Goal: Information Seeking & Learning: Learn about a topic

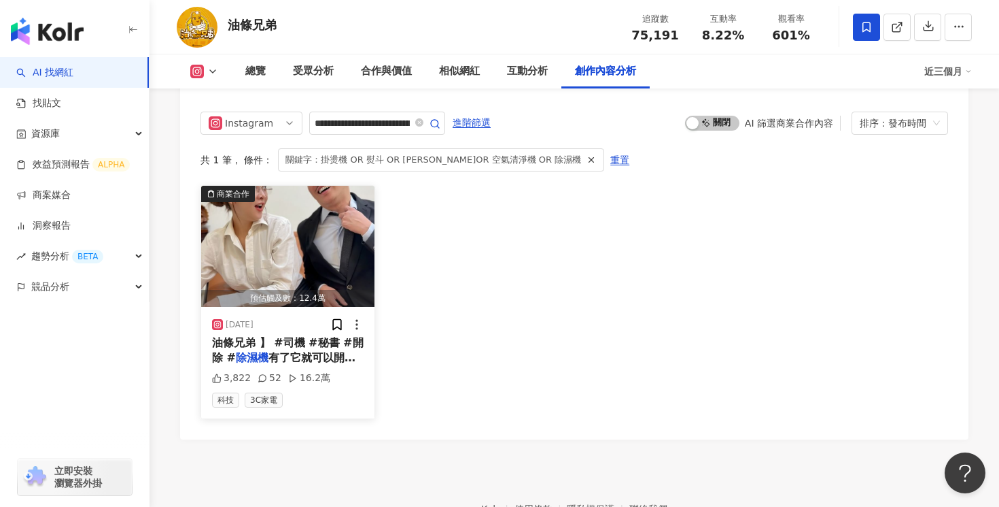
scroll to position [4213, 0]
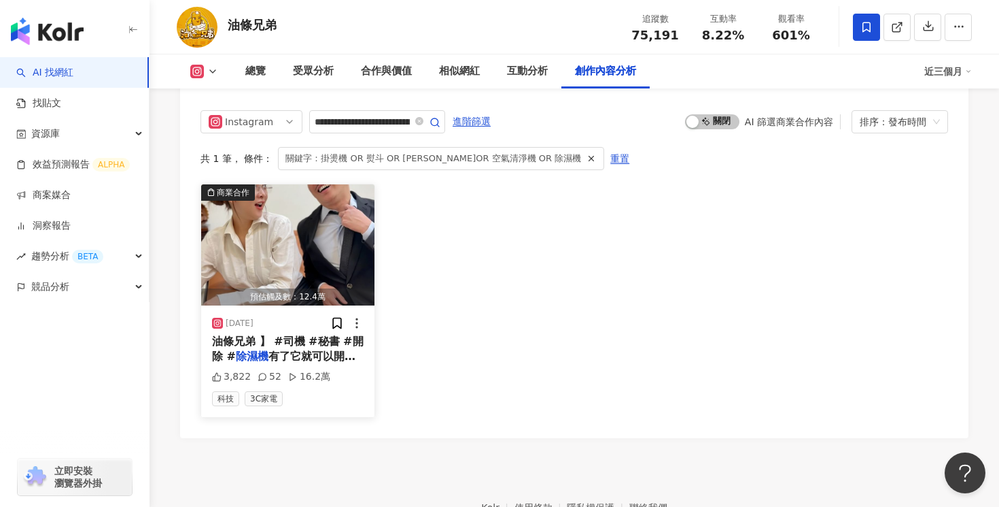
click at [345, 341] on span "油條兄弟 】 #司機 #秘書 #開除 #" at bounding box center [288, 349] width 152 height 28
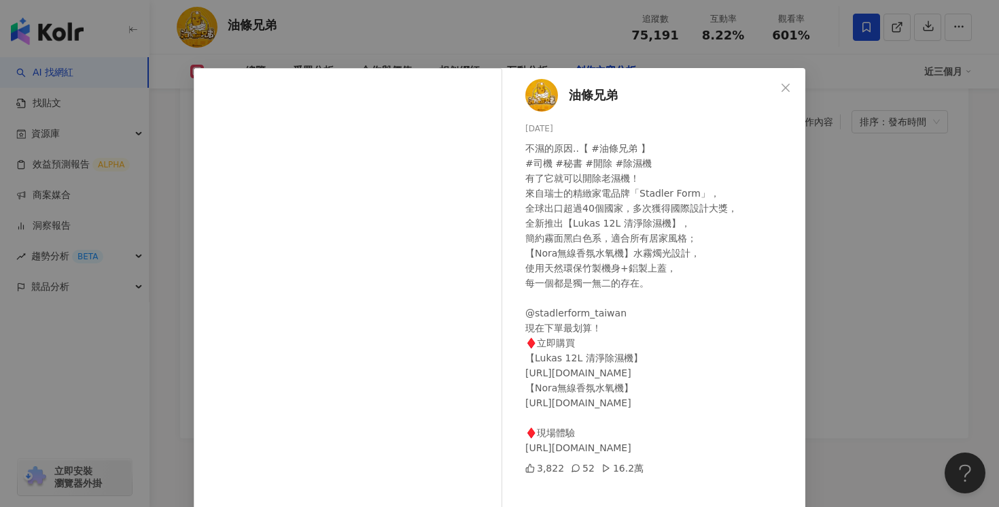
scroll to position [103, 0]
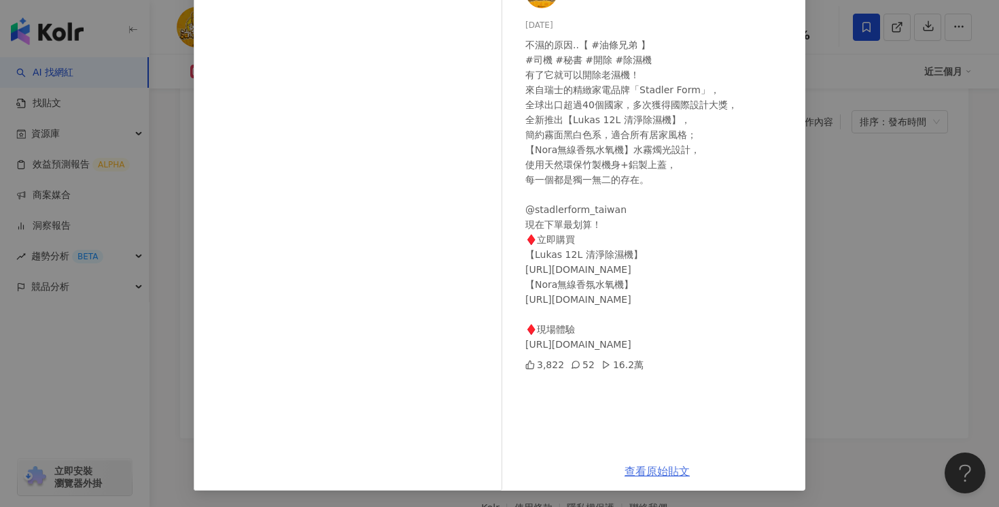
click at [651, 475] on link "查看原始貼文" at bounding box center [657, 470] width 65 height 13
click at [863, 204] on div "油條兄弟 2024/10/28 不濕的原因..【 #油條兄弟 】 #司機 #秘書 #開除 #除濕機 有了它就可以開除老濕機！ 來自瑞士的精緻家電品牌「Stad…" at bounding box center [499, 253] width 999 height 507
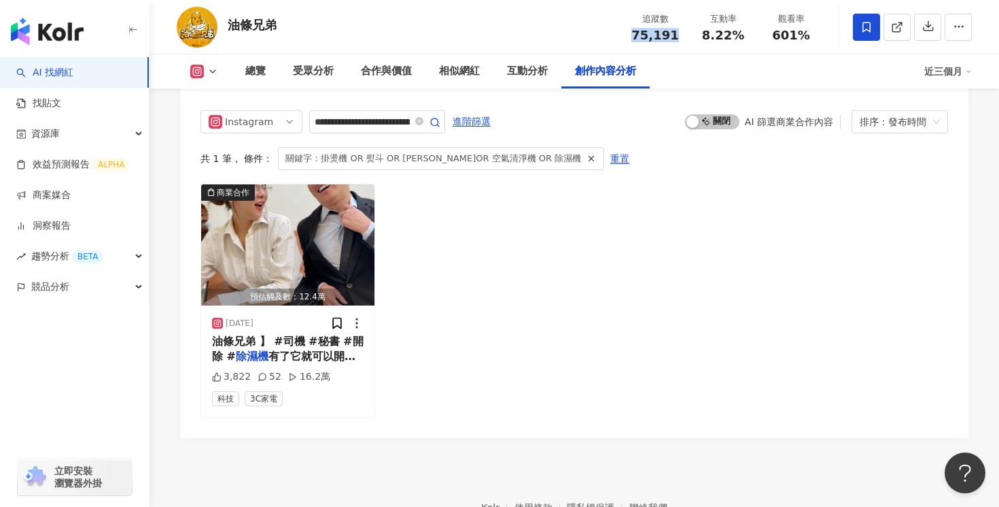
drag, startPoint x: 679, startPoint y: 35, endPoint x: 628, endPoint y: 35, distance: 51.0
click at [628, 35] on div "追蹤數 75,191" at bounding box center [655, 26] width 68 height 29
copy span "75,191"
drag, startPoint x: 742, startPoint y: 41, endPoint x: 704, endPoint y: 41, distance: 38.1
click at [704, 41] on div "8.22%" at bounding box center [724, 36] width 52 height 14
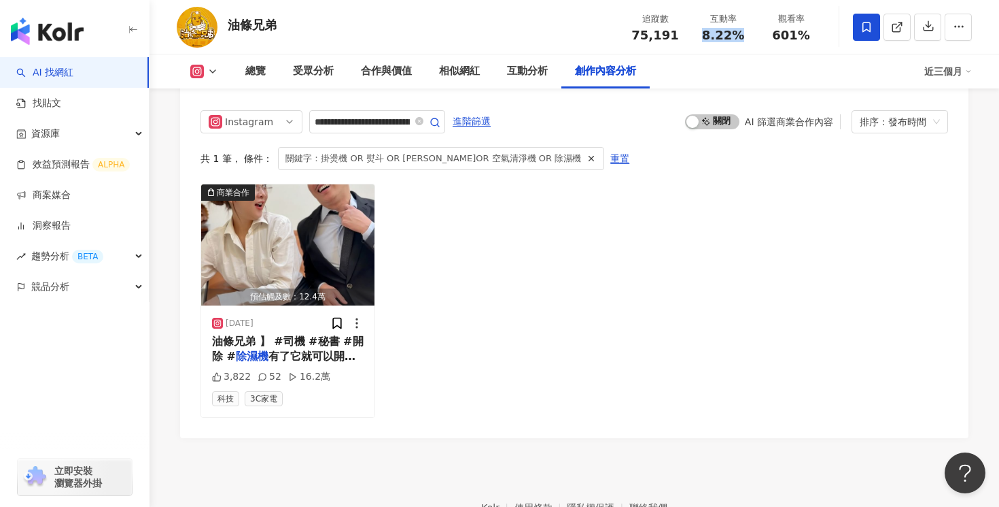
copy span "8.22%"
drag, startPoint x: 808, startPoint y: 36, endPoint x: 776, endPoint y: 36, distance: 32.0
click at [776, 36] on div "601%" at bounding box center [792, 36] width 52 height 14
copy span "601%"
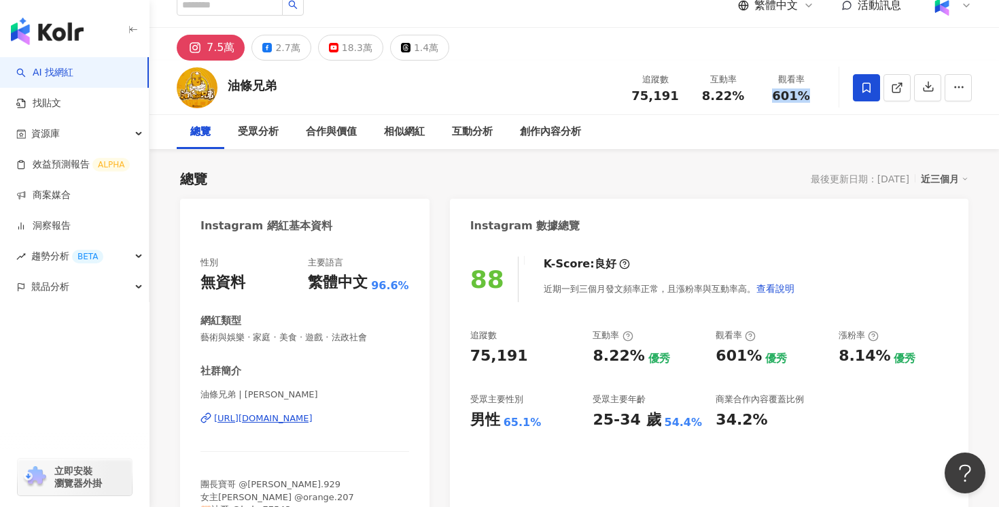
scroll to position [0, 0]
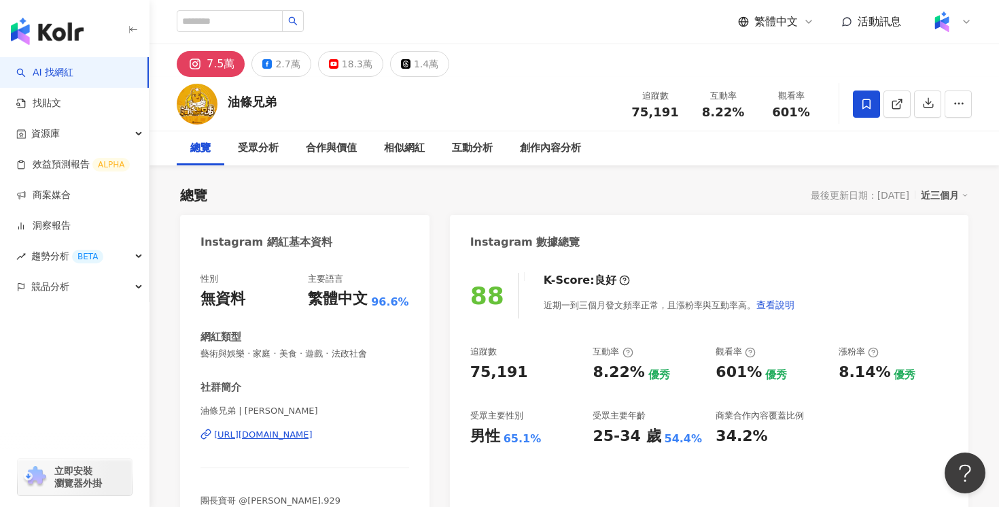
click at [271, 50] on div "7.5萬 2.7萬 18.3萬 1.4萬" at bounding box center [575, 60] width 850 height 33
click at [277, 61] on div "2.7萬" at bounding box center [287, 63] width 24 height 19
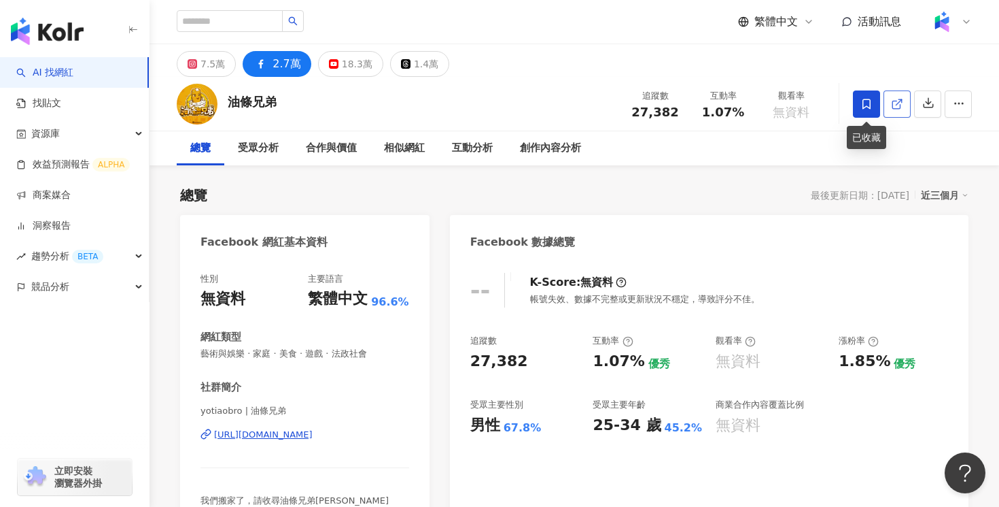
click at [886, 109] on link at bounding box center [897, 103] width 27 height 27
drag, startPoint x: 672, startPoint y: 113, endPoint x: 634, endPoint y: 113, distance: 38.8
click at [634, 113] on div "27,382" at bounding box center [656, 112] width 52 height 14
copy span "27,382"
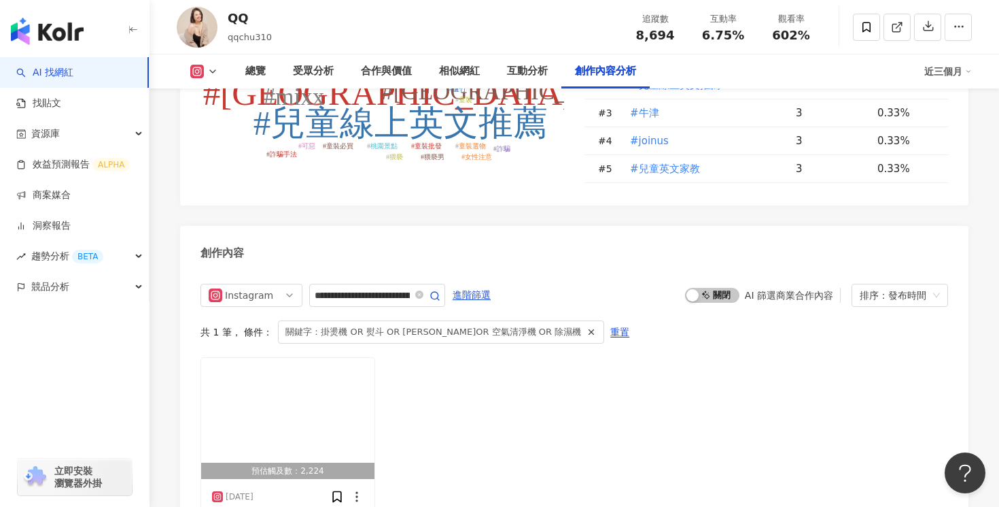
scroll to position [4300, 0]
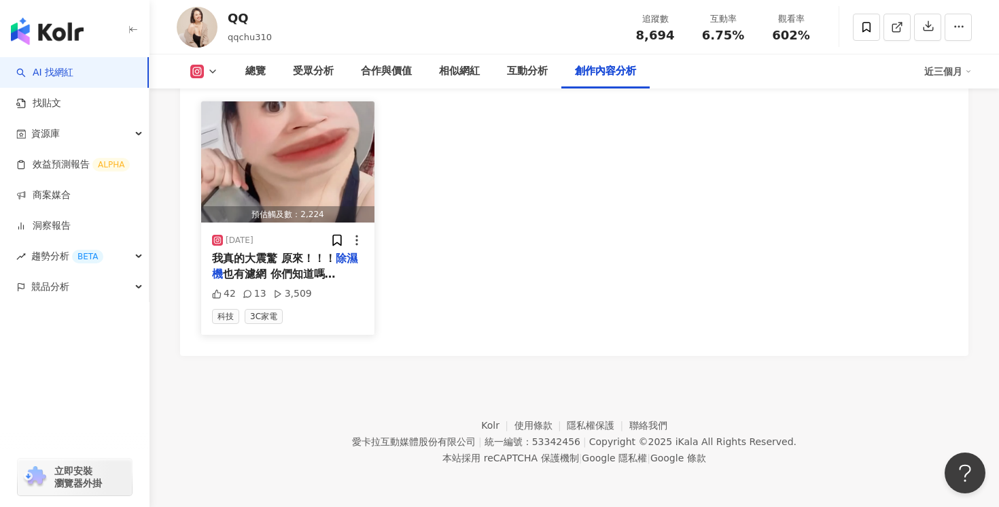
click at [306, 279] on span "也有濾網 你們知道嗎 今天看到脆的文章趕快去看我家" at bounding box center [287, 289] width 150 height 44
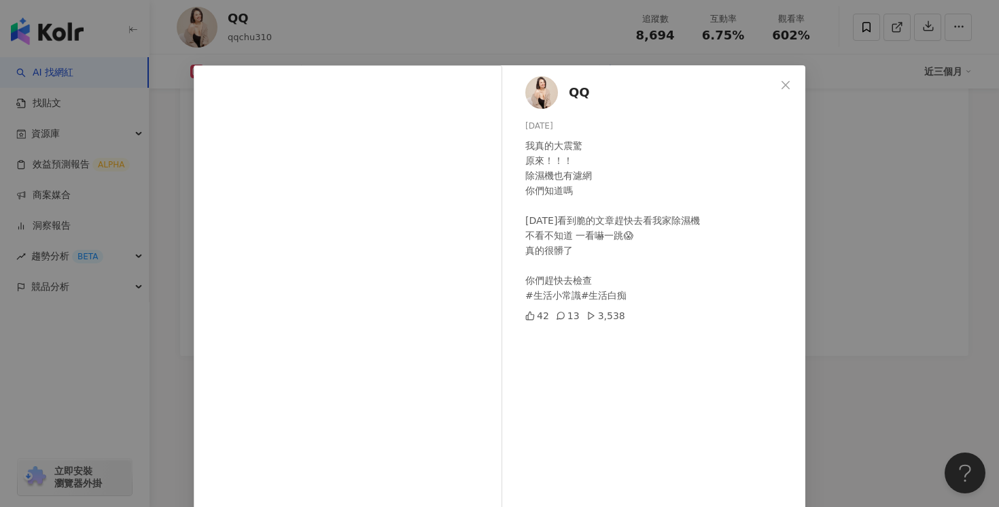
scroll to position [103, 0]
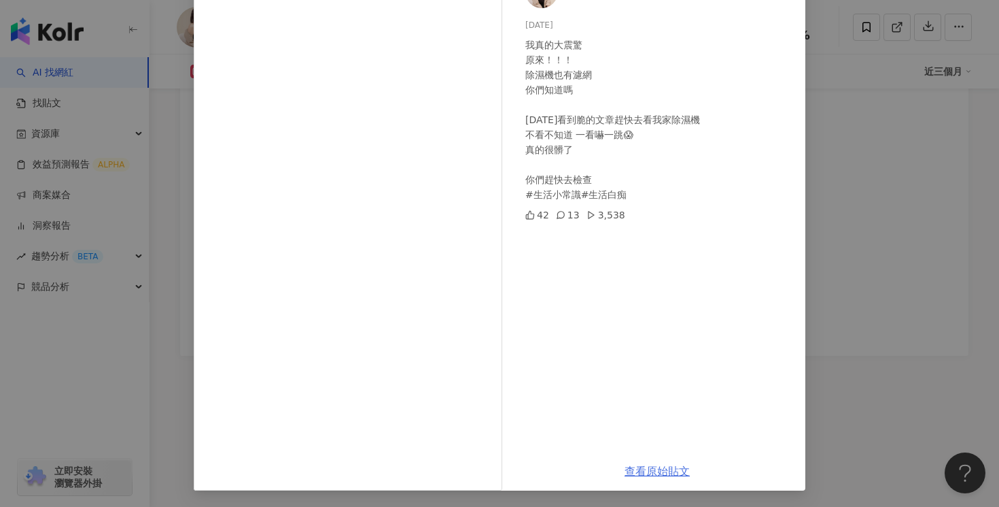
click at [670, 475] on link "查看原始貼文" at bounding box center [657, 470] width 65 height 13
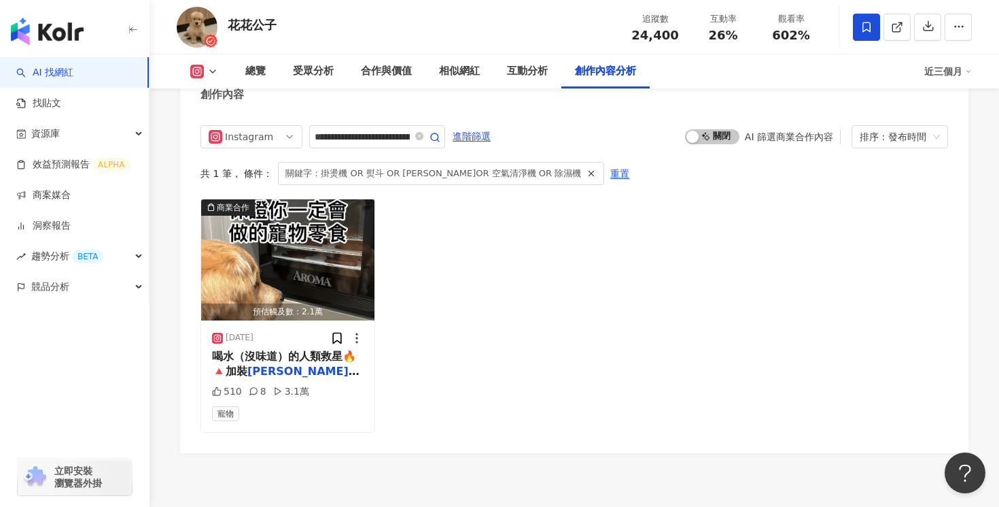
scroll to position [4226, 0]
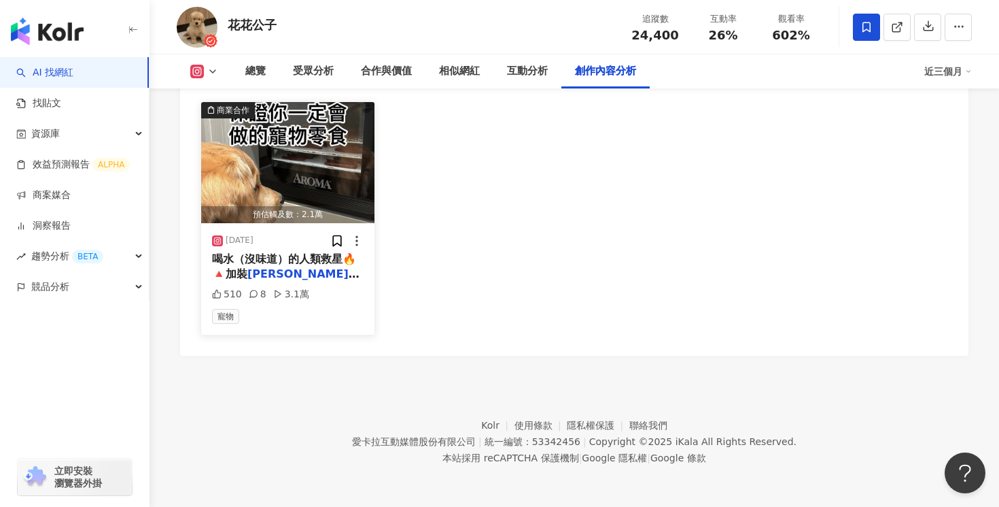
click at [321, 279] on span "紫外線滅菌燈 🔺自動冷卻技術 強" at bounding box center [286, 289] width 148 height 44
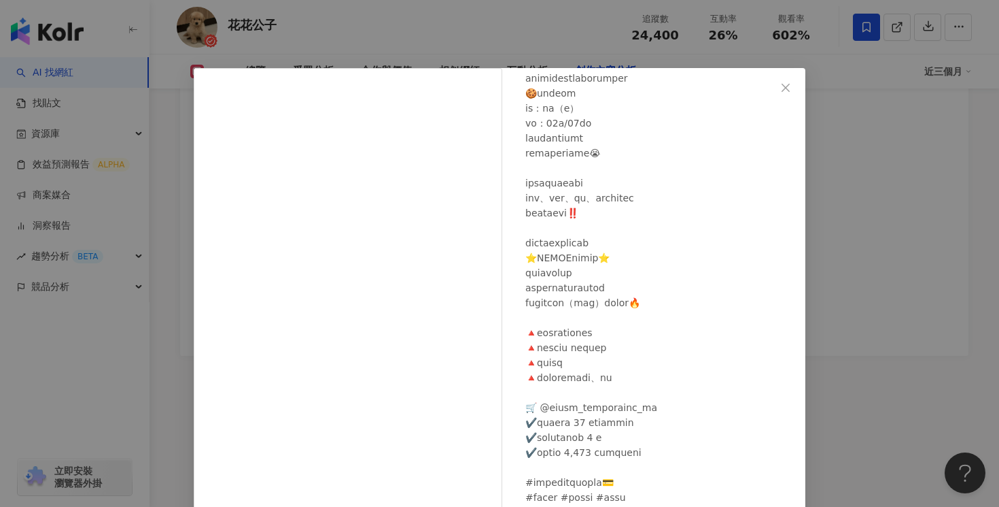
scroll to position [103, 0]
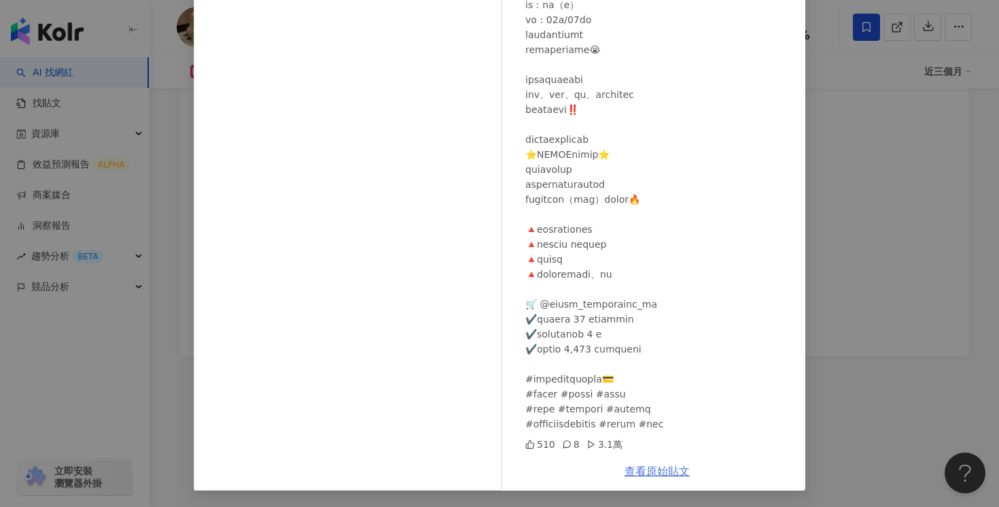
click at [662, 468] on link "查看原始貼文" at bounding box center [657, 470] width 65 height 13
click at [837, 117] on div "花花公子 2024/10/21 510 8 3.1萬 查看原始貼文" at bounding box center [499, 253] width 999 height 507
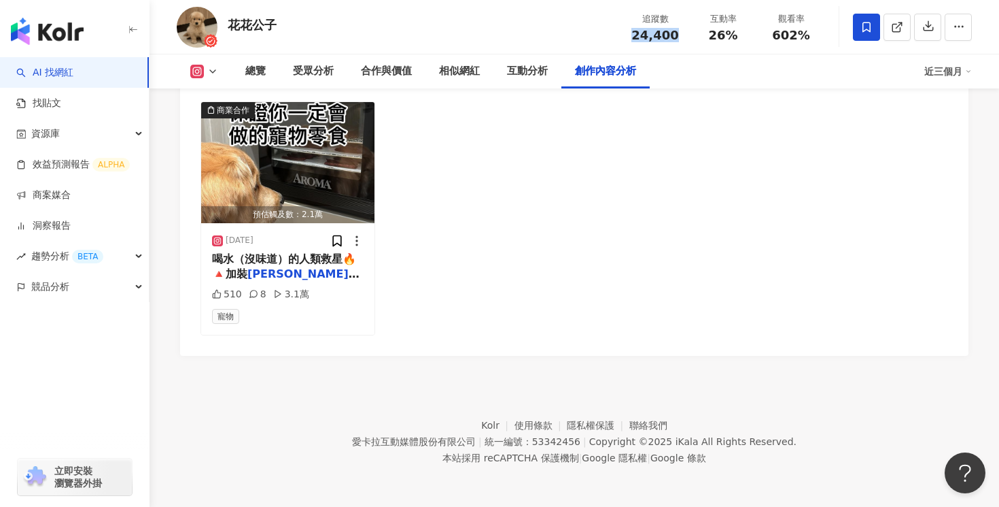
drag, startPoint x: 683, startPoint y: 35, endPoint x: 632, endPoint y: 35, distance: 51.0
click at [632, 35] on div "追蹤數 24,400" at bounding box center [655, 26] width 68 height 29
copy span "24,400"
drag, startPoint x: 738, startPoint y: 35, endPoint x: 713, endPoint y: 37, distance: 25.2
click at [713, 37] on div "26%" at bounding box center [724, 36] width 52 height 14
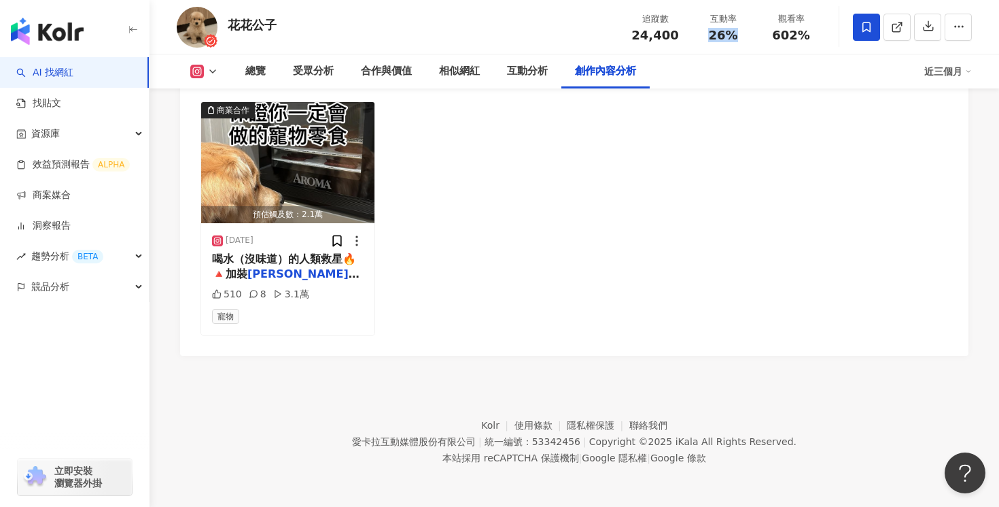
copy span "26%"
drag, startPoint x: 815, startPoint y: 36, endPoint x: 761, endPoint y: 36, distance: 53.7
click at [761, 36] on div "觀看率 602%" at bounding box center [791, 26] width 68 height 29
copy span "602%"
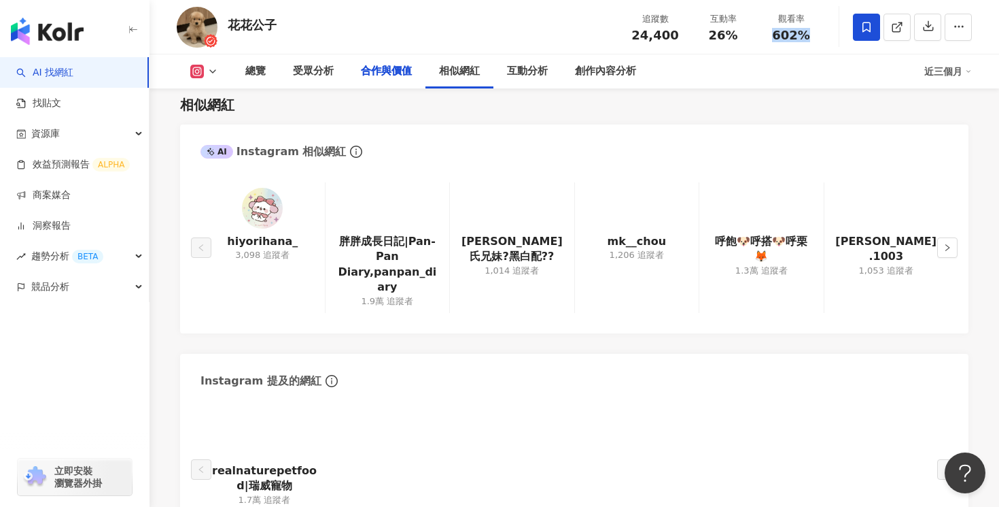
scroll to position [0, 0]
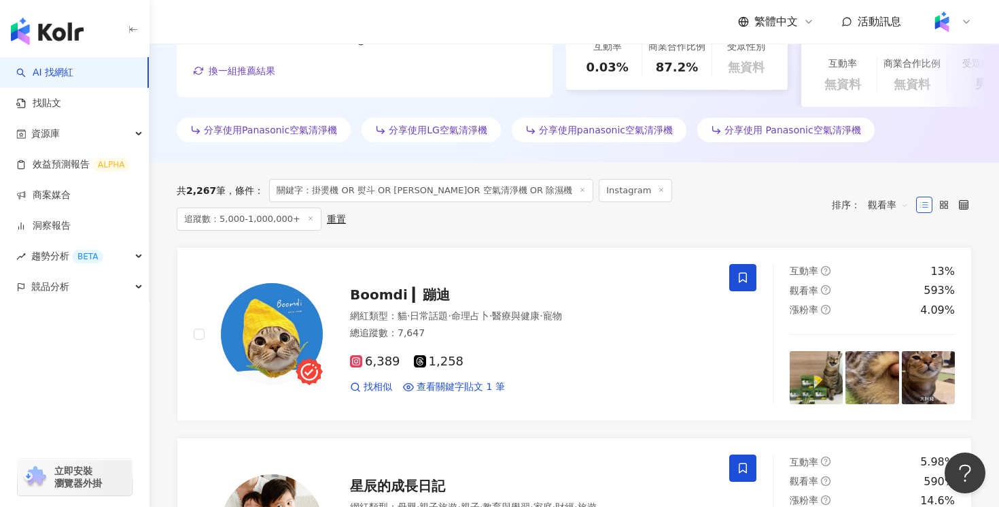
scroll to position [394, 0]
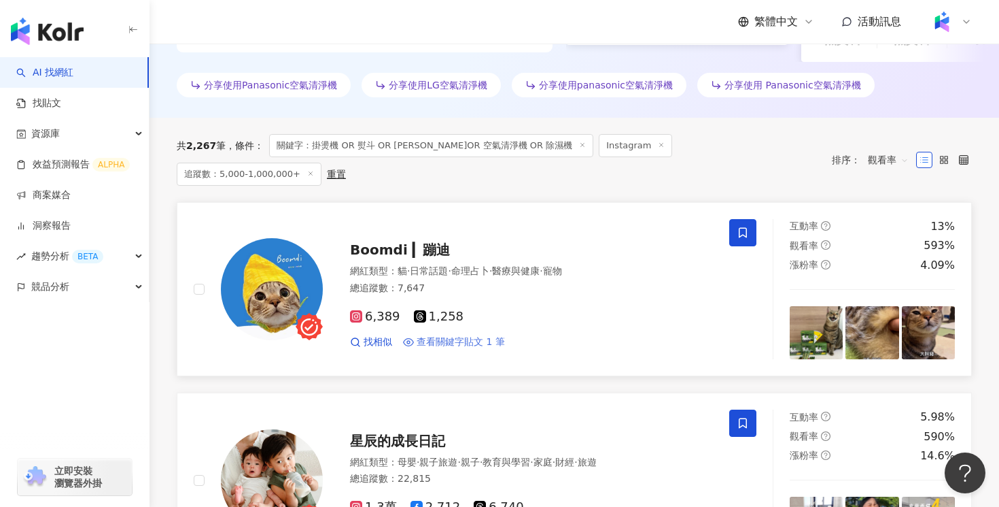
click at [486, 335] on span "查看關鍵字貼文 1 筆" at bounding box center [461, 342] width 88 height 14
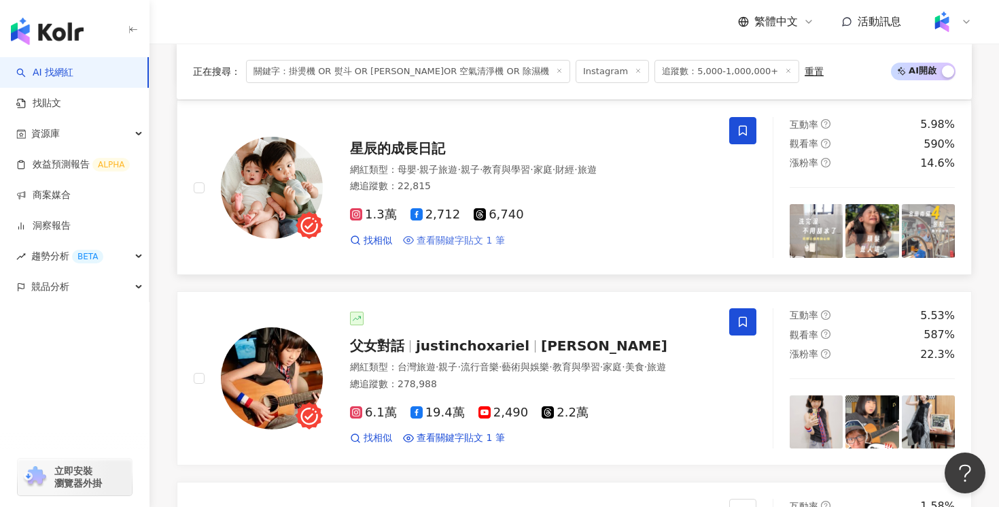
scroll to position [660, 0]
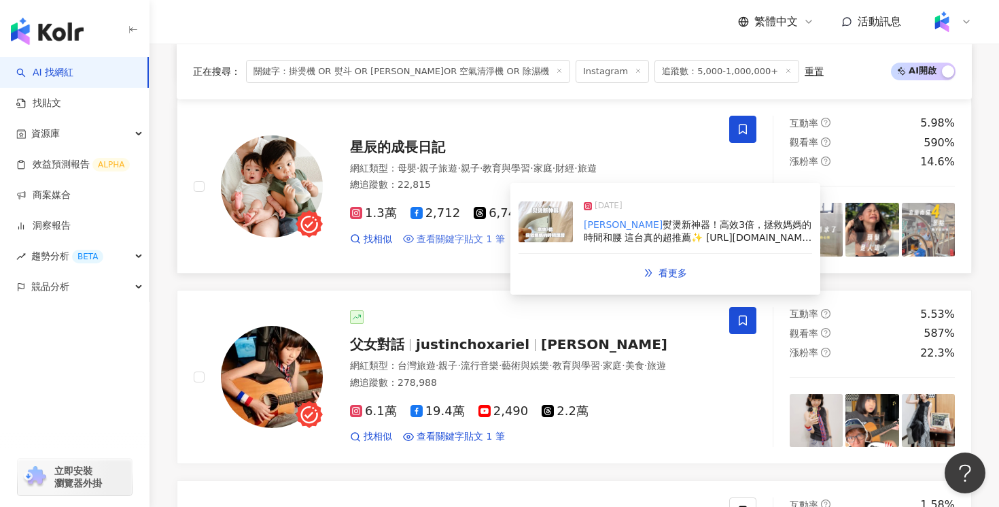
click at [474, 238] on span "查看關鍵字貼文 1 筆" at bounding box center [461, 240] width 88 height 14
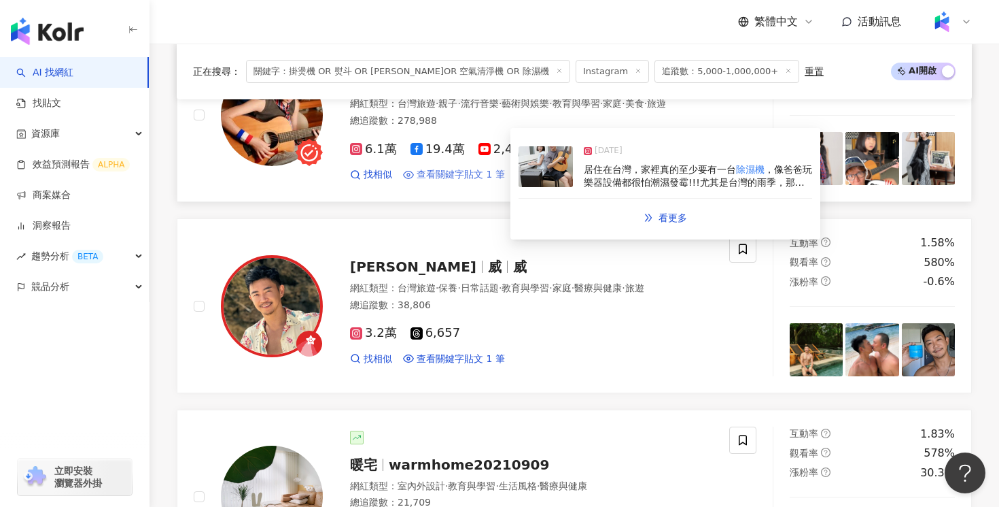
scroll to position [1029, 0]
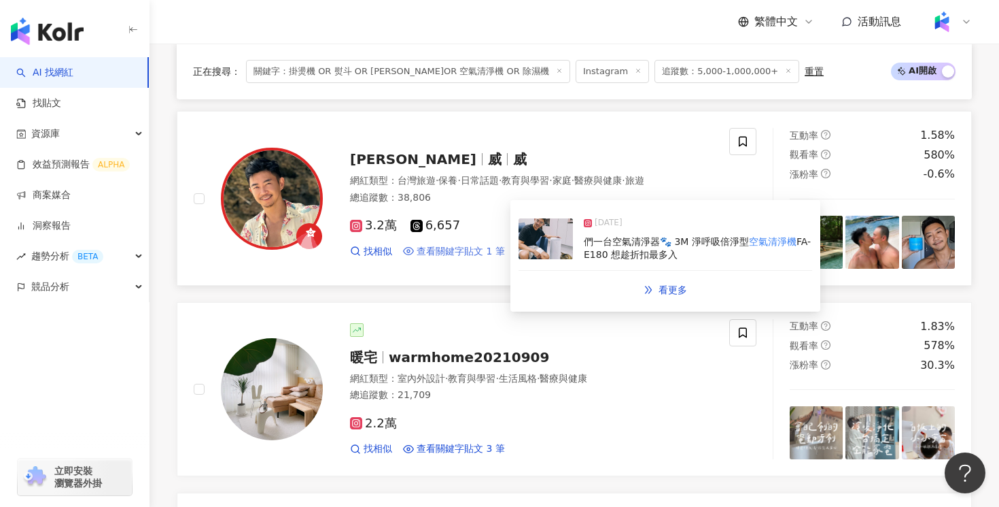
click at [450, 258] on span "查看關鍵字貼文 1 筆" at bounding box center [461, 252] width 88 height 14
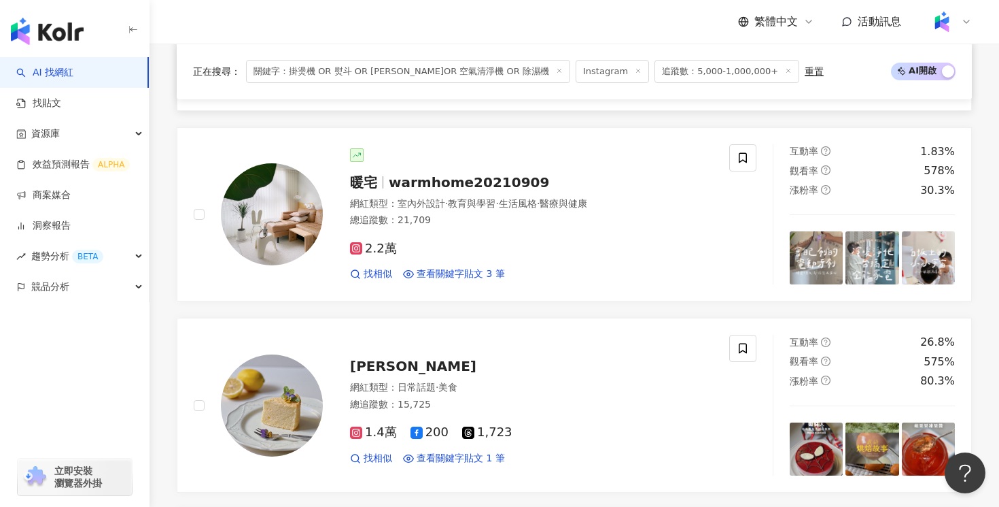
scroll to position [1238, 0]
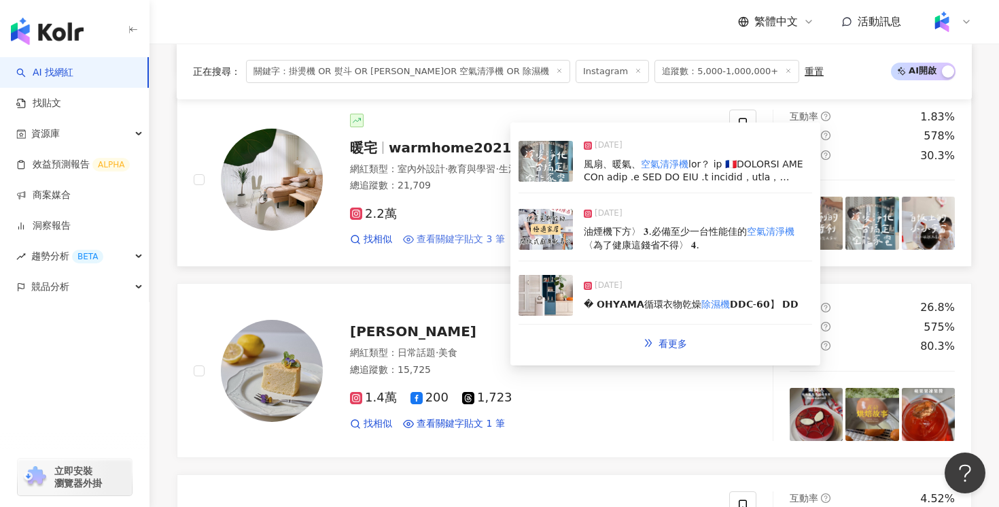
click at [490, 244] on span "查看關鍵字貼文 3 筆" at bounding box center [461, 240] width 88 height 14
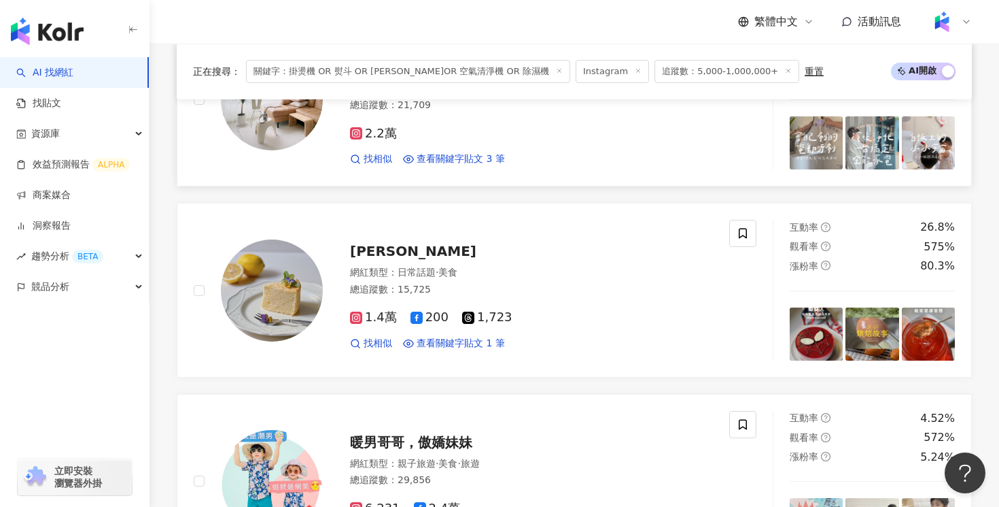
scroll to position [1399, 0]
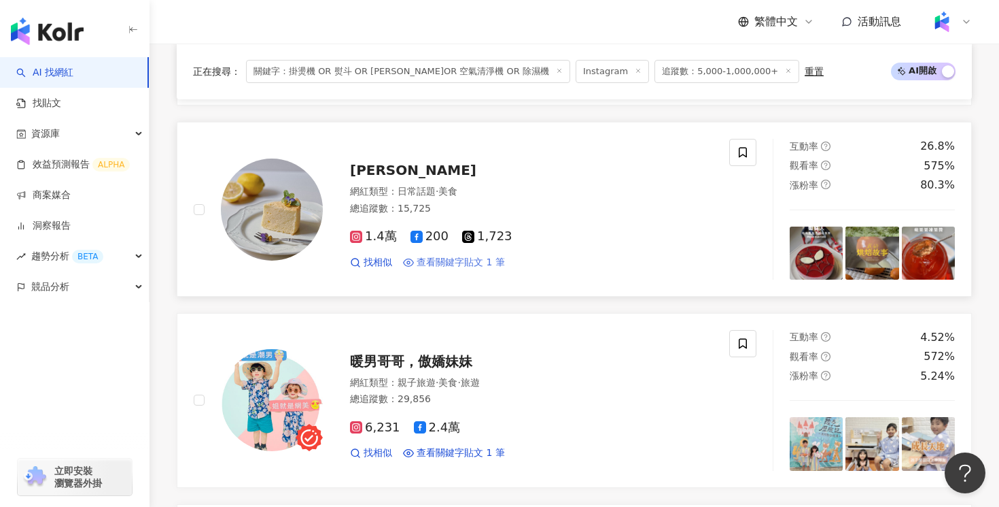
click at [464, 266] on span "查看關鍵字貼文 1 筆" at bounding box center [461, 263] width 88 height 14
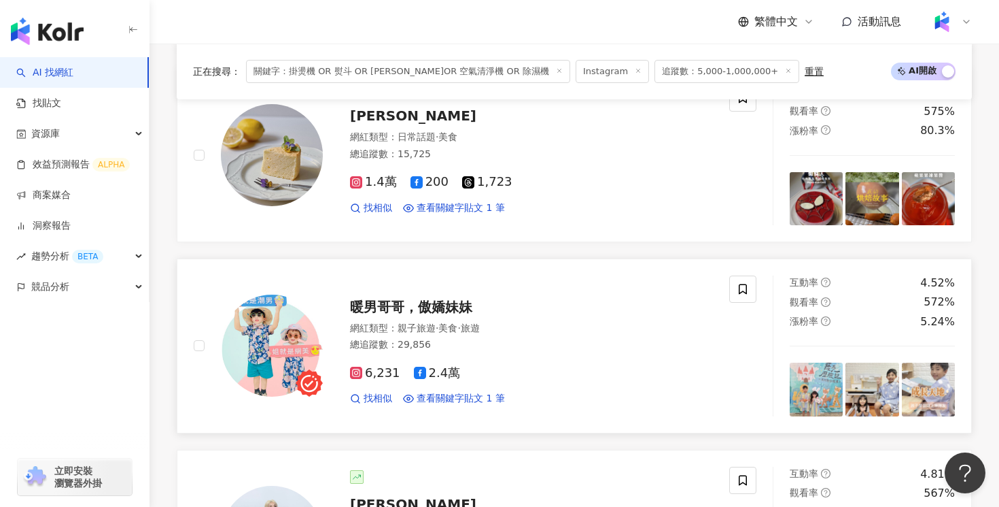
scroll to position [1533, 0]
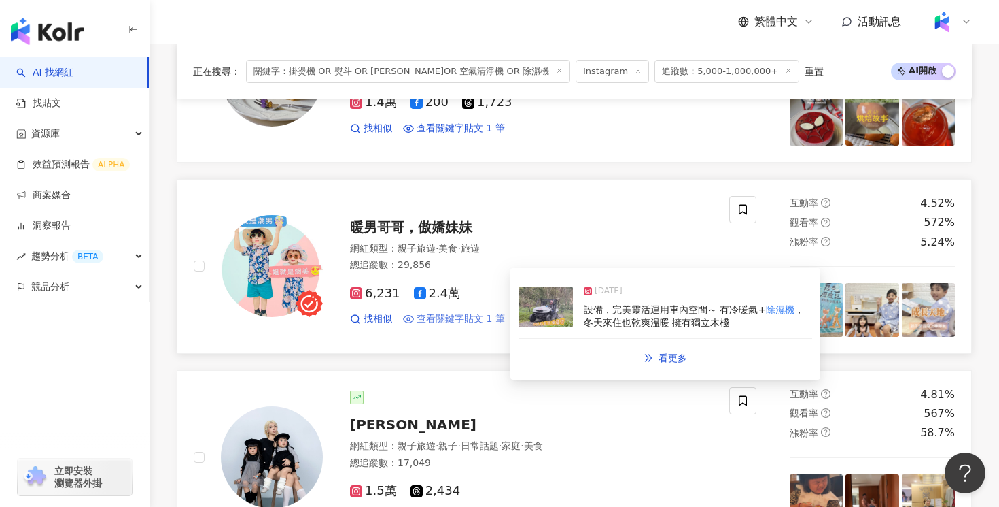
click at [470, 322] on span "查看關鍵字貼文 1 筆" at bounding box center [461, 319] width 88 height 14
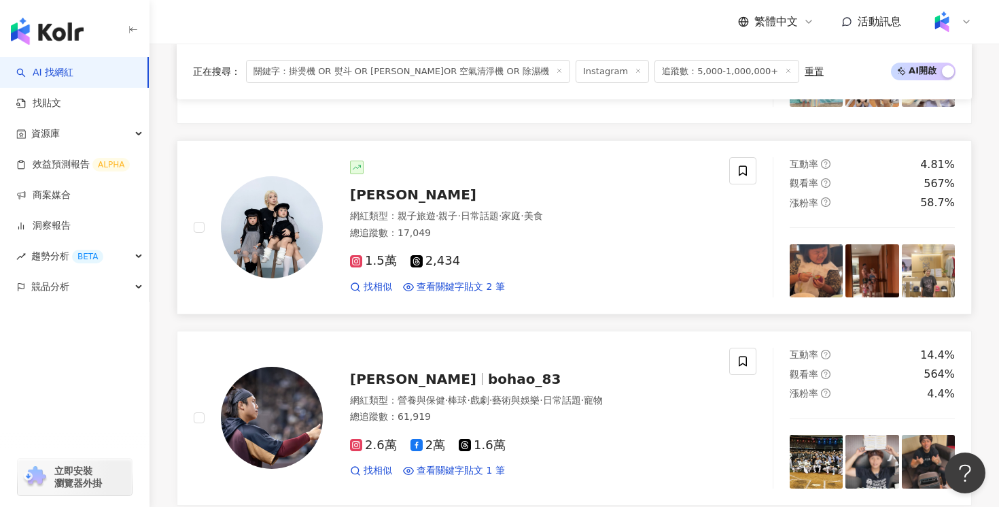
scroll to position [1787, 0]
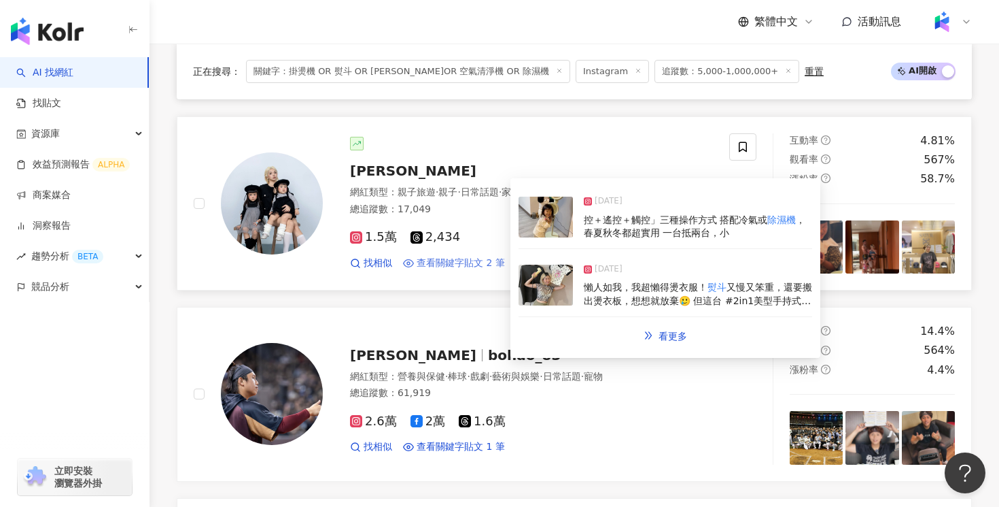
click at [447, 266] on span "查看關鍵字貼文 2 筆" at bounding box center [461, 263] width 88 height 14
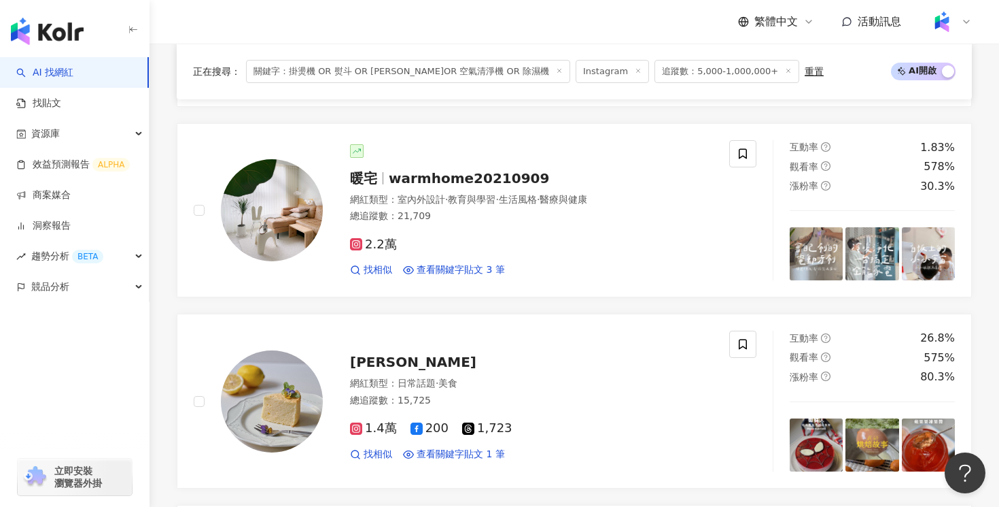
scroll to position [1103, 0]
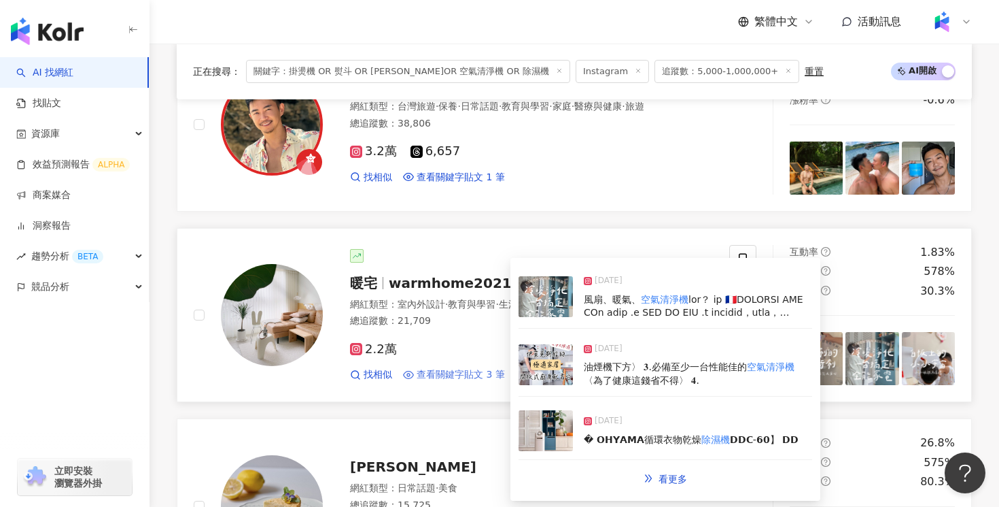
click at [458, 381] on span "查看關鍵字貼文 3 筆" at bounding box center [461, 375] width 88 height 14
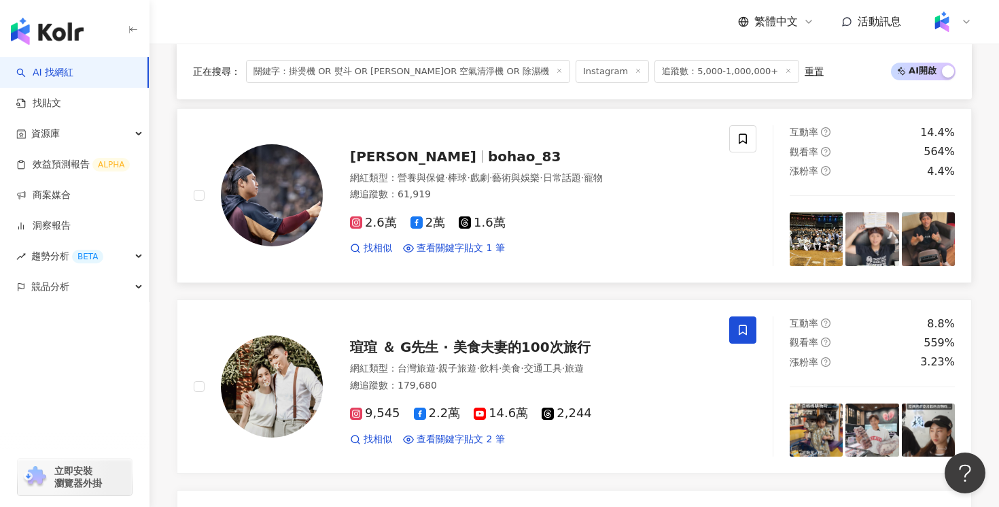
scroll to position [1987, 0]
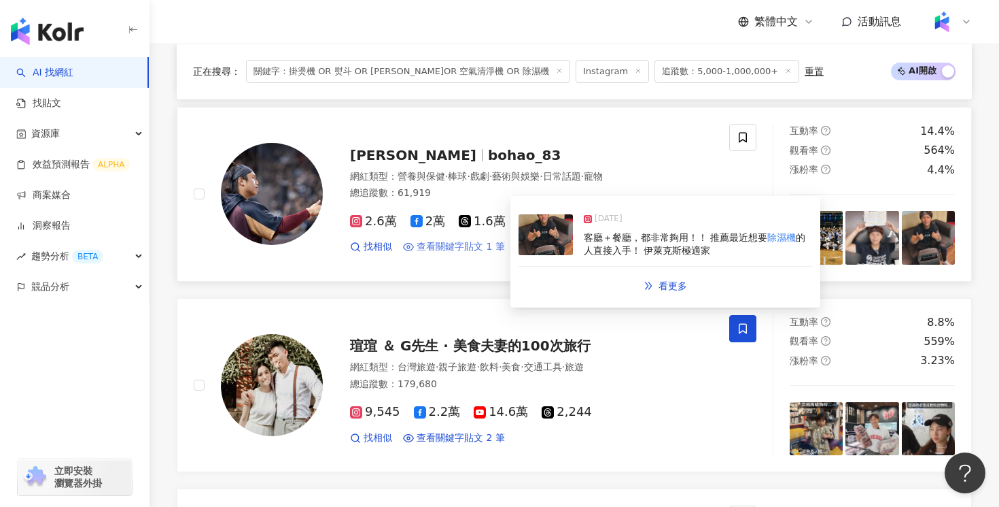
click at [486, 252] on span "查看關鍵字貼文 1 筆" at bounding box center [461, 247] width 88 height 14
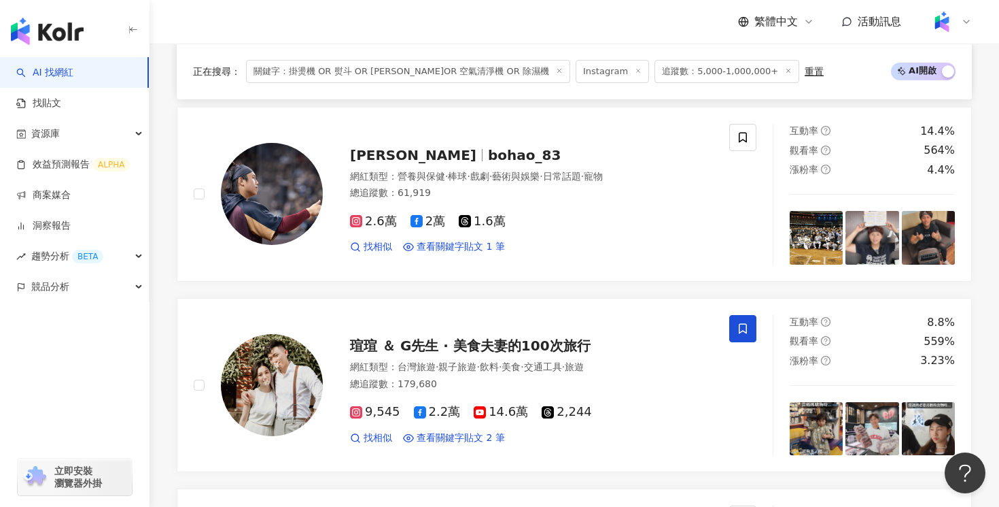
scroll to position [2134, 0]
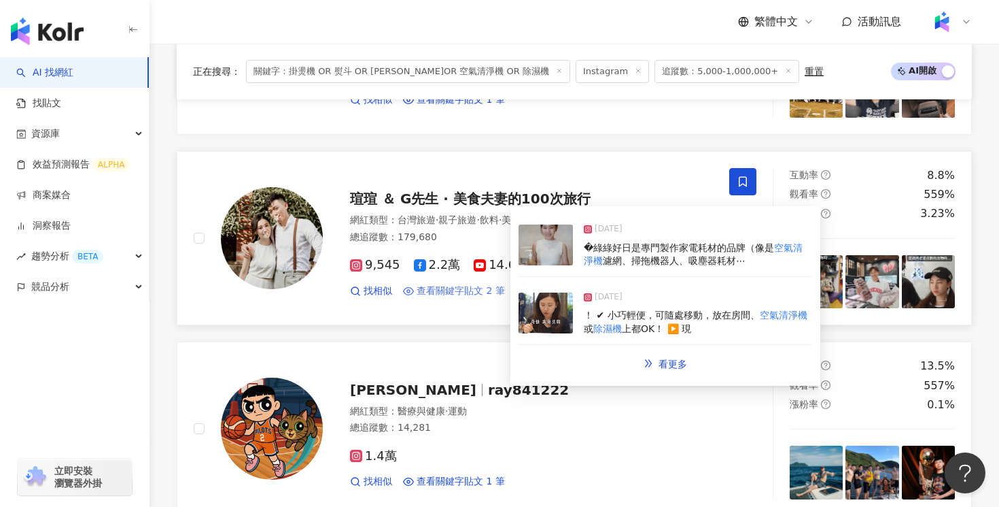
click at [468, 294] on span "查看關鍵字貼文 2 筆" at bounding box center [461, 291] width 88 height 14
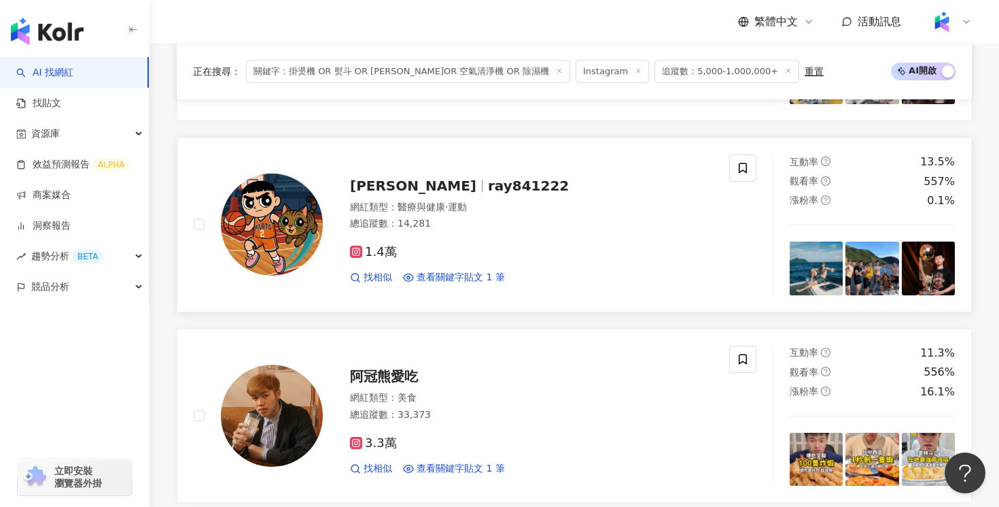
scroll to position [2403, 0]
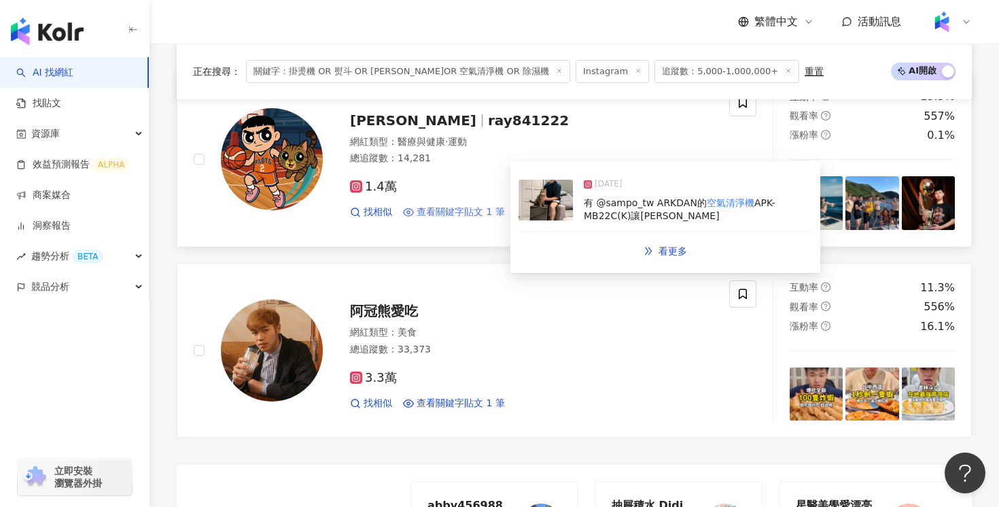
click at [429, 218] on span "查看關鍵字貼文 1 筆" at bounding box center [461, 212] width 88 height 14
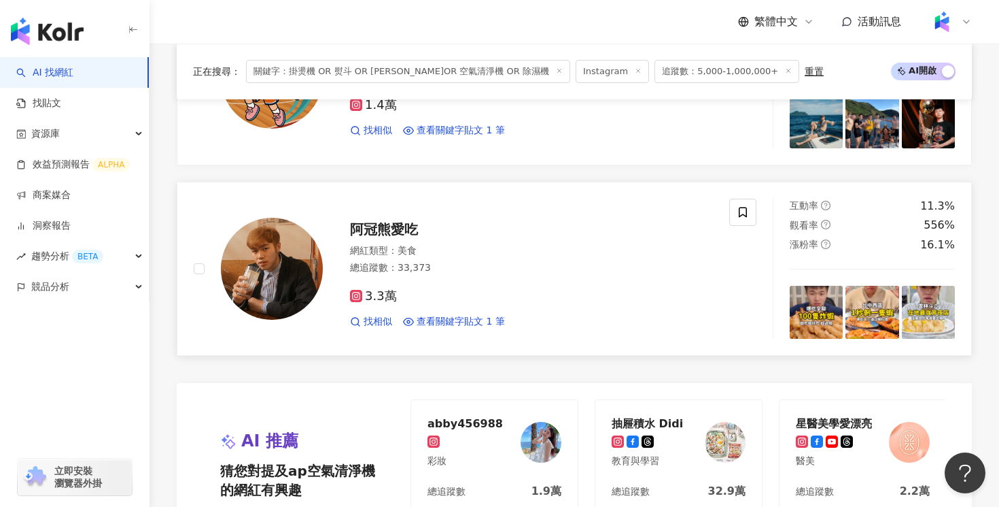
scroll to position [2510, 0]
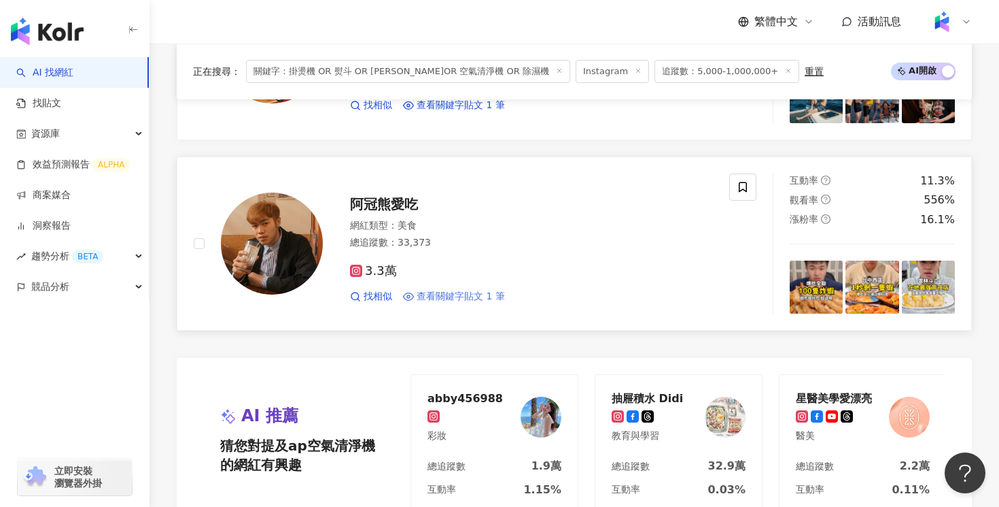
click at [453, 302] on span "查看關鍵字貼文 1 筆" at bounding box center [461, 297] width 88 height 14
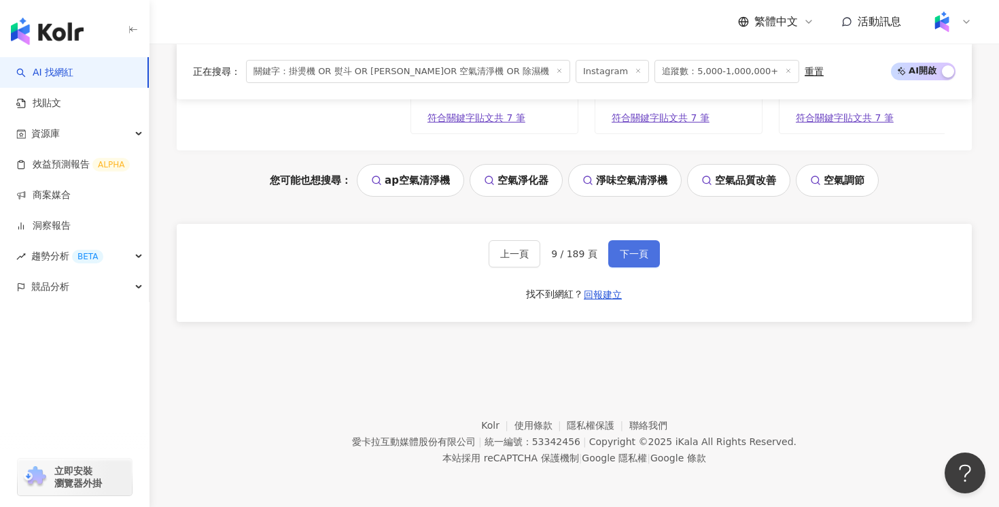
click at [620, 258] on span "下一頁" at bounding box center [634, 253] width 29 height 11
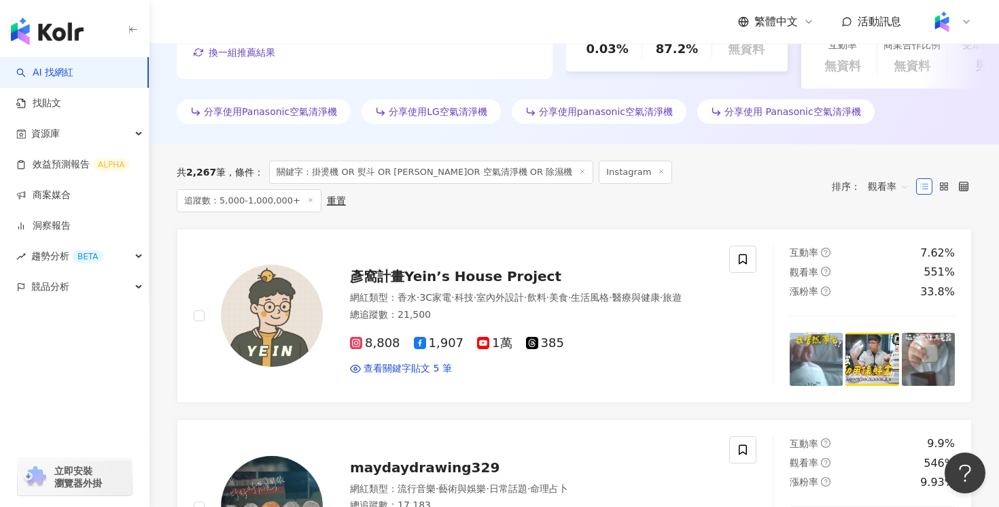
scroll to position [415, 0]
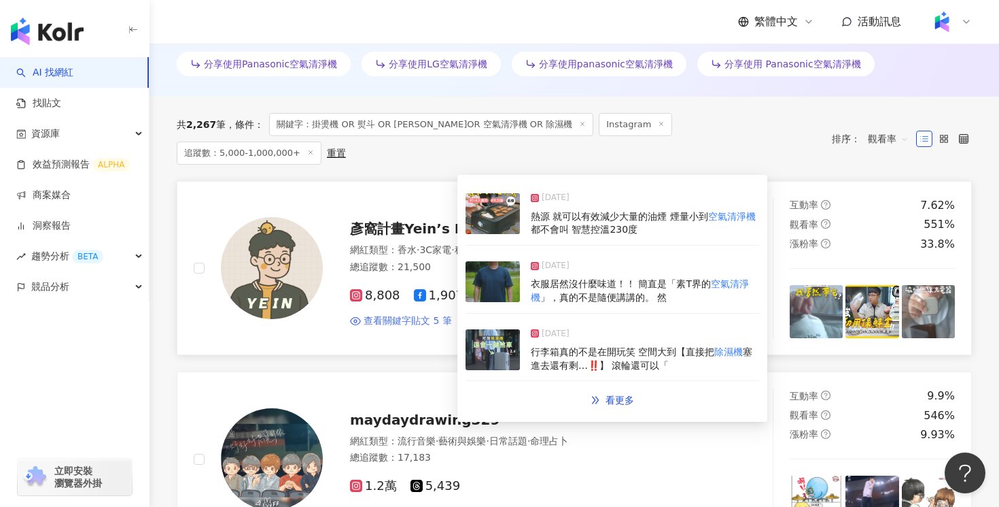
click at [415, 314] on span "查看關鍵字貼文 5 筆" at bounding box center [408, 321] width 88 height 14
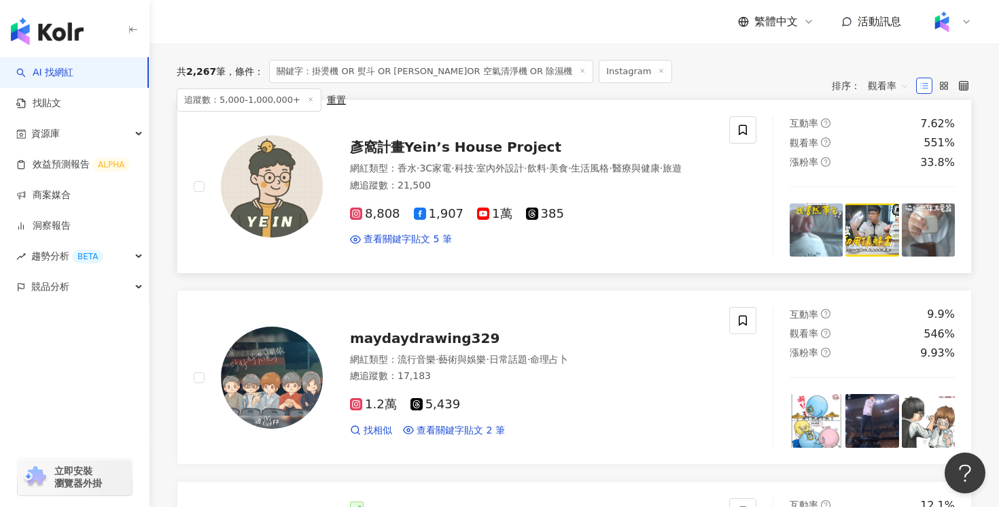
scroll to position [657, 0]
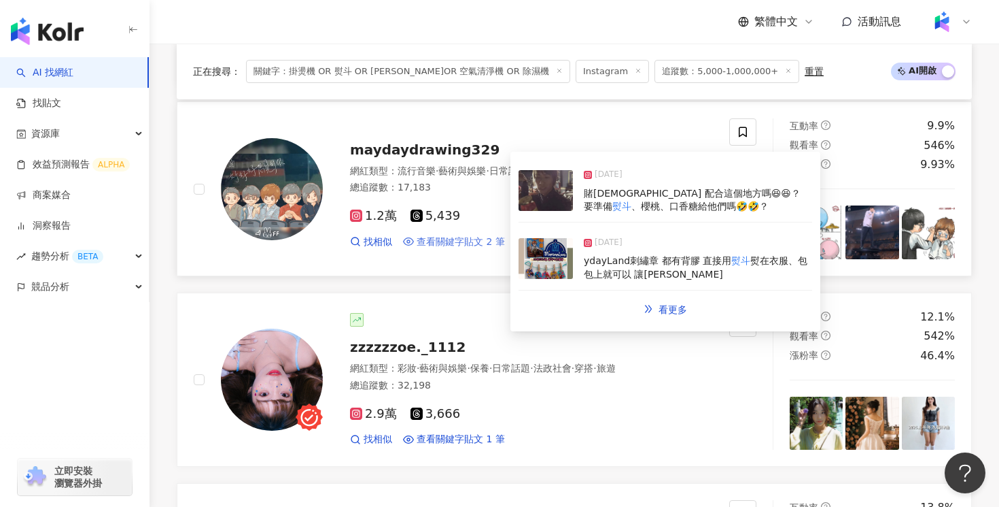
click at [431, 243] on span "查看關鍵字貼文 2 筆" at bounding box center [461, 242] width 88 height 14
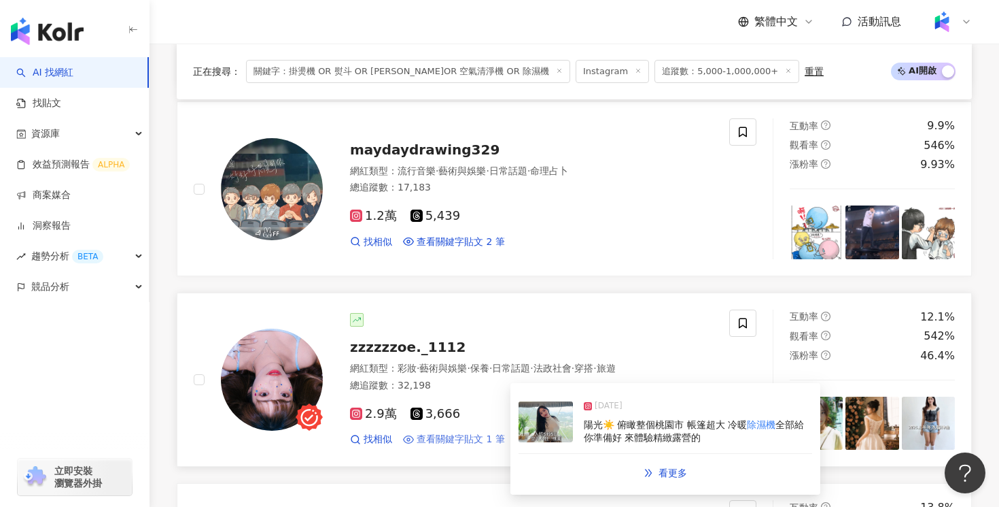
click at [466, 434] on span "查看關鍵字貼文 1 筆" at bounding box center [461, 439] width 88 height 14
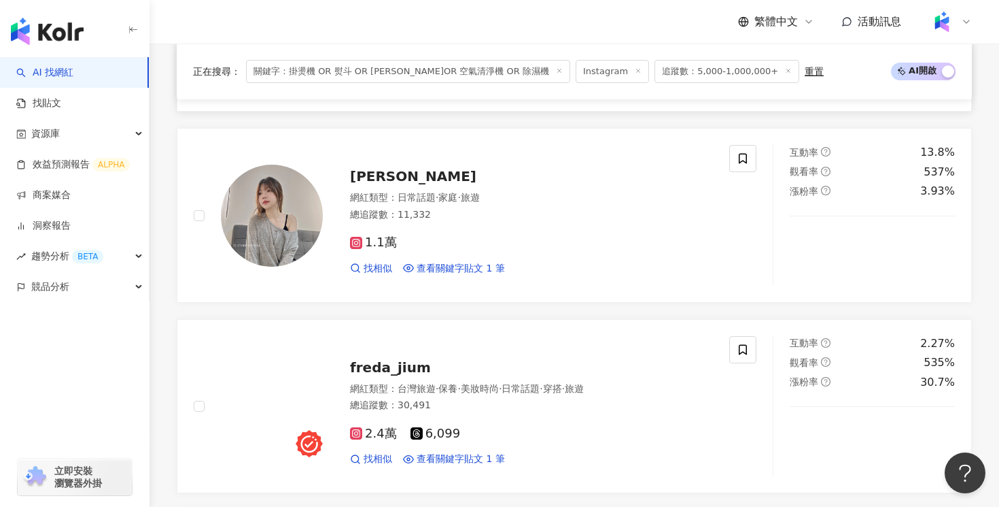
scroll to position [1012, 0]
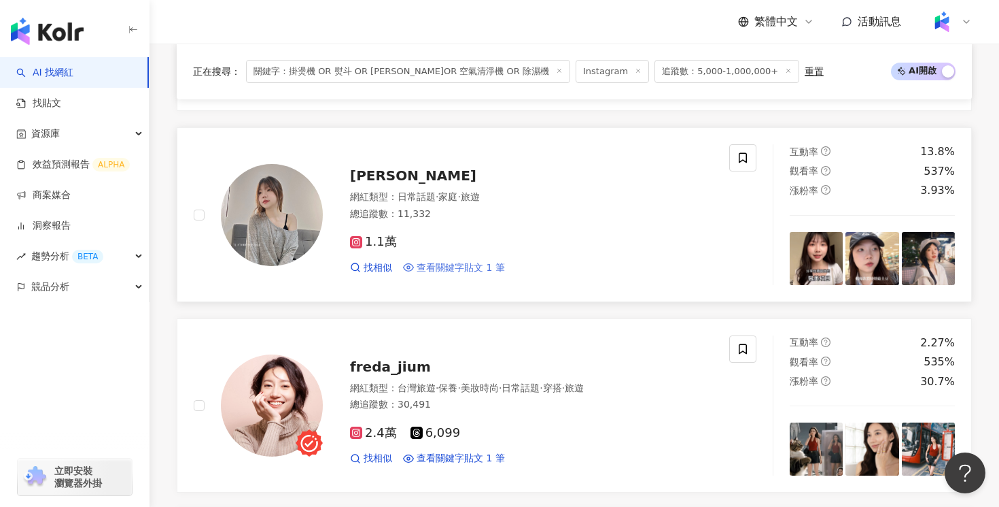
click at [488, 269] on span "查看關鍵字貼文 1 筆" at bounding box center [461, 268] width 88 height 14
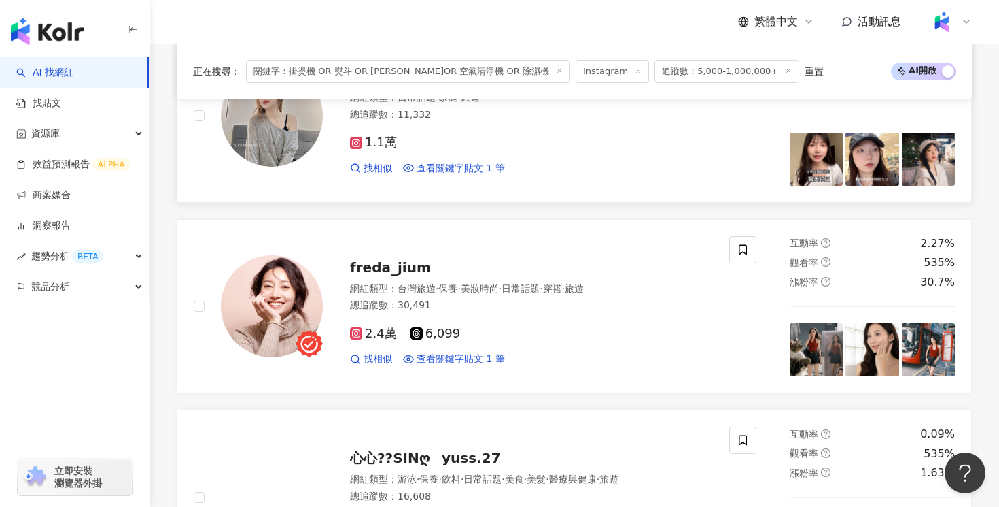
scroll to position [1220, 0]
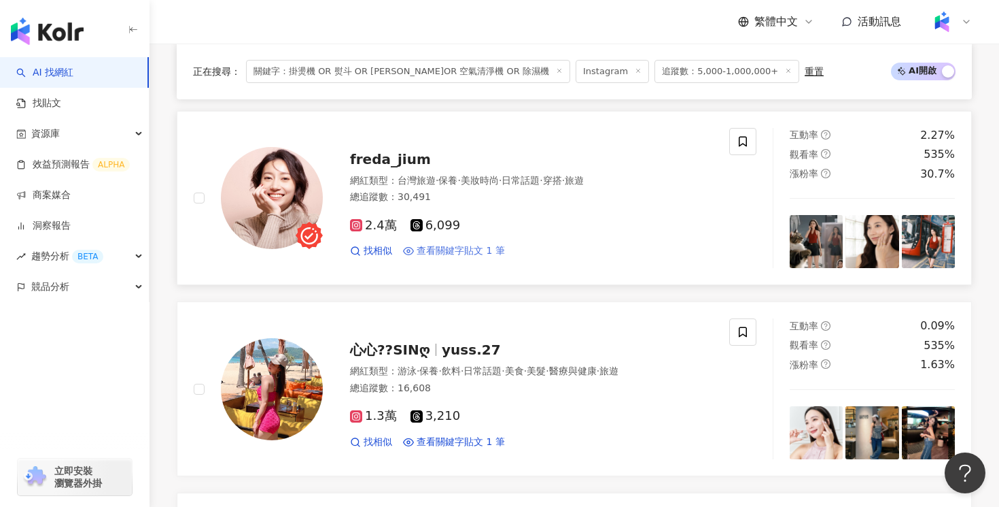
click at [425, 250] on span "查看關鍵字貼文 1 筆" at bounding box center [461, 251] width 88 height 14
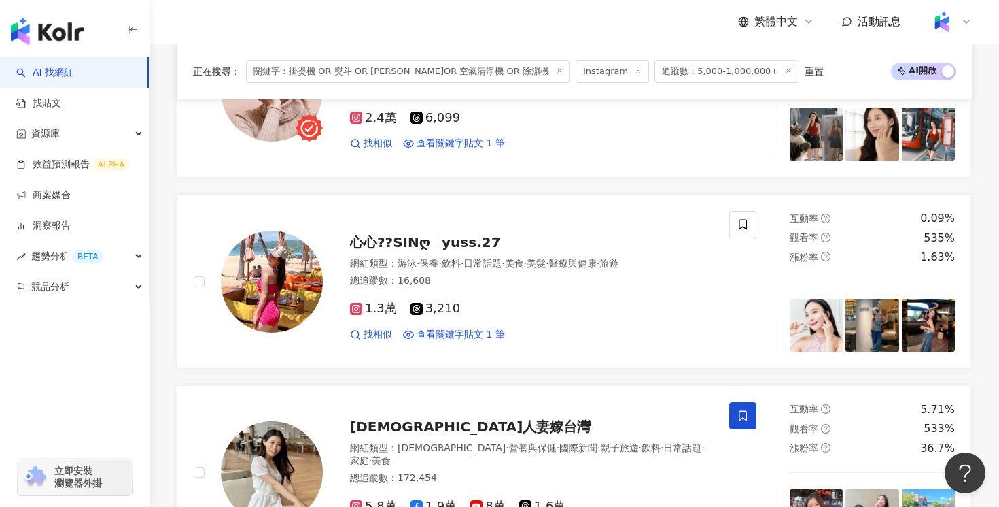
scroll to position [1413, 0]
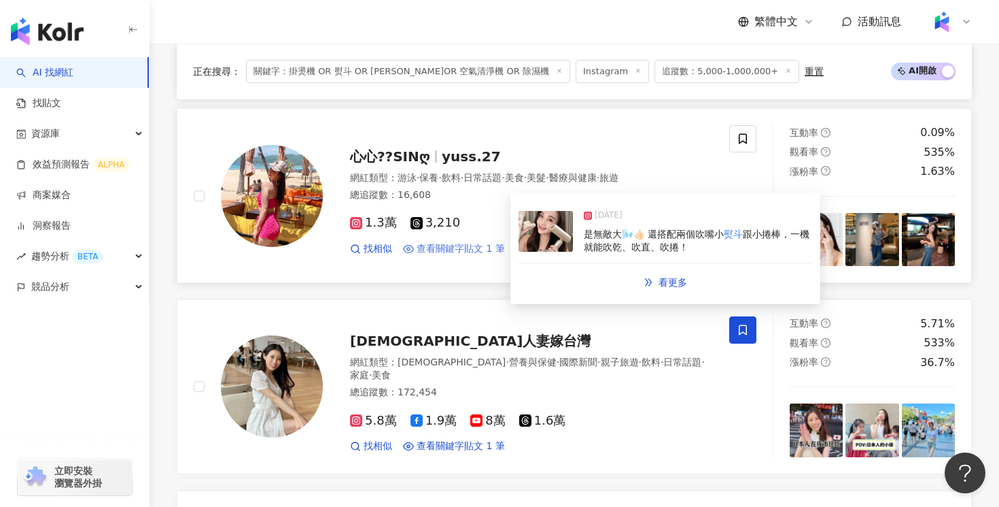
click at [443, 252] on span "查看關鍵字貼文 1 筆" at bounding box center [461, 249] width 88 height 14
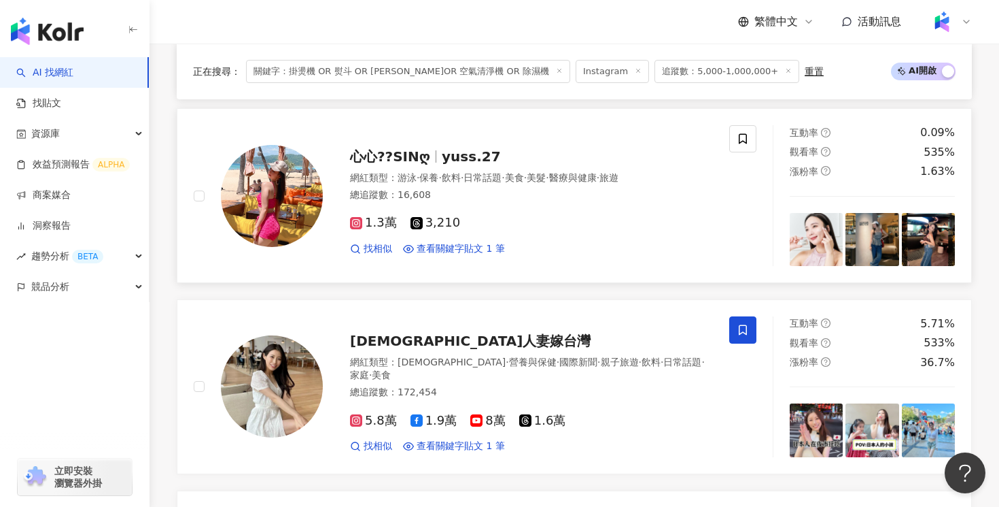
scroll to position [1707, 0]
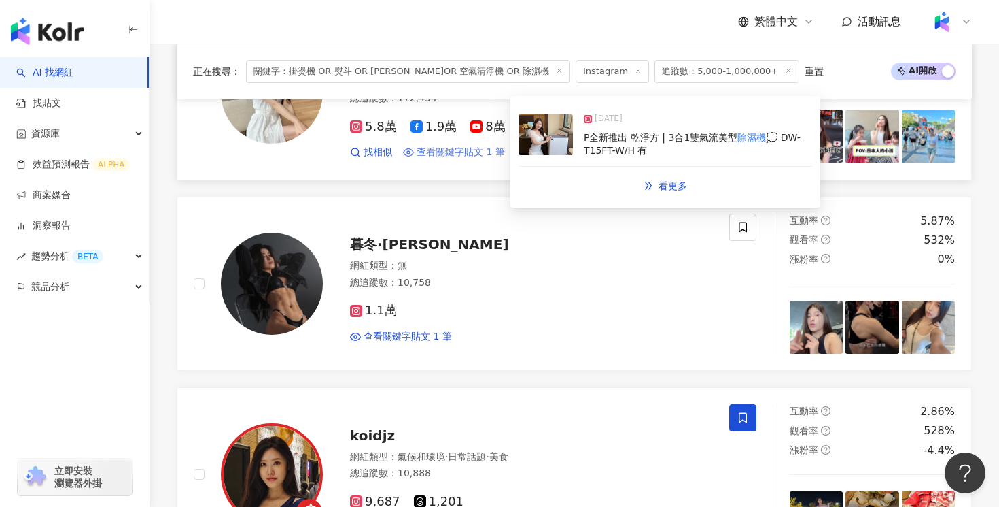
click at [451, 154] on span "查看關鍵字貼文 1 筆" at bounding box center [461, 153] width 88 height 14
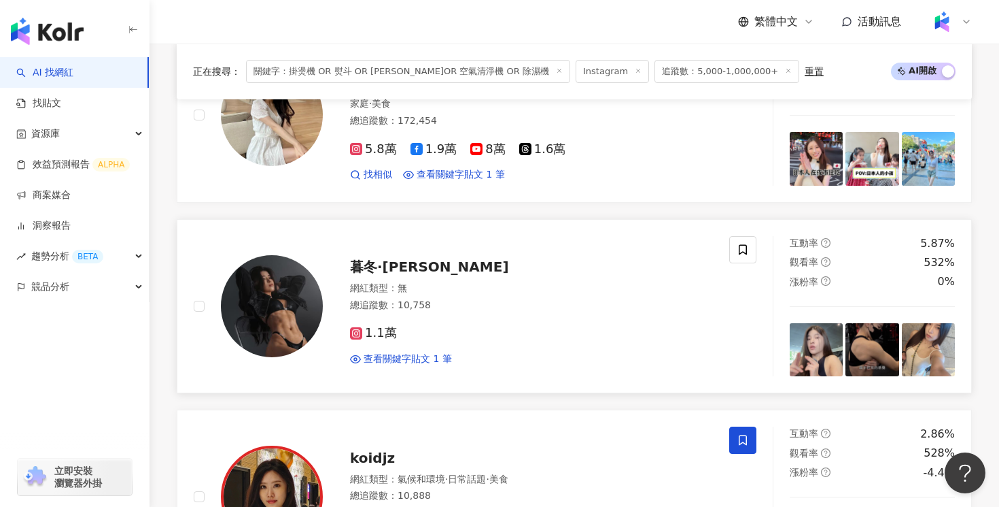
scroll to position [1771, 0]
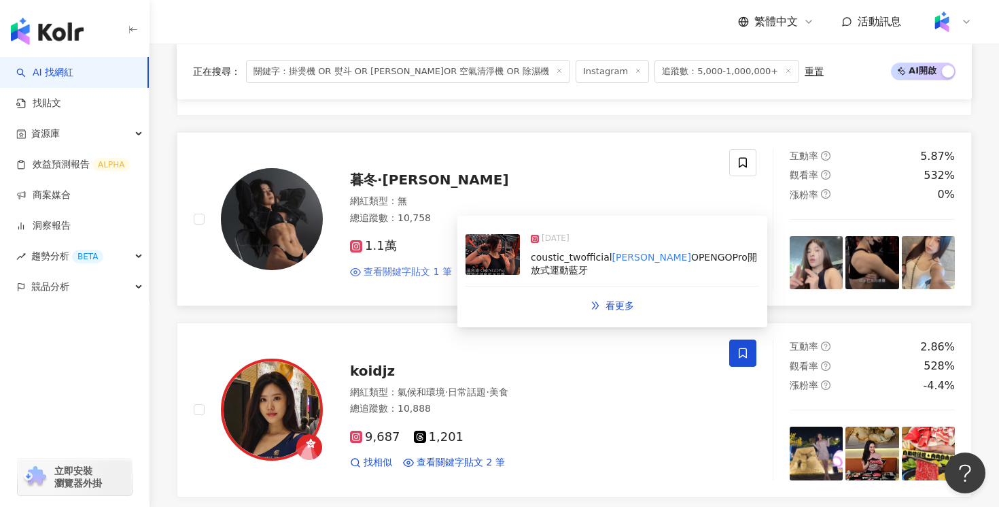
click at [427, 269] on span "查看關鍵字貼文 1 筆" at bounding box center [408, 272] width 88 height 14
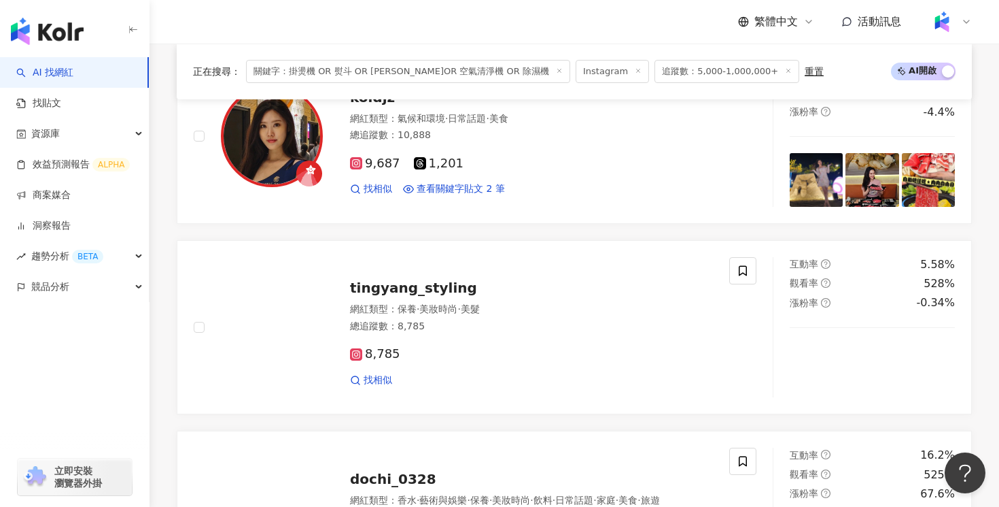
scroll to position [2049, 0]
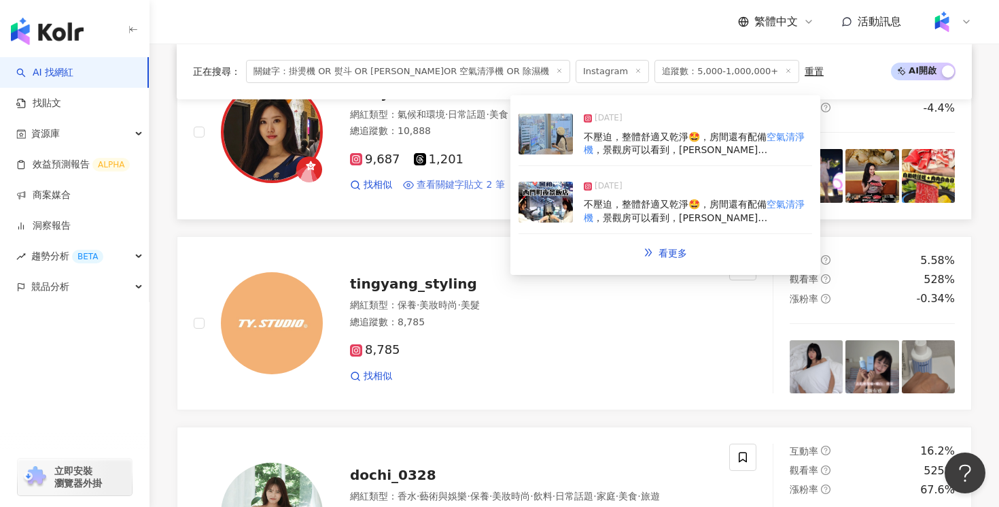
click at [456, 182] on span "查看關鍵字貼文 2 筆" at bounding box center [461, 185] width 88 height 14
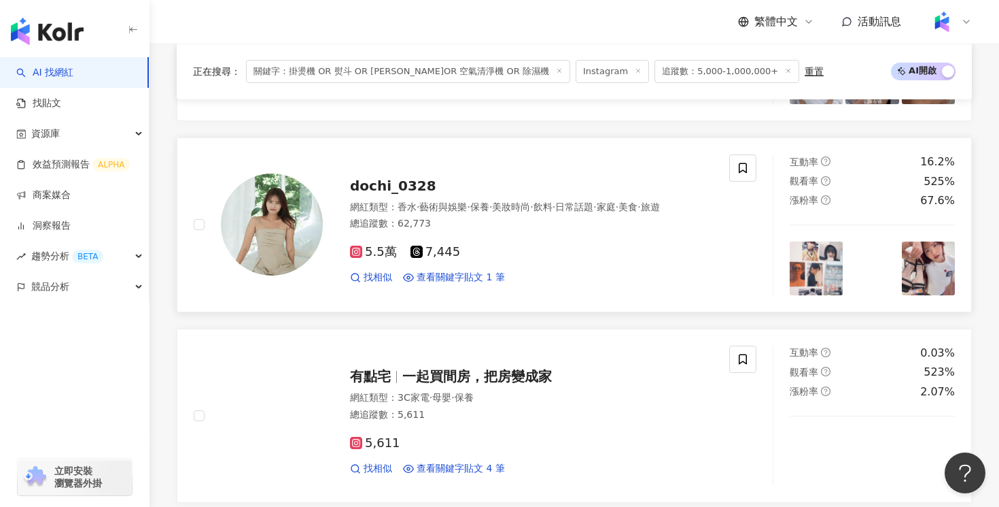
scroll to position [2344, 0]
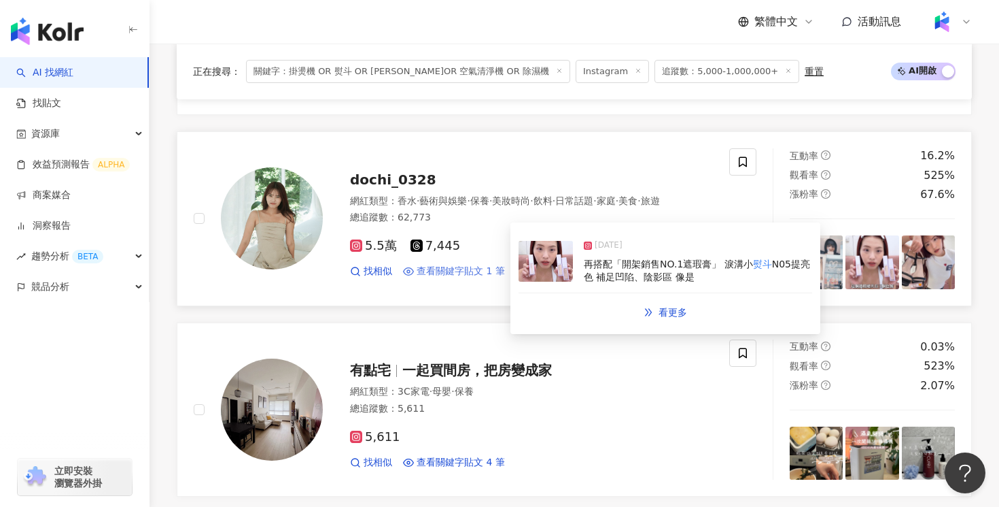
click at [440, 278] on span "查看關鍵字貼文 1 筆" at bounding box center [461, 271] width 88 height 14
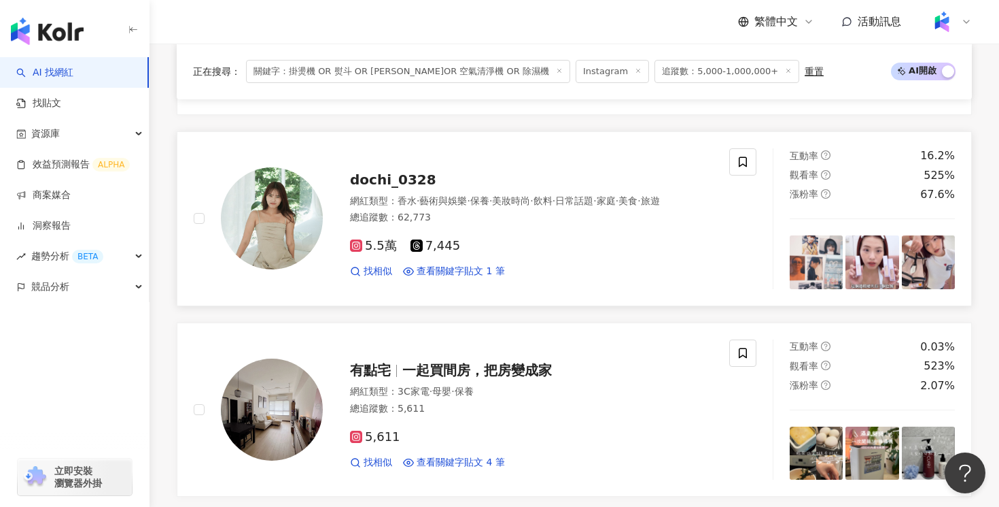
scroll to position [2637, 0]
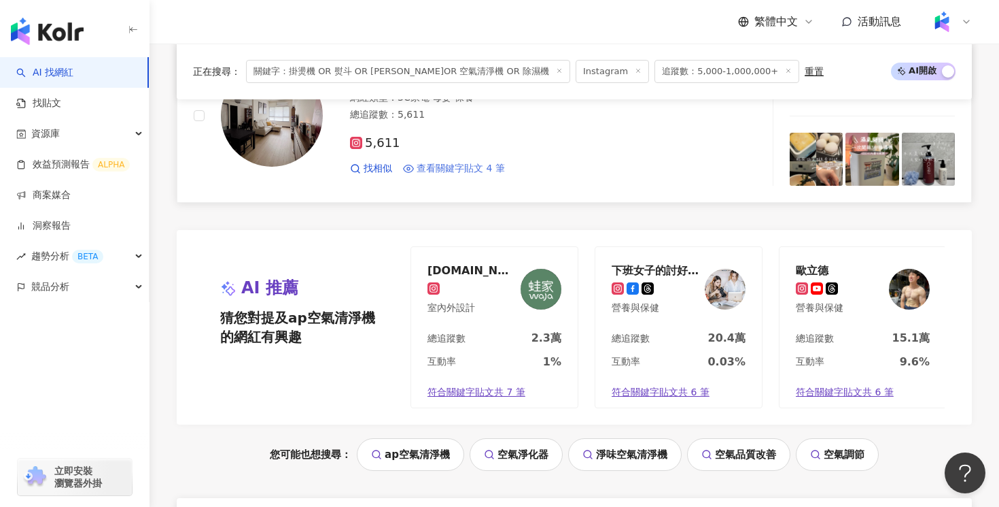
click at [433, 167] on span "查看關鍵字貼文 4 筆" at bounding box center [461, 169] width 88 height 14
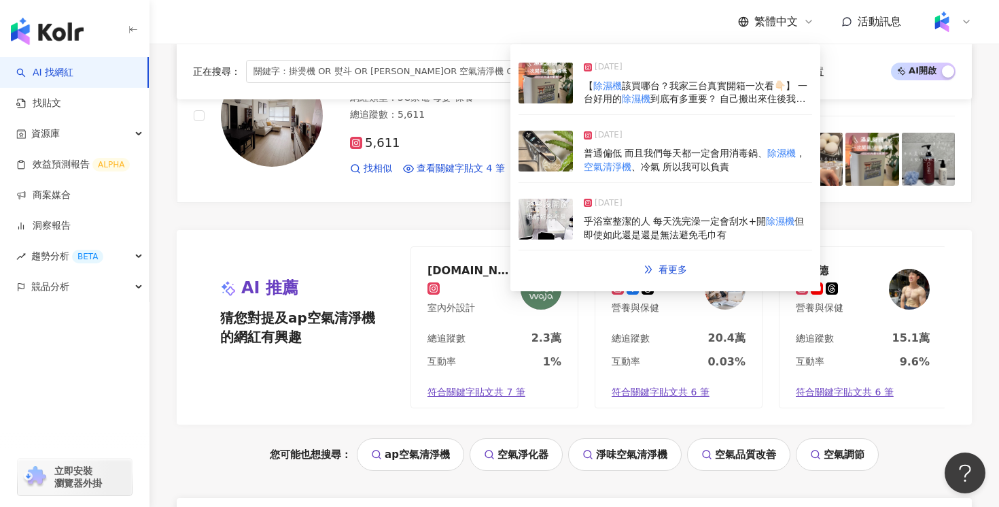
scroll to position [2814, 0]
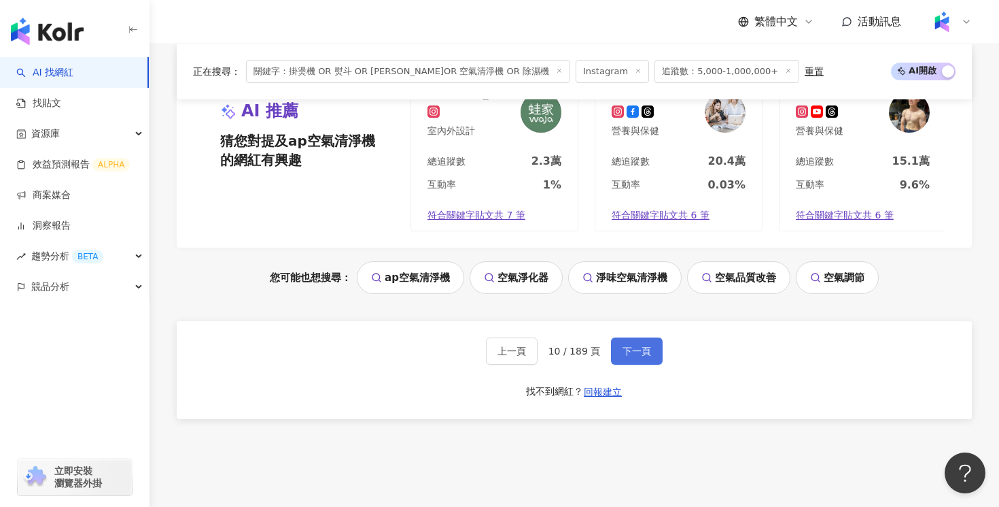
click at [623, 356] on span "下一頁" at bounding box center [637, 350] width 29 height 11
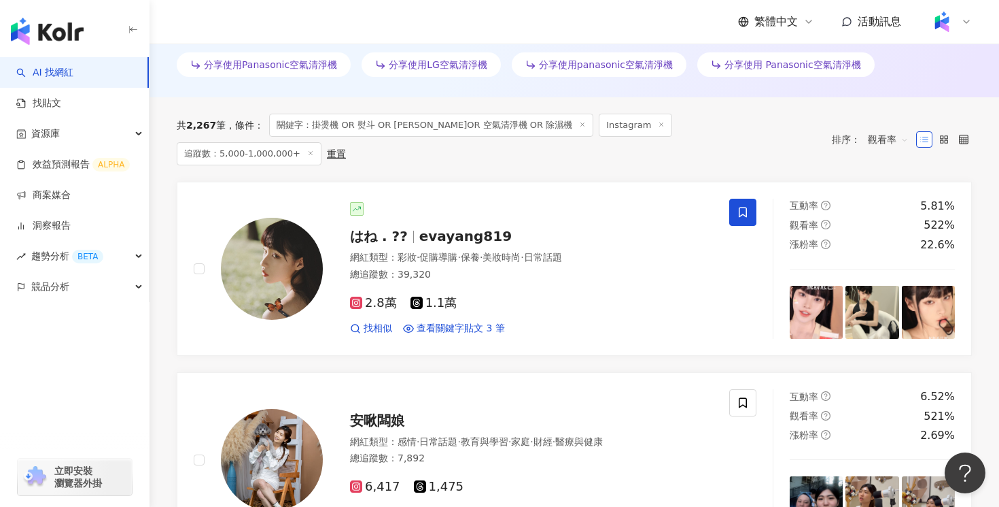
scroll to position [859, 0]
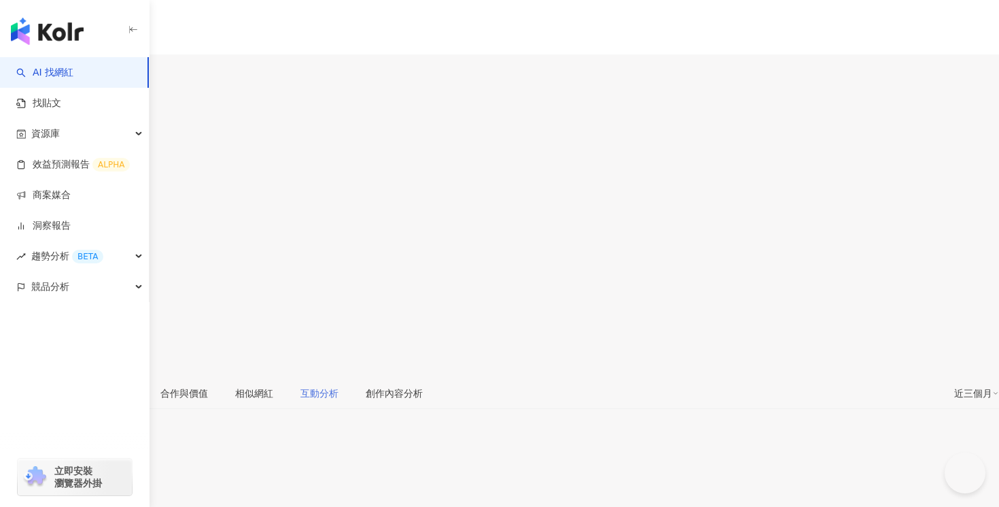
type input "**********"
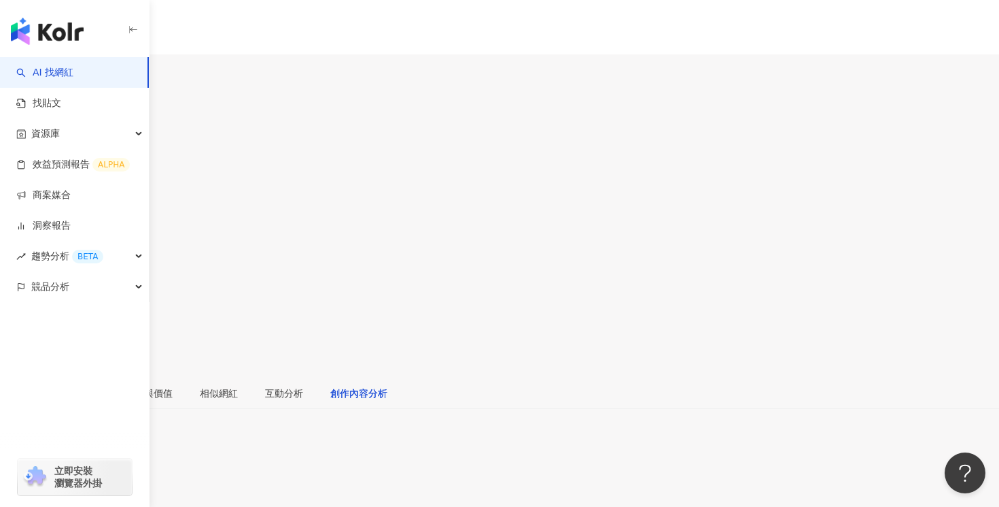
scroll to position [4266, 0]
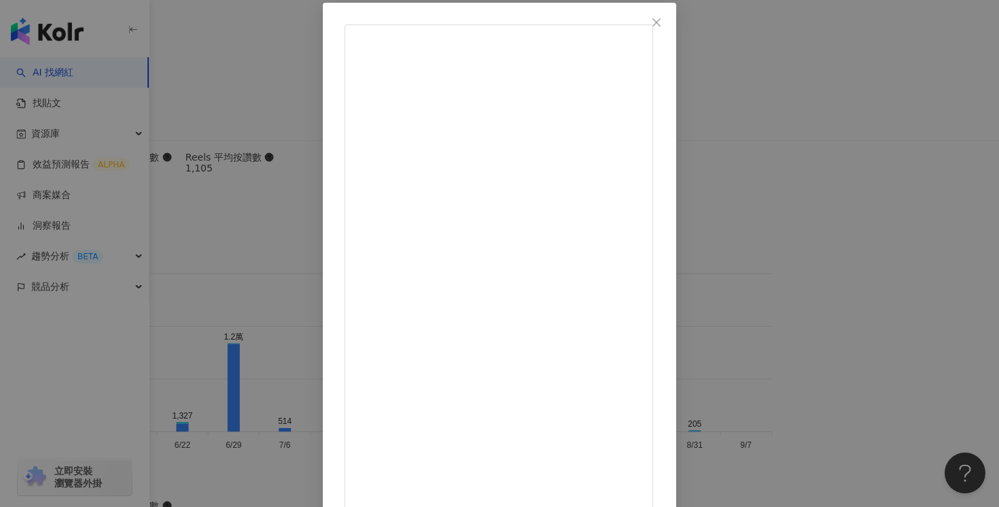
scroll to position [103, 0]
drag, startPoint x: 633, startPoint y: 290, endPoint x: 697, endPoint y: 290, distance: 63.9
drag, startPoint x: 700, startPoint y: 290, endPoint x: 623, endPoint y: 290, distance: 77.5
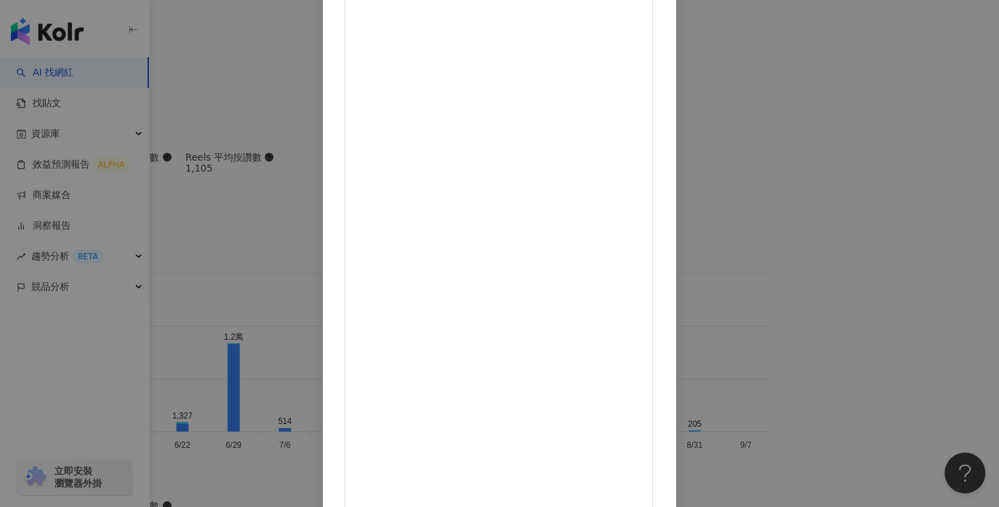
copy div "$1,000宅配免運"
click at [883, 146] on div "Boomdi ▎蹦迪 2025/1/9 49 10 1,781 查看原始貼文" at bounding box center [499, 253] width 999 height 507
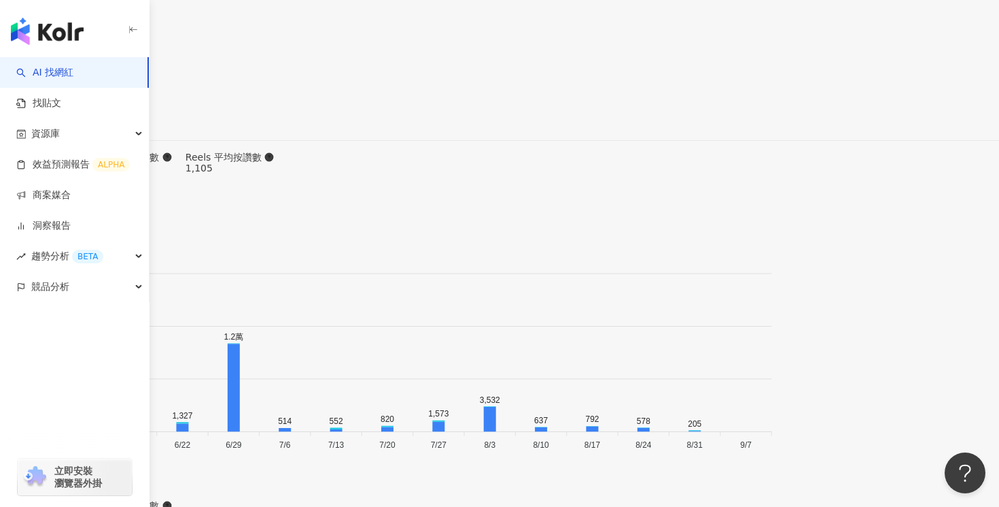
drag, startPoint x: 670, startPoint y: 41, endPoint x: 641, endPoint y: 38, distance: 28.7
copy span "6,389"
drag, startPoint x: 740, startPoint y: 32, endPoint x: 709, endPoint y: 34, distance: 31.3
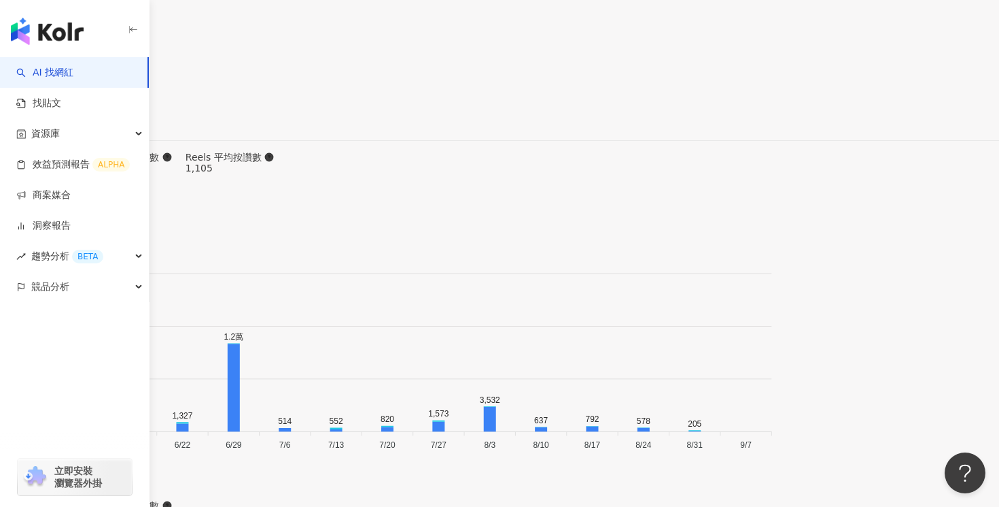
copy span "13%"
drag, startPoint x: 812, startPoint y: 40, endPoint x: 777, endPoint y: 41, distance: 34.7
copy span "593%"
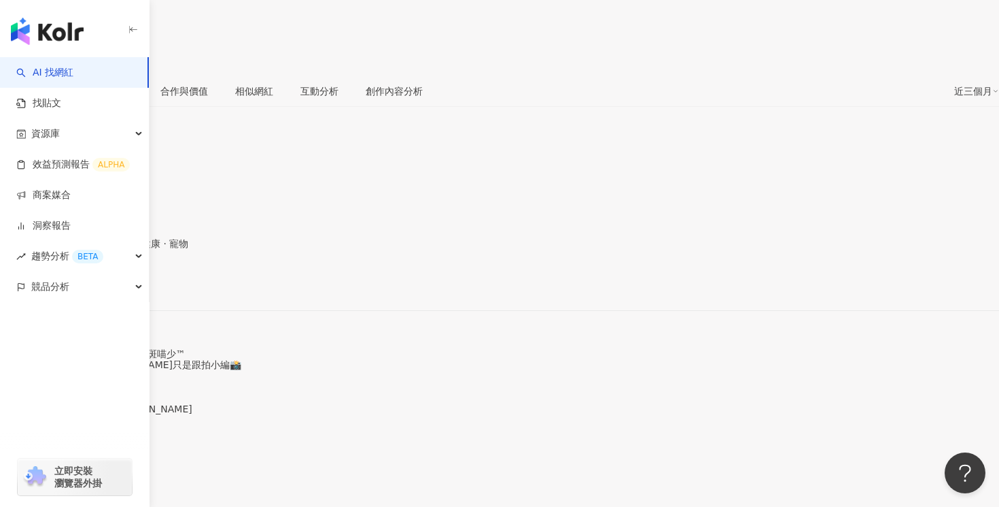
scroll to position [0, 0]
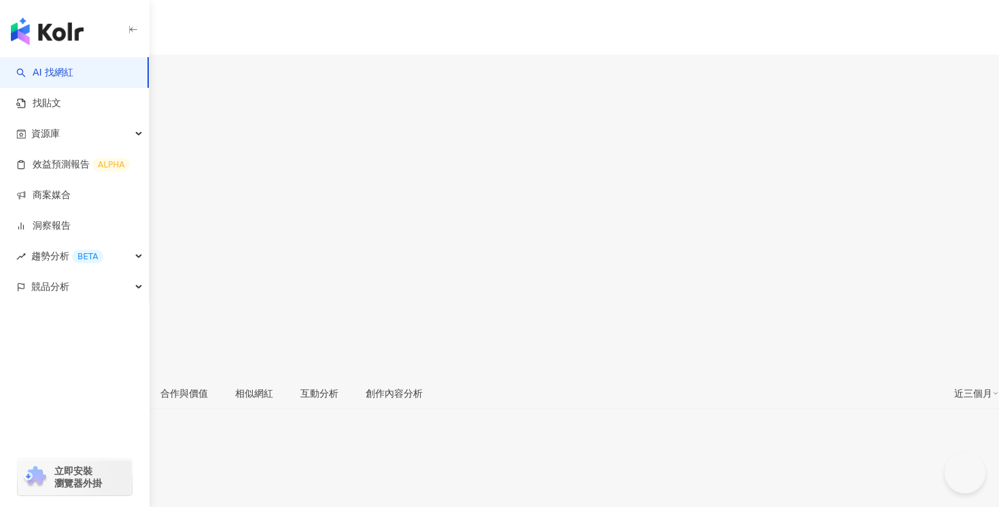
type input "**********"
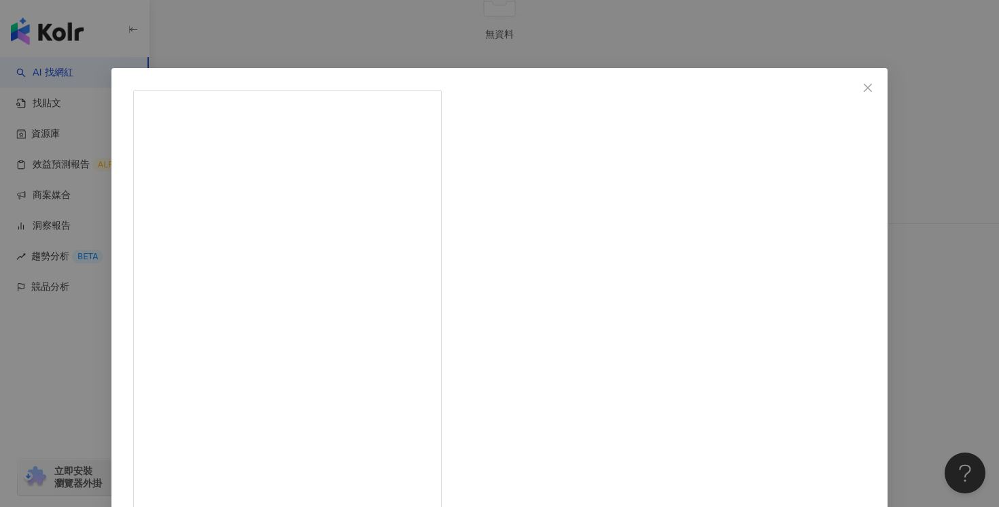
scroll to position [103, 0]
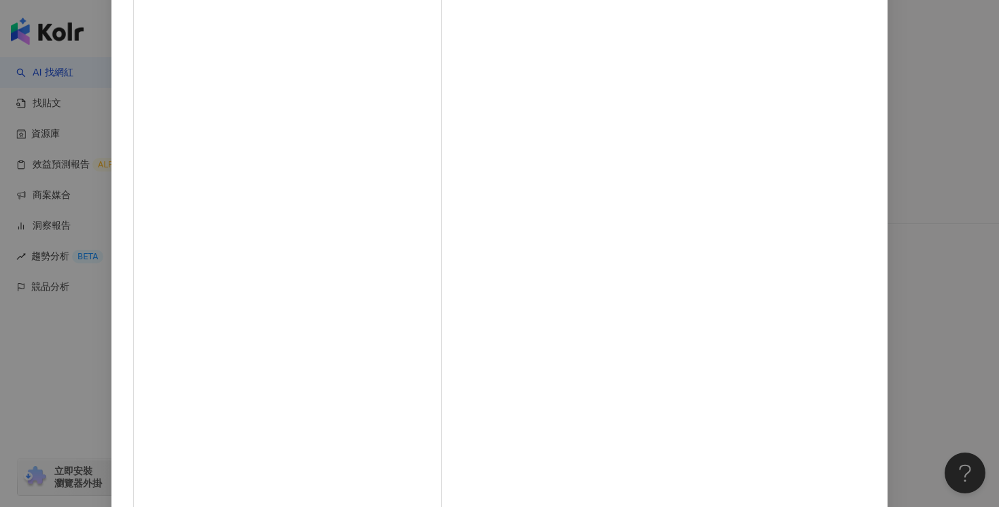
click at [844, 151] on div "星星家的日記 2024/10/21 92 37 4,001 查看原始貼文" at bounding box center [499, 253] width 999 height 507
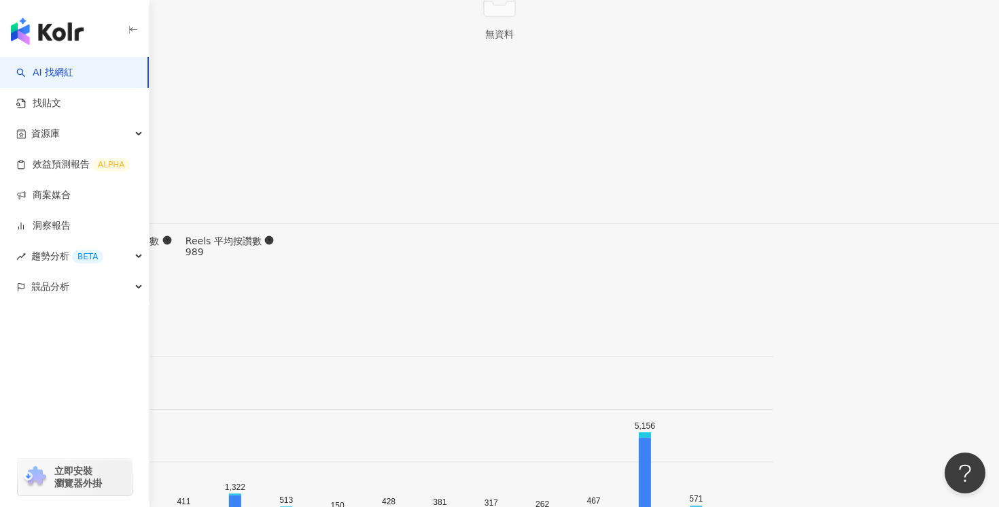
drag, startPoint x: 681, startPoint y: 33, endPoint x: 630, endPoint y: 33, distance: 51.0
copy span "13,363"
drag, startPoint x: 745, startPoint y: 30, endPoint x: 703, endPoint y: 33, distance: 42.2
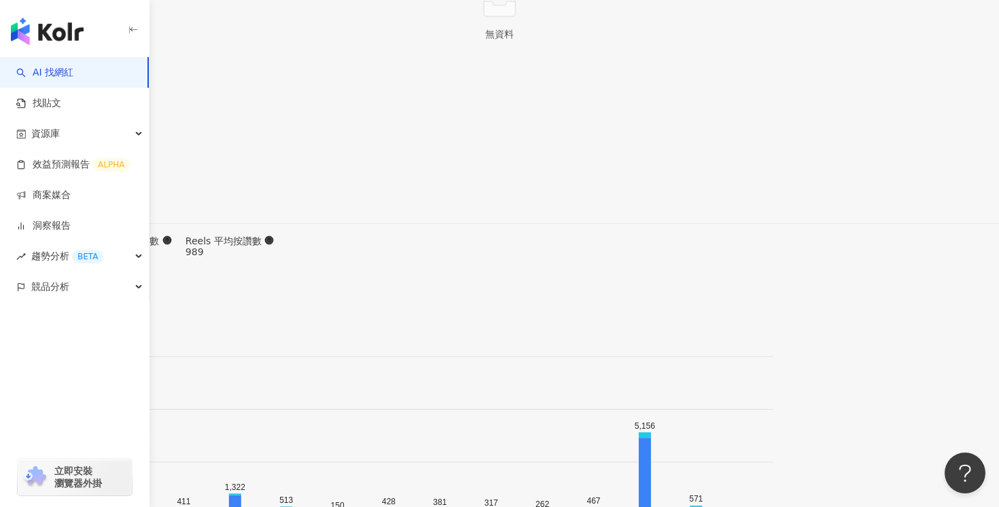
copy span "5.98%"
drag, startPoint x: 811, startPoint y: 45, endPoint x: 776, endPoint y: 36, distance: 35.8
copy span "590%"
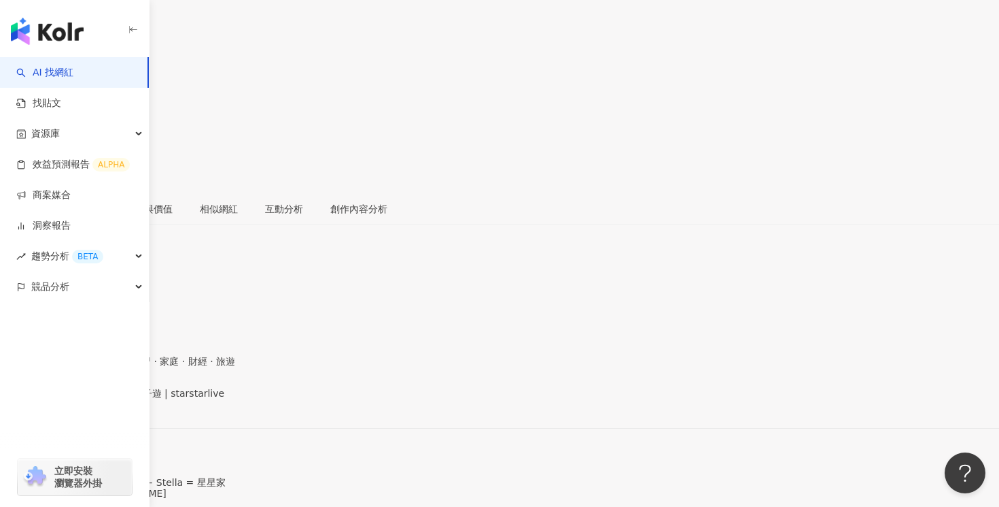
scroll to position [0, 0]
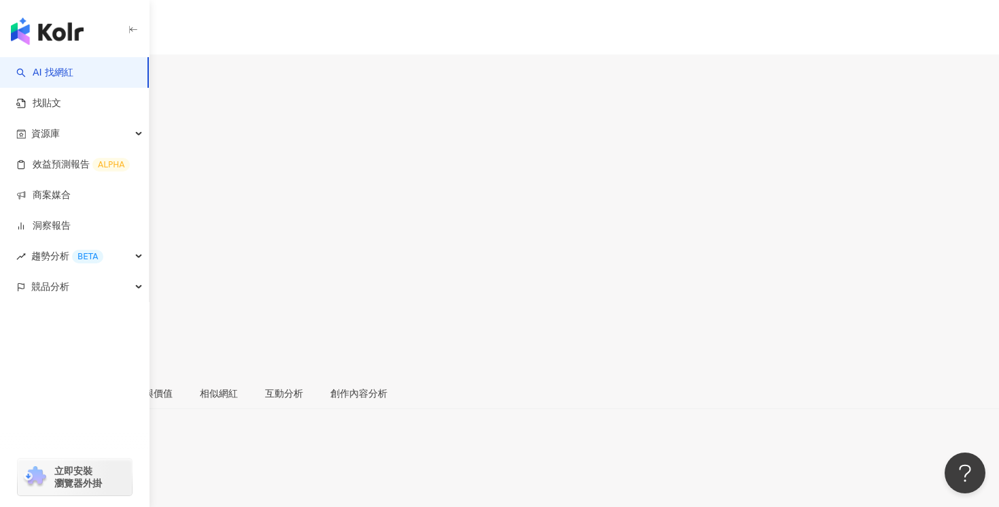
click at [68, 75] on div "2,712" at bounding box center [54, 80] width 27 height 11
click at [20, 297] on icon at bounding box center [14, 303] width 12 height 12
drag, startPoint x: 682, startPoint y: 111, endPoint x: 639, endPoint y: 111, distance: 42.8
click at [639, 143] on div "追蹤數 2,712" at bounding box center [499, 165] width 999 height 44
copy span "2,712"
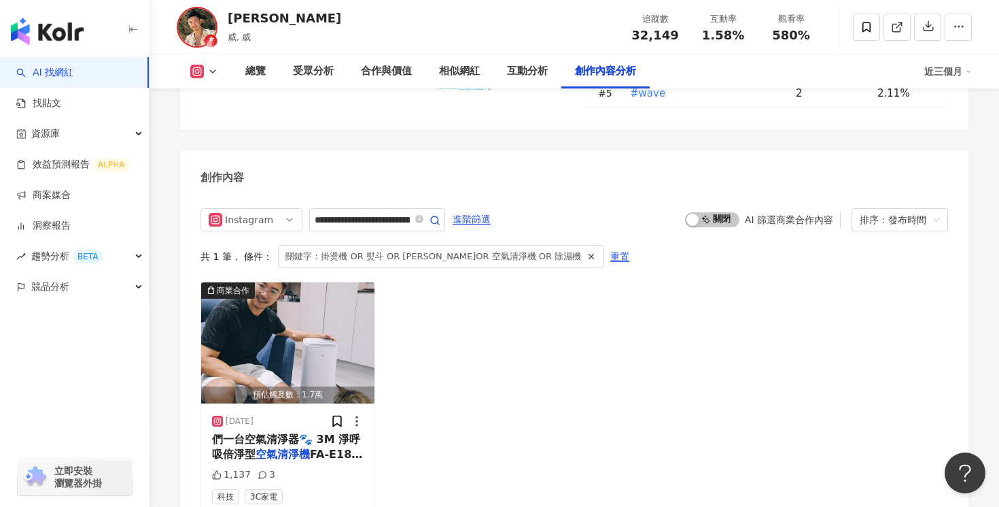
scroll to position [4254, 0]
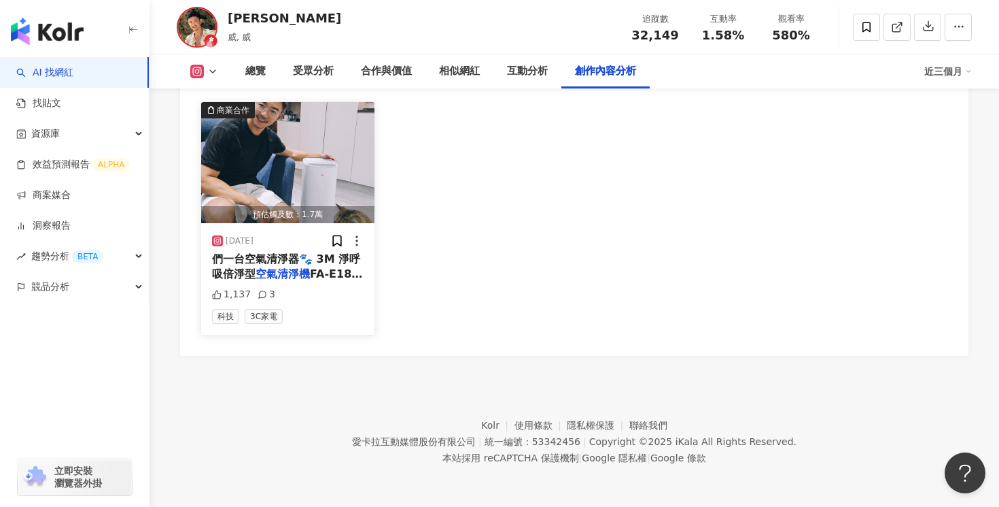
click at [310, 271] on span "FA-E180 想趁折扣最多入" at bounding box center [287, 281] width 150 height 28
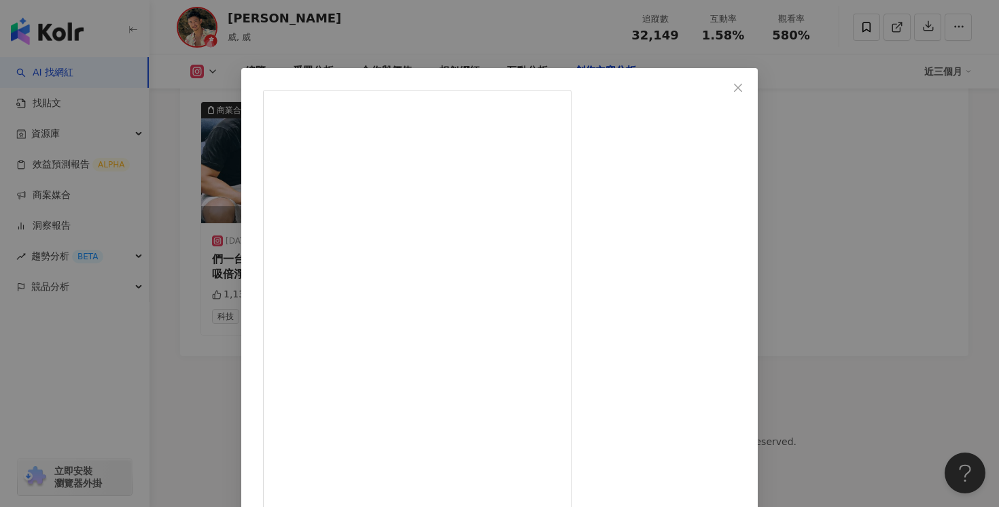
scroll to position [103, 0]
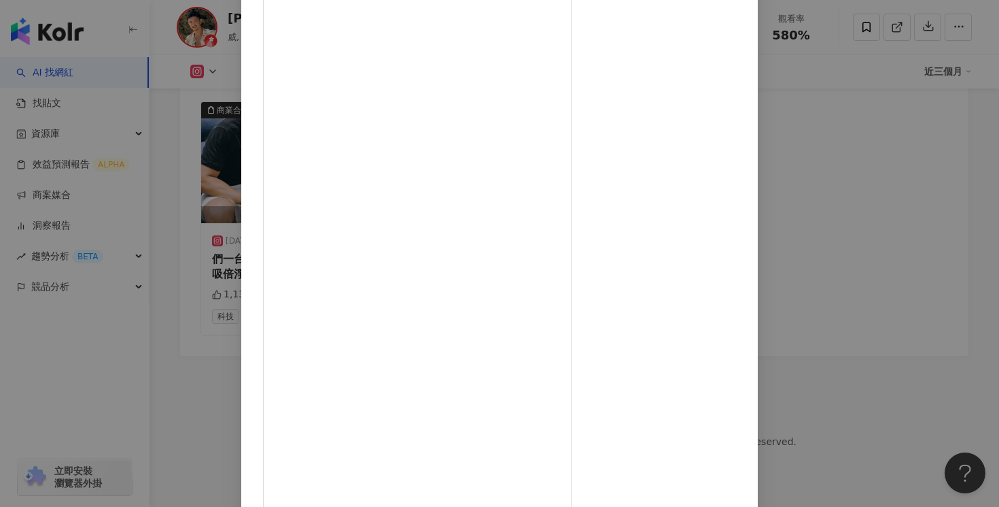
click at [893, 128] on div "Avery Wang 2024/11/2 1,137 3 查看原始貼文" at bounding box center [499, 253] width 999 height 507
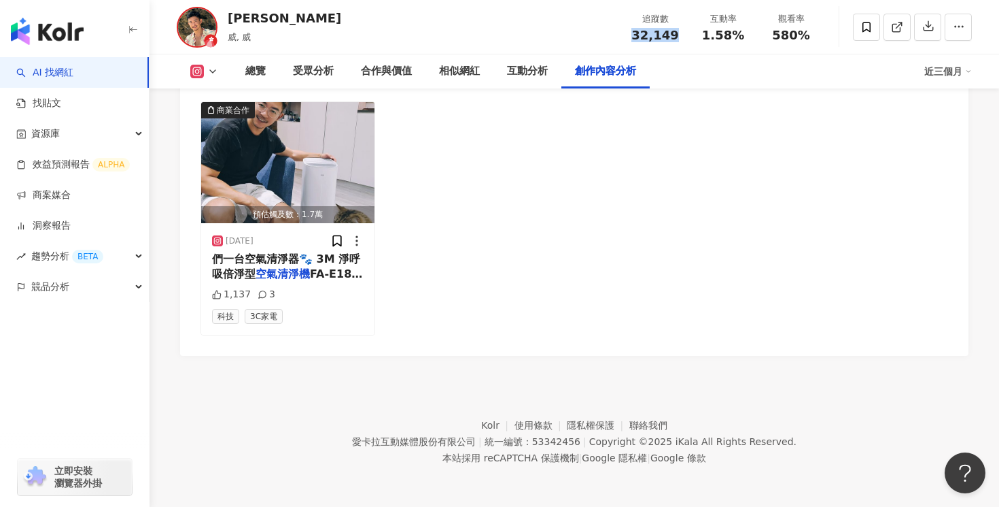
drag, startPoint x: 672, startPoint y: 40, endPoint x: 637, endPoint y: 40, distance: 35.4
click at [637, 40] on span "32,149" at bounding box center [655, 35] width 47 height 14
copy span "32,149"
drag, startPoint x: 744, startPoint y: 34, endPoint x: 705, endPoint y: 36, distance: 38.8
click at [705, 36] on div "1.58%" at bounding box center [724, 36] width 52 height 14
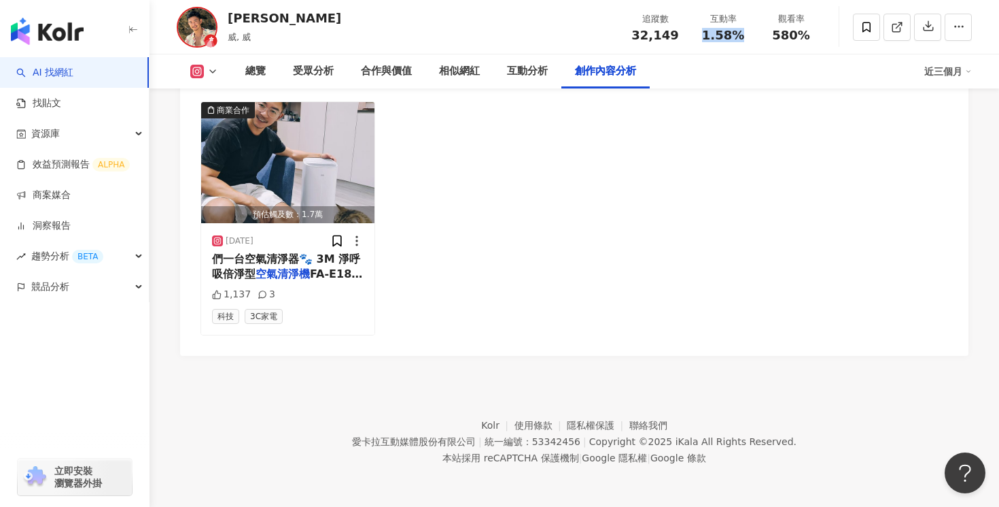
copy span "1.58%"
drag, startPoint x: 808, startPoint y: 41, endPoint x: 776, endPoint y: 37, distance: 32.3
click at [776, 37] on div "追蹤數 32,149 互動率 1.58% 觀看率 580%" at bounding box center [723, 27] width 204 height 40
copy span "580%"
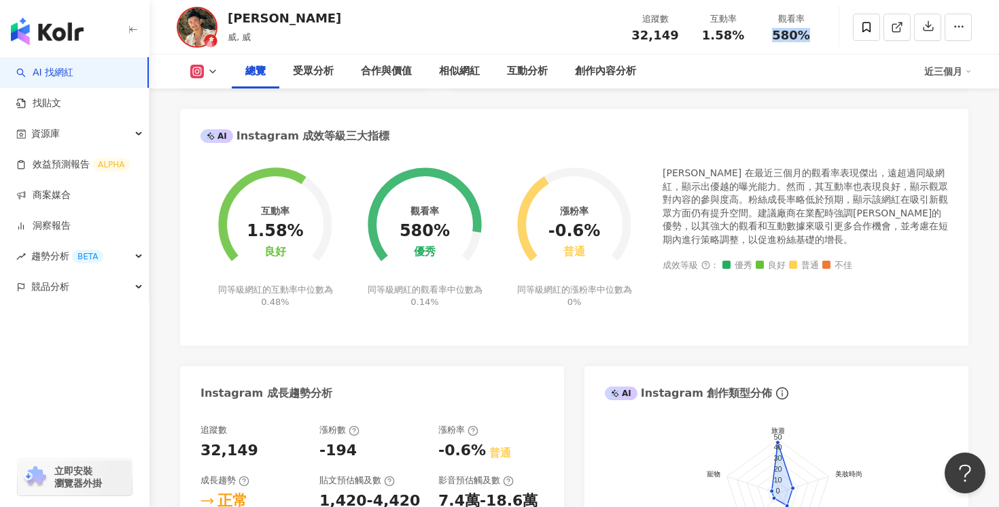
scroll to position [0, 0]
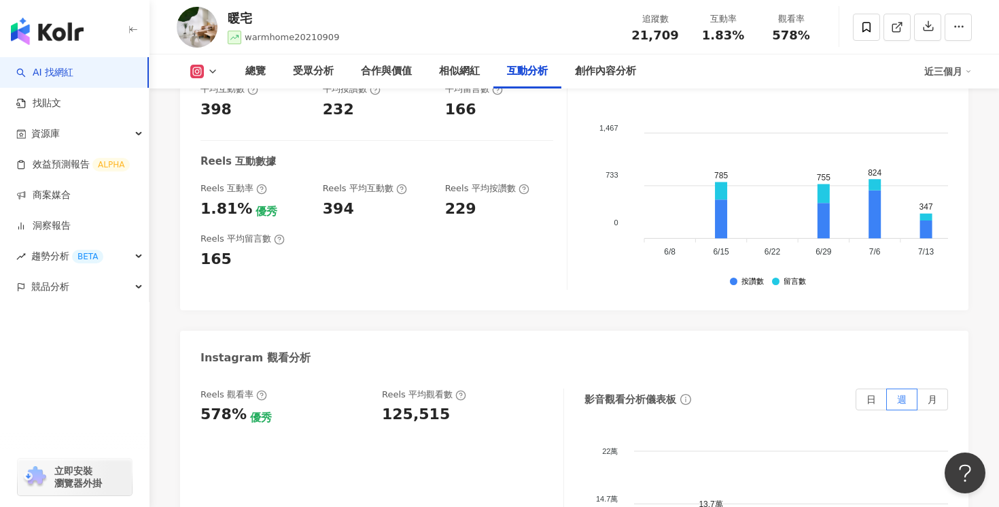
scroll to position [4273, 0]
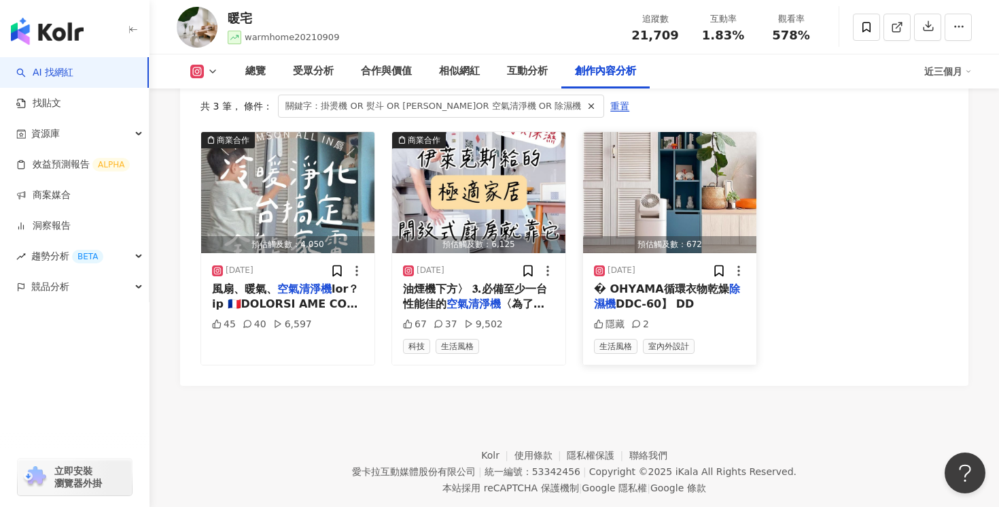
click at [658, 297] on span "𝗗𝗗𝗖-𝟲𝟬】 𝗗𝗗" at bounding box center [655, 303] width 78 height 13
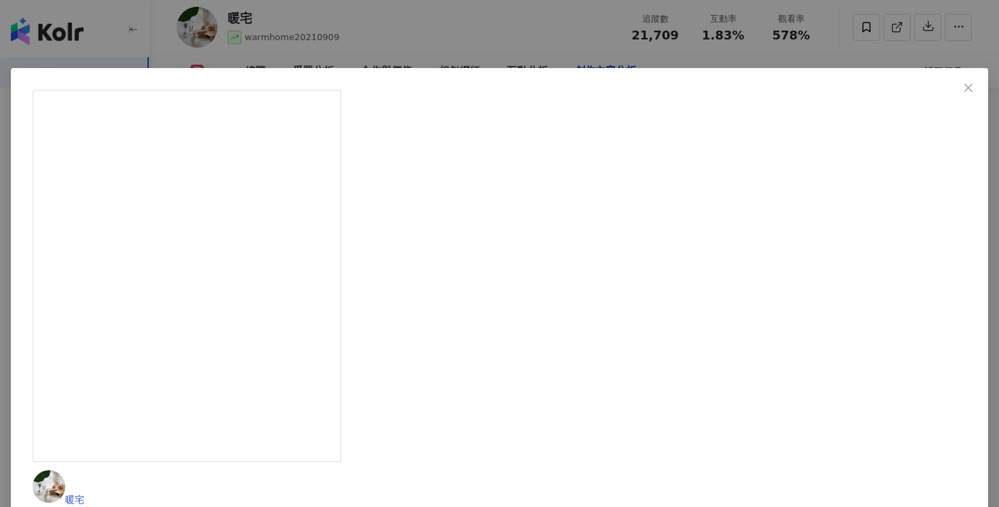
scroll to position [71, 0]
click at [687, 51] on div "暖宅 2024/9/18 隱藏 2 查看原始貼文" at bounding box center [499, 253] width 999 height 507
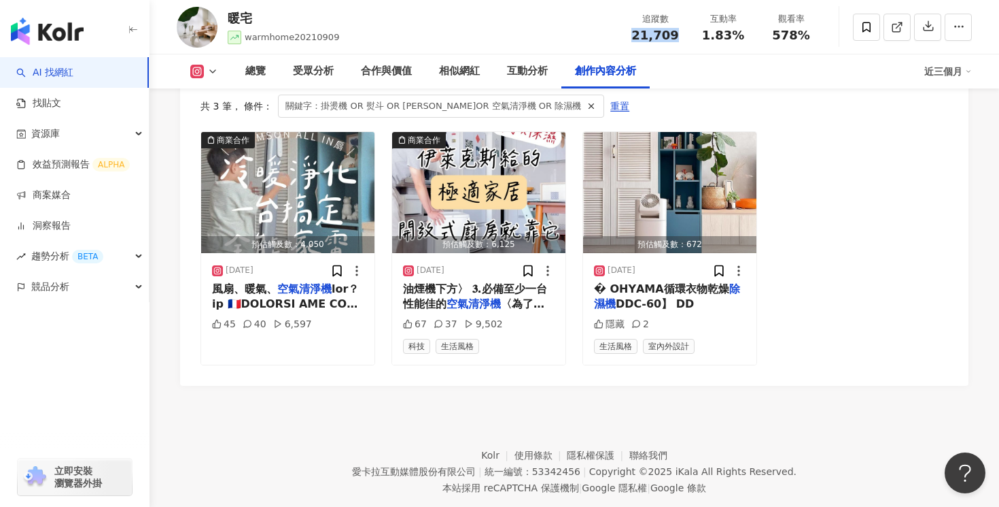
drag, startPoint x: 678, startPoint y: 38, endPoint x: 629, endPoint y: 38, distance: 49.0
click at [629, 38] on div "追蹤數 21,709" at bounding box center [655, 26] width 68 height 29
copy span "21,709"
drag, startPoint x: 743, startPoint y: 40, endPoint x: 705, endPoint y: 40, distance: 38.1
click at [705, 40] on div "1.83%" at bounding box center [724, 36] width 52 height 14
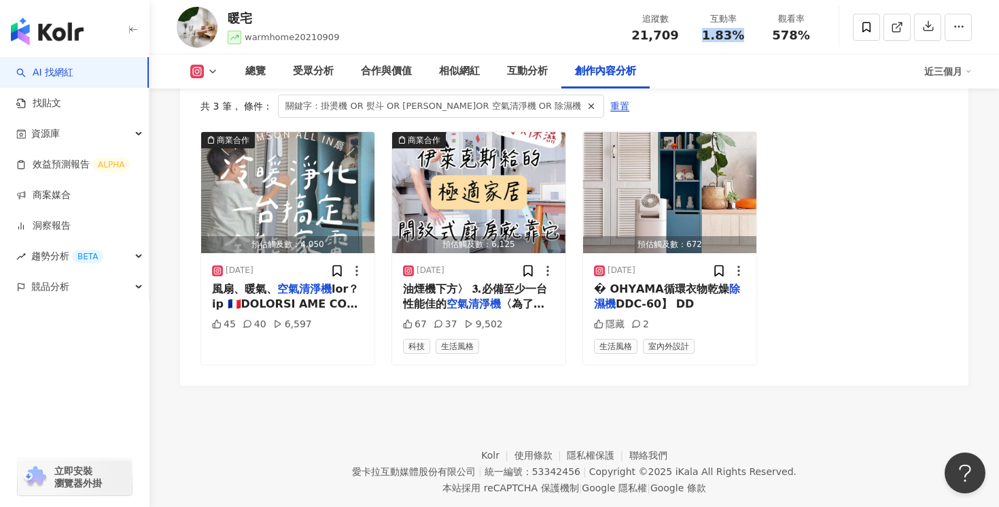
copy span "1.83%"
drag, startPoint x: 771, startPoint y: 41, endPoint x: 806, endPoint y: 35, distance: 35.2
click at [806, 35] on div "578%" at bounding box center [792, 36] width 52 height 14
copy span "578%"
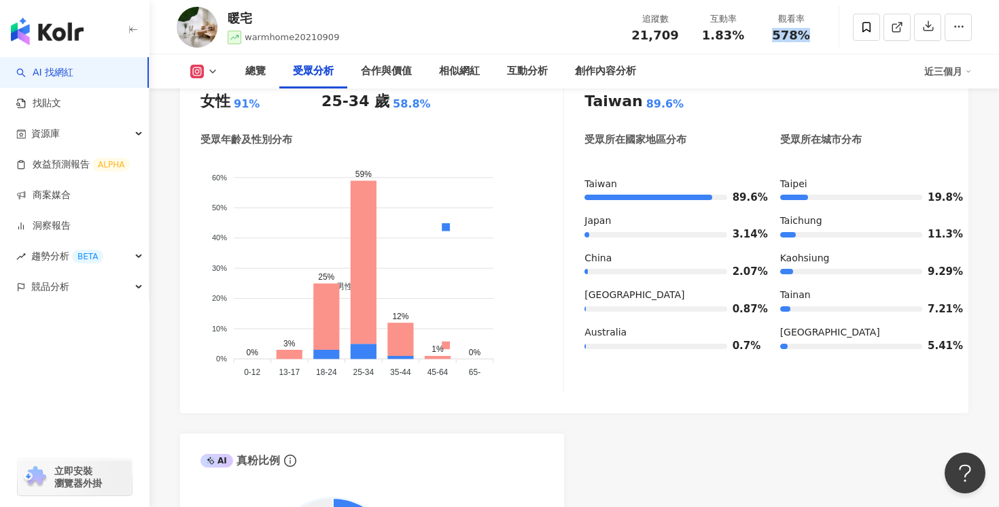
scroll to position [0, 0]
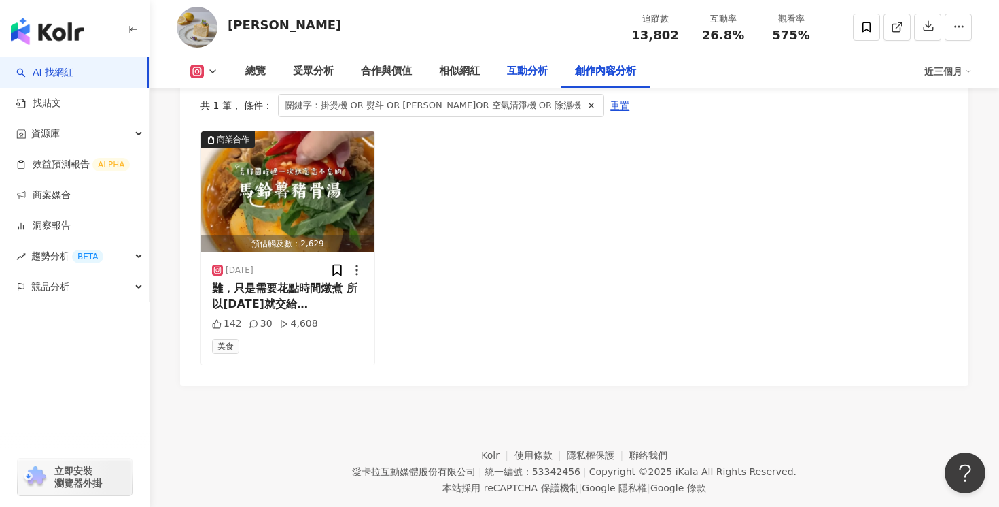
scroll to position [4260, 0]
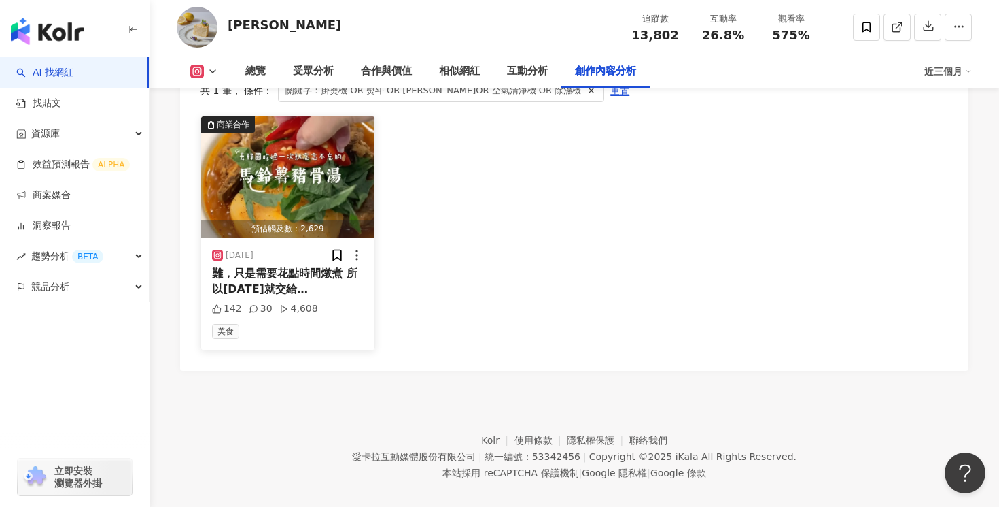
click at [306, 297] on mark "飛利浦" at bounding box center [262, 303] width 101 height 13
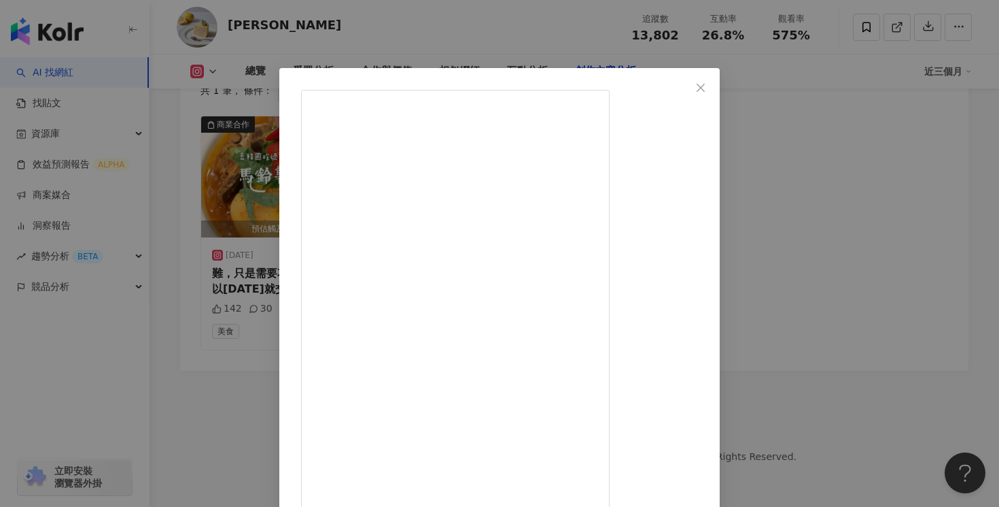
scroll to position [103, 0]
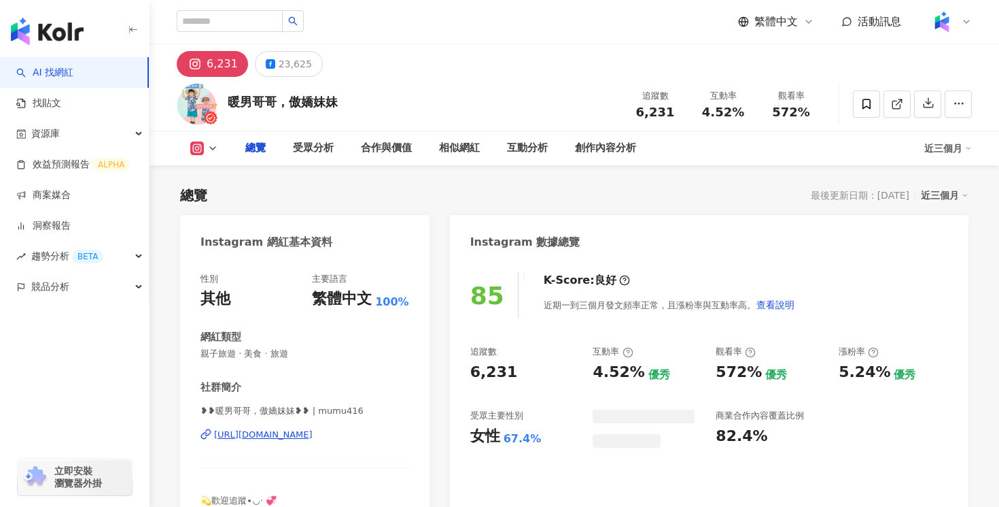
type input "**********"
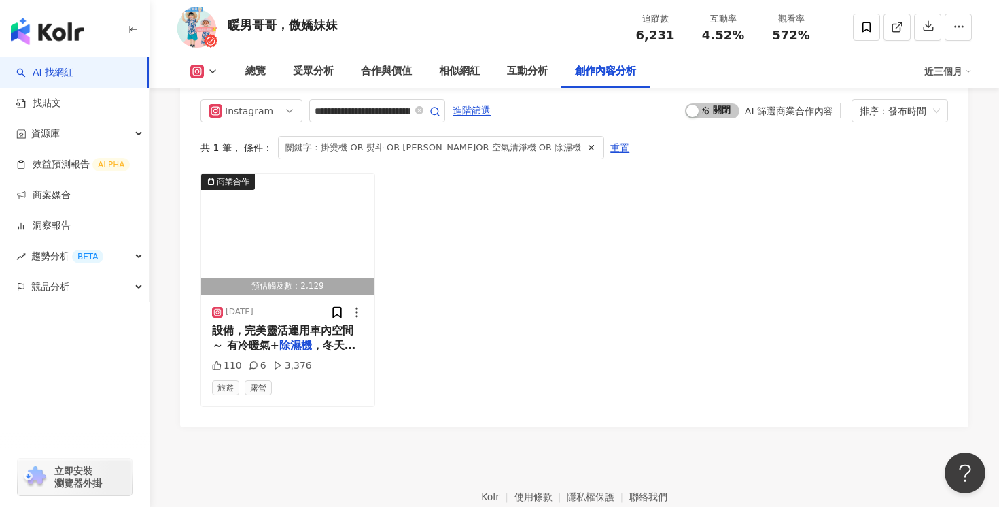
scroll to position [4251, 0]
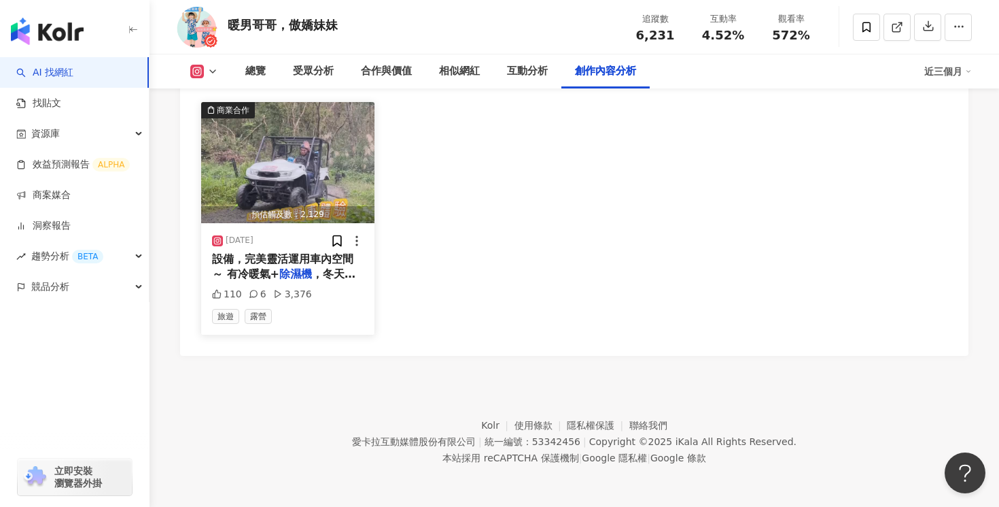
click at [331, 271] on span "，冬天來住也乾爽溫暖 擁有獨立木棧" at bounding box center [283, 281] width 143 height 28
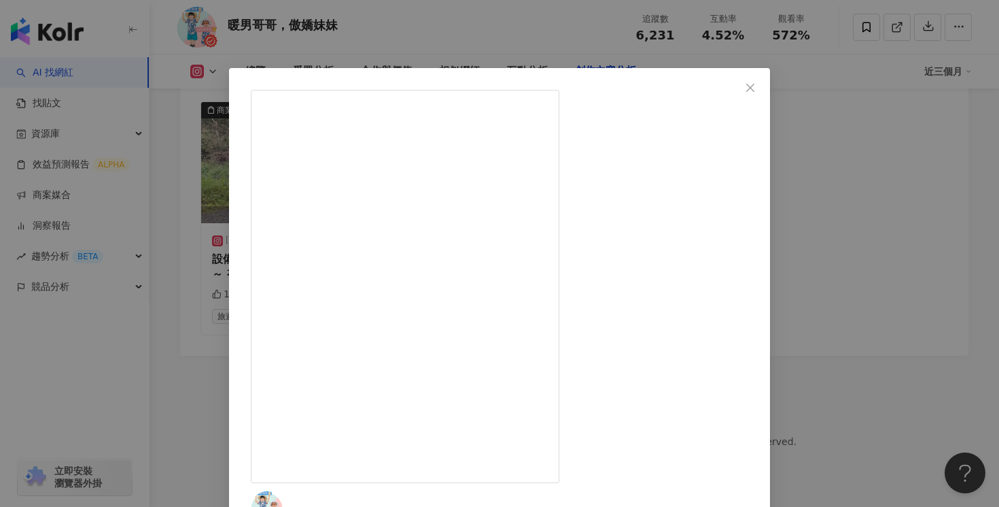
scroll to position [427, 0]
click at [896, 227] on div "暖男哥哥，傲嬌妹妹 [DATE] 110 6 3,376 查看原始貼文" at bounding box center [499, 253] width 999 height 507
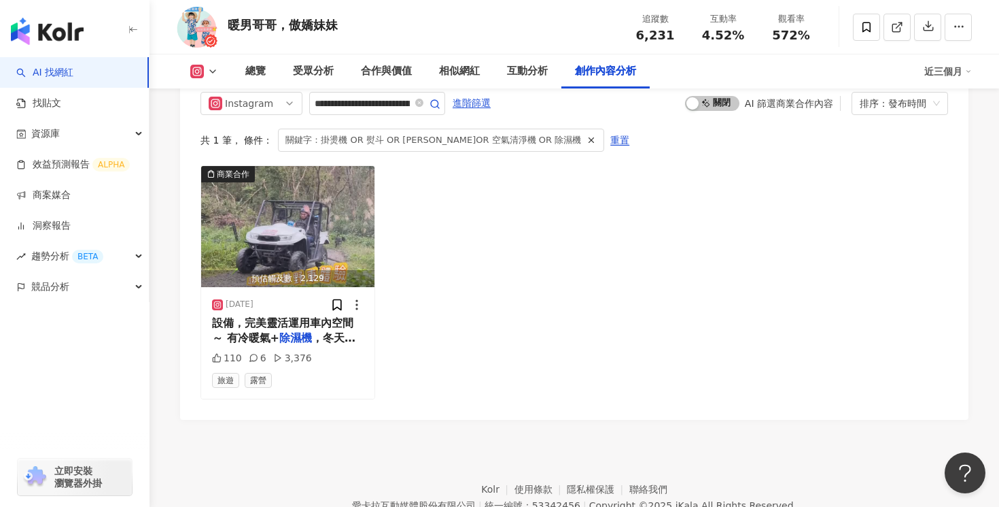
scroll to position [4251, 0]
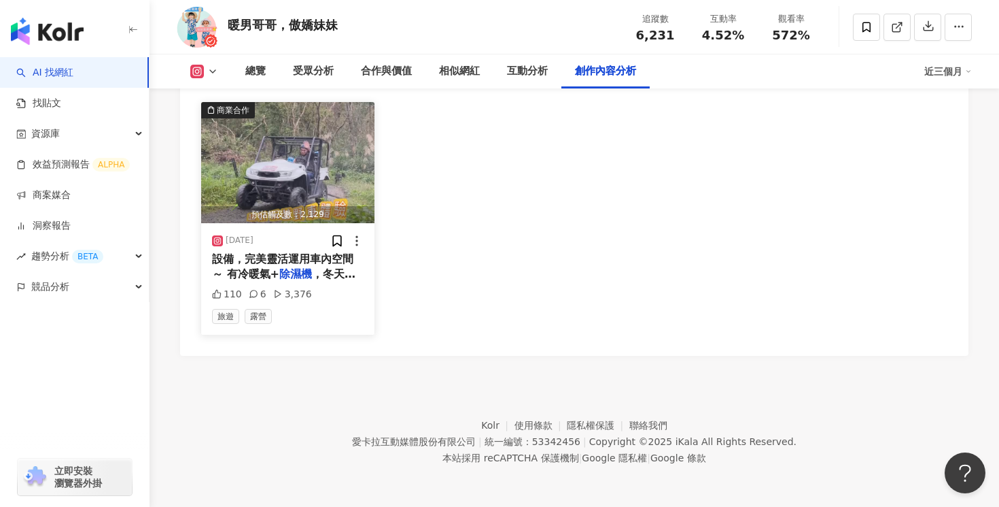
click at [307, 281] on div "[DATE] 設備，完美靈活運用車內空間～ 有冷暖氣+ 除濕機 ，冬天來住也乾爽溫暖 擁有獨立木棧 110 6 3,376 旅遊 露營" at bounding box center [287, 279] width 173 height 112
click at [313, 264] on span "設備，完美靈活運用車內空間～ 有冷暖氣+" at bounding box center [282, 266] width 141 height 28
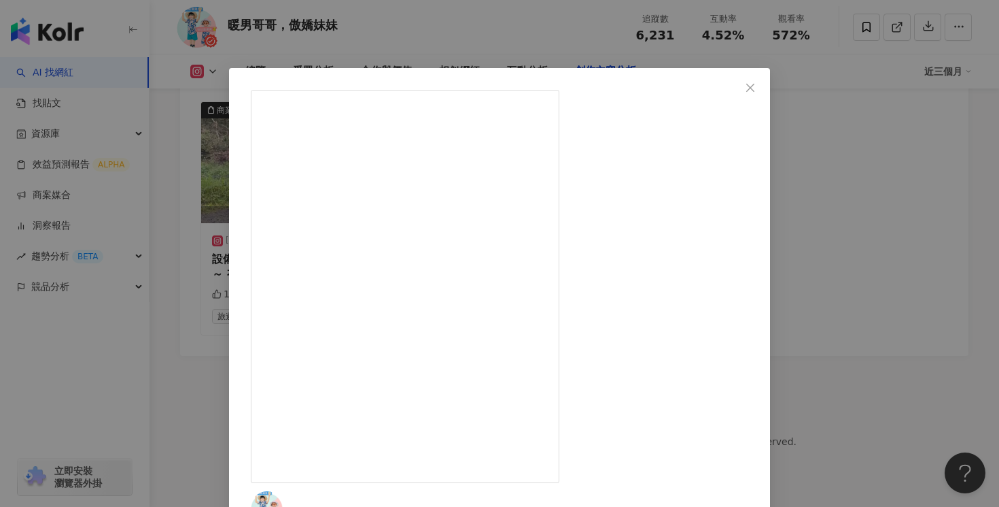
click at [679, 48] on div "暖男哥哥，傲嬌妹妹 [DATE] 110 6 3,376 查看原始貼文" at bounding box center [499, 253] width 999 height 507
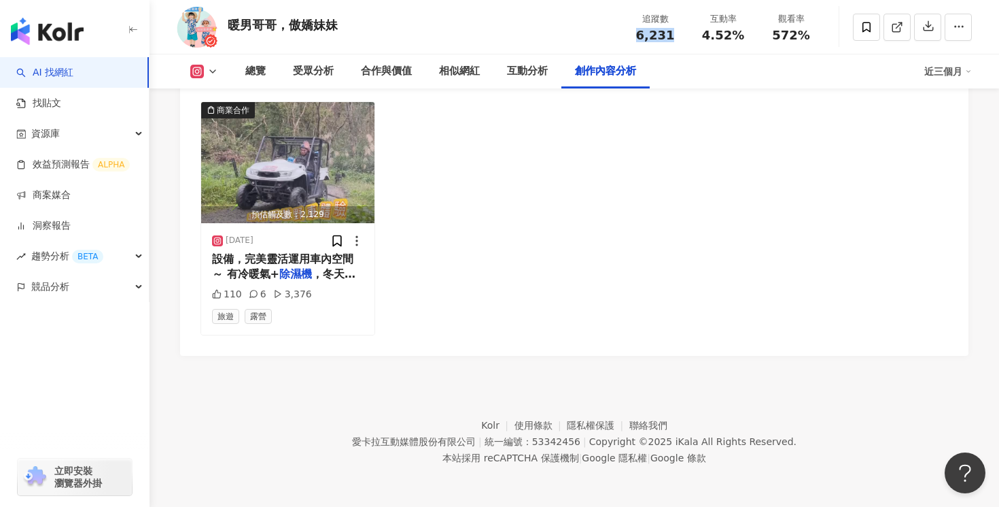
drag, startPoint x: 679, startPoint y: 33, endPoint x: 618, endPoint y: 33, distance: 61.2
click at [618, 33] on div "暖男哥哥，傲嬌妹妹 追蹤數 6,231 互動率 4.52% 觀看率 572%" at bounding box center [575, 27] width 850 height 54
copy span "6,231"
drag, startPoint x: 737, startPoint y: 38, endPoint x: 704, endPoint y: 38, distance: 33.3
click at [704, 38] on div "4.52%" at bounding box center [724, 36] width 52 height 14
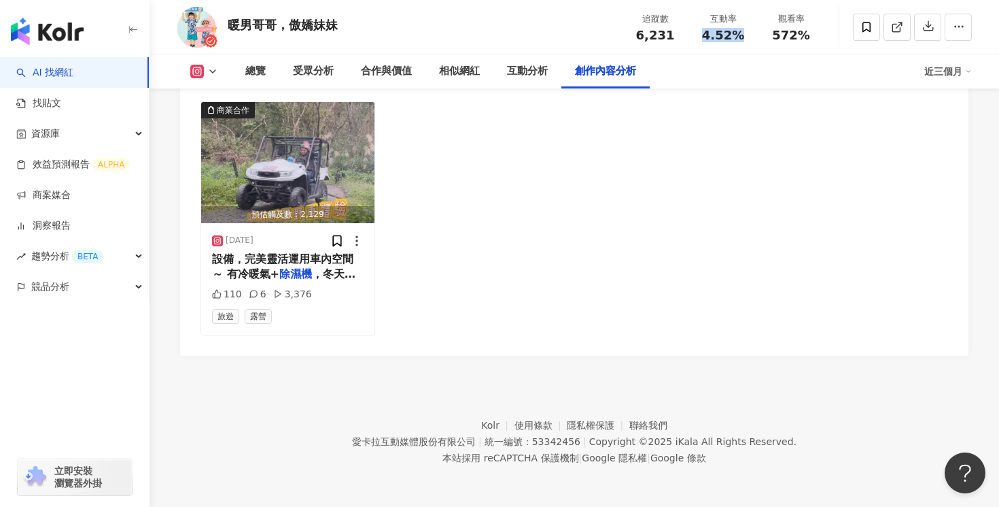
copy span "4.52%"
drag, startPoint x: 812, startPoint y: 40, endPoint x: 776, endPoint y: 40, distance: 36.0
click at [776, 40] on div "572%" at bounding box center [792, 36] width 52 height 14
copy span "572%"
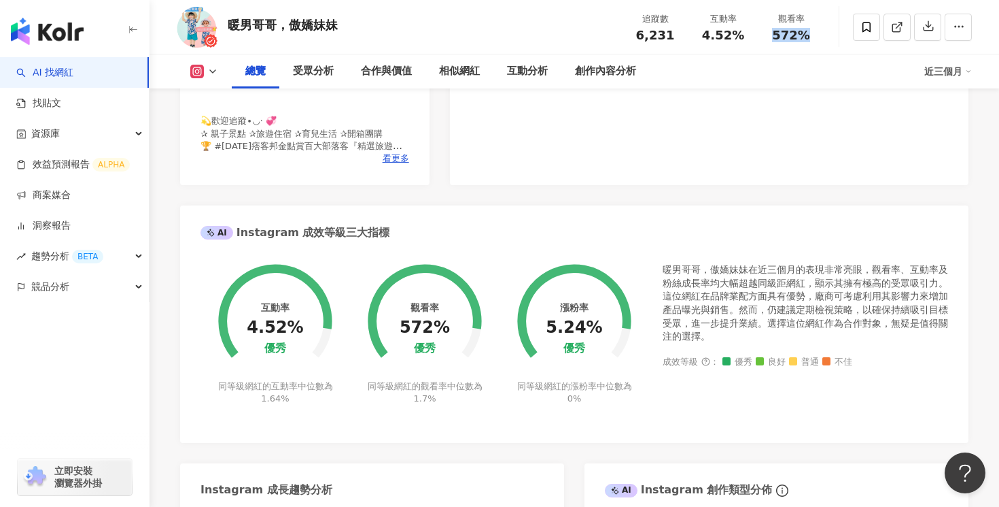
scroll to position [0, 0]
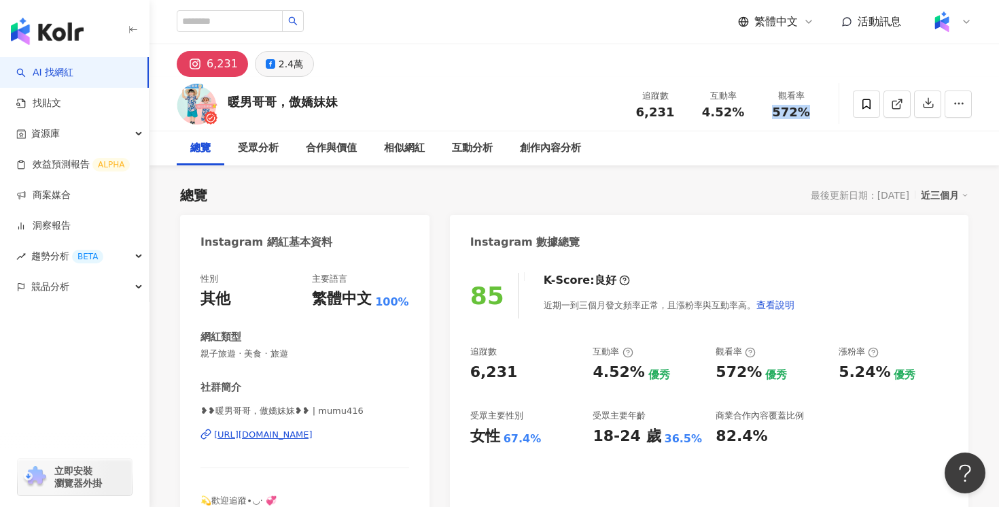
click at [281, 65] on div "2.4萬" at bounding box center [291, 63] width 24 height 19
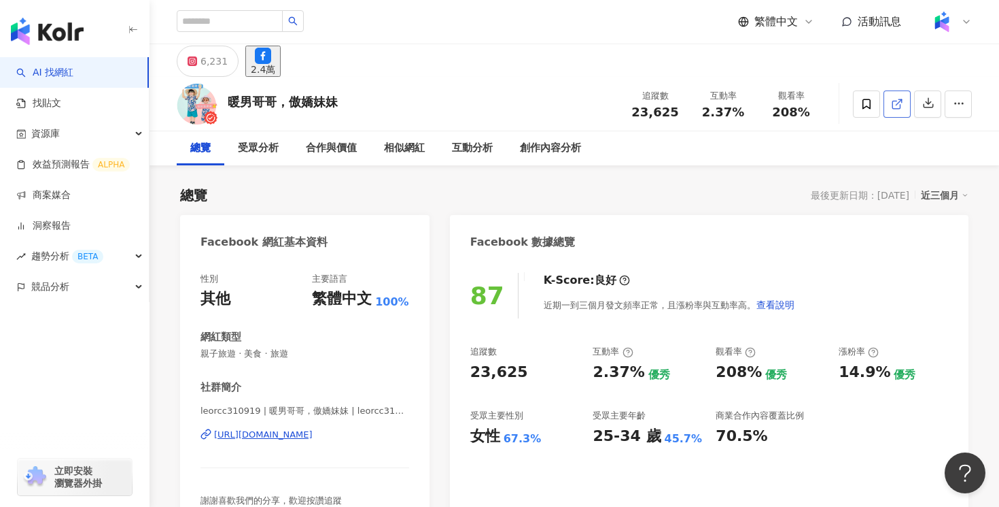
click at [902, 101] on polyline at bounding box center [900, 100] width 3 height 3
drag, startPoint x: 687, startPoint y: 112, endPoint x: 636, endPoint y: 111, distance: 51.0
click at [636, 111] on div "追蹤數 23,625" at bounding box center [655, 103] width 68 height 29
copy span "23,625"
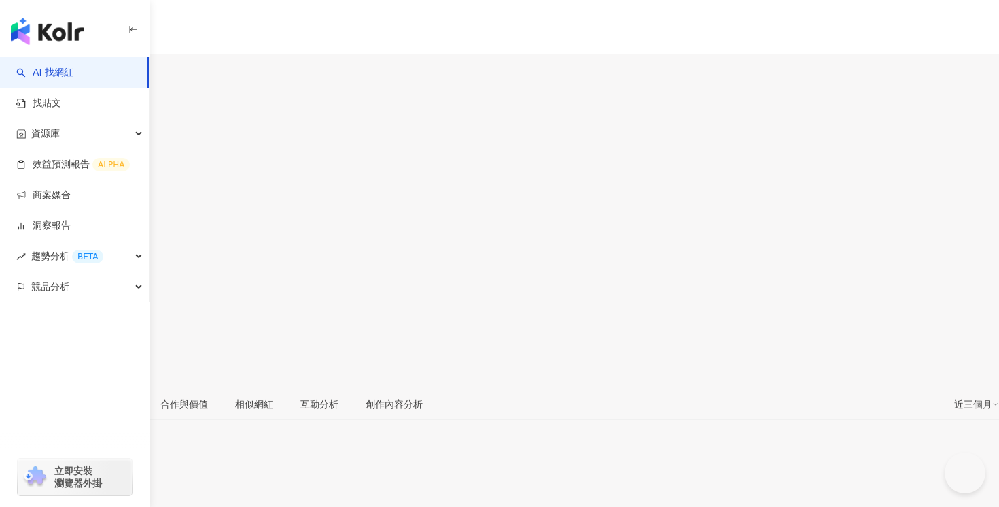
type input "**********"
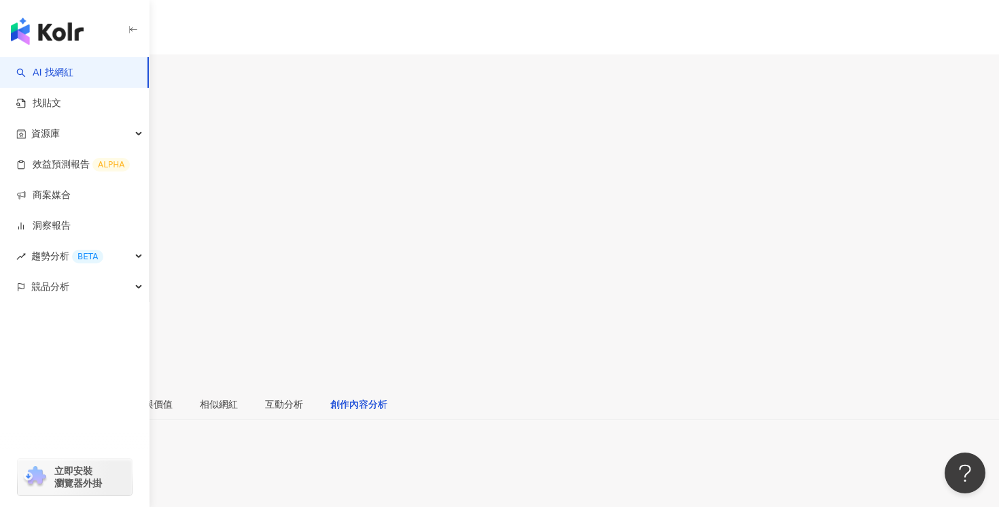
scroll to position [4163, 0]
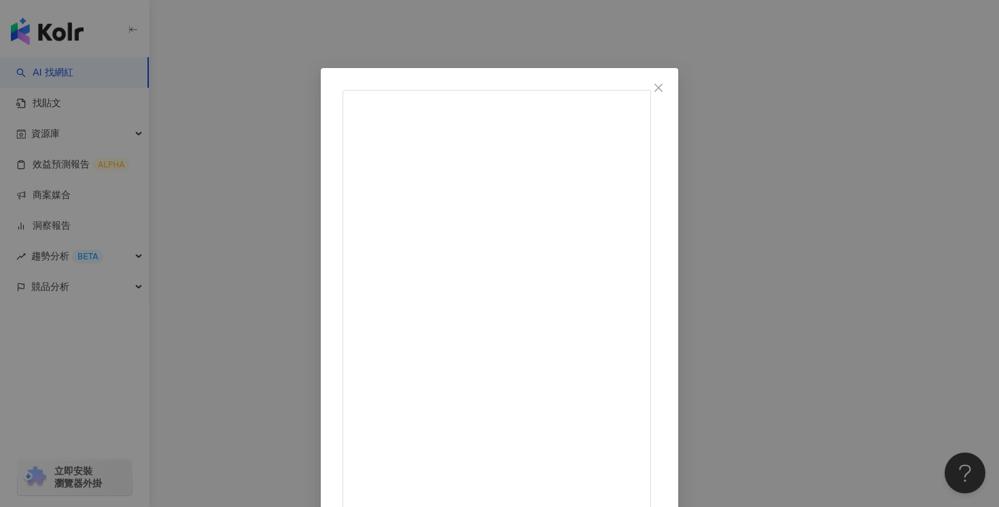
scroll to position [87, 0]
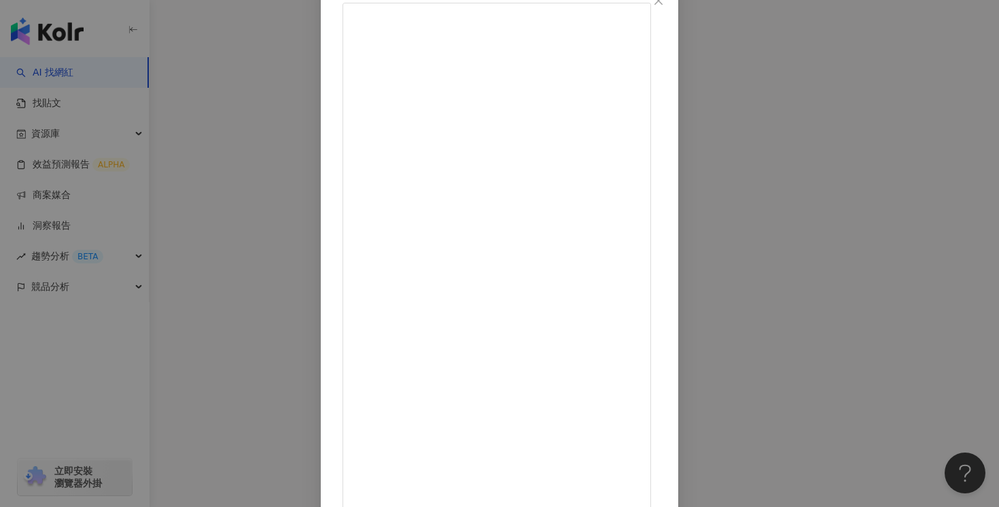
click at [878, 109] on div "鈞鈞 2025/5/25 懶人如我，我超懶得燙衣服！ 熨斗又慢又笨重，還要搬出燙衣板，想想就放棄🥲 但這台 #2in1美型手持式掛燙機真的讓我改觀！ 加熱只要…" at bounding box center [499, 253] width 999 height 507
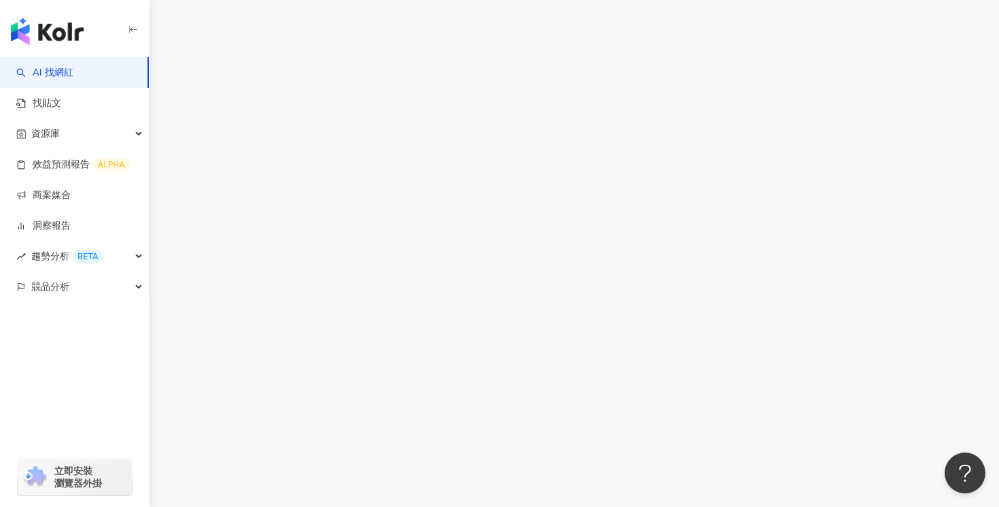
drag, startPoint x: 679, startPoint y: 35, endPoint x: 621, endPoint y: 35, distance: 57.1
copy span "14,615"
drag, startPoint x: 741, startPoint y: 39, endPoint x: 707, endPoint y: 39, distance: 34.0
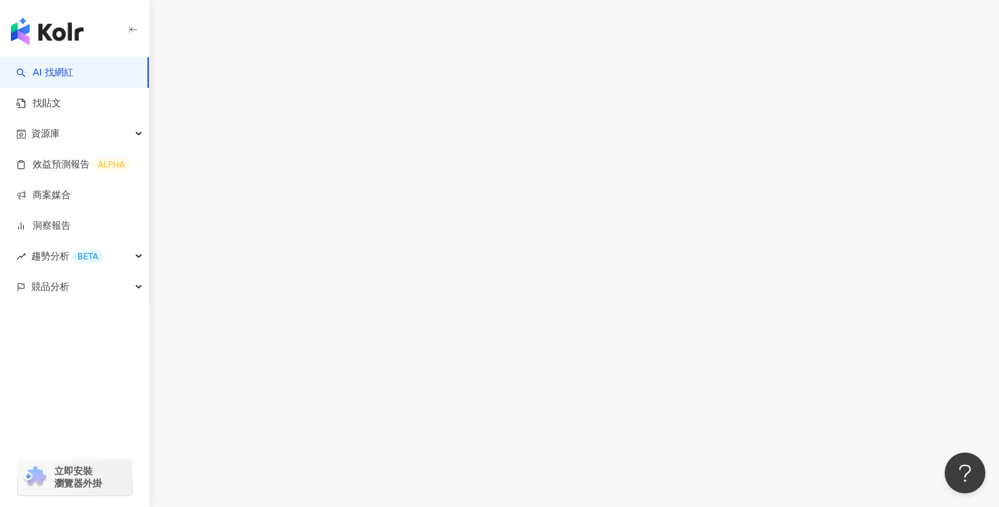
copy span "4.81%"
drag, startPoint x: 817, startPoint y: 35, endPoint x: 773, endPoint y: 36, distance: 43.5
copy span "567%"
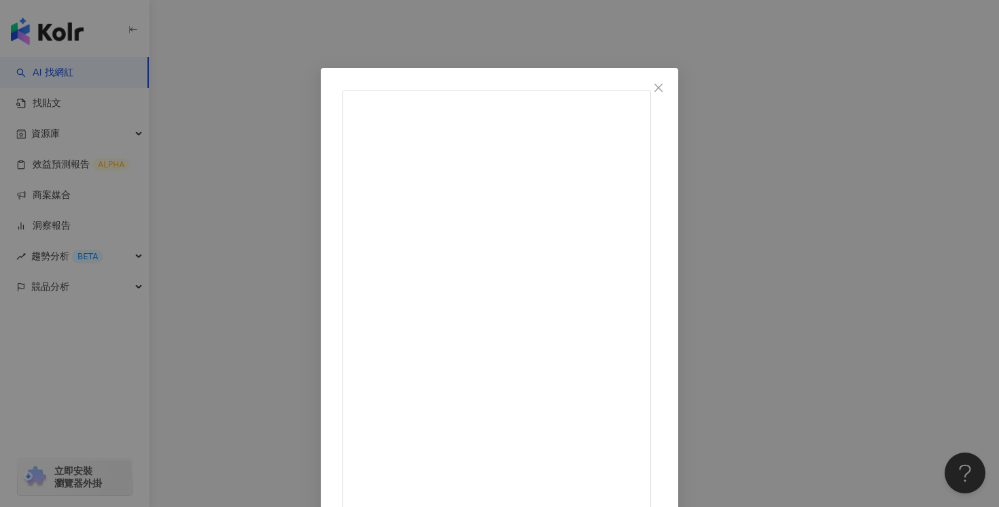
click at [664, 87] on icon "close" at bounding box center [658, 87] width 11 height 11
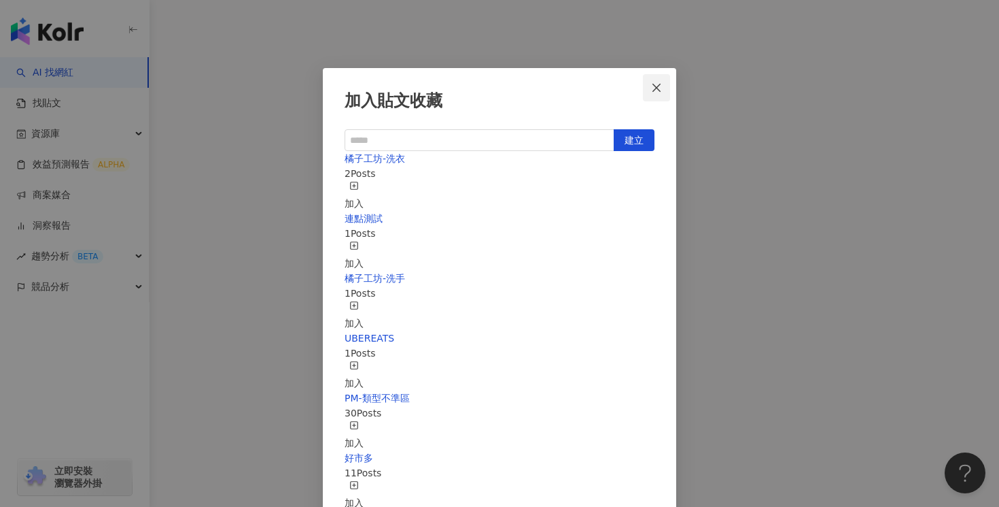
click at [658, 86] on icon "close" at bounding box center [656, 87] width 11 height 11
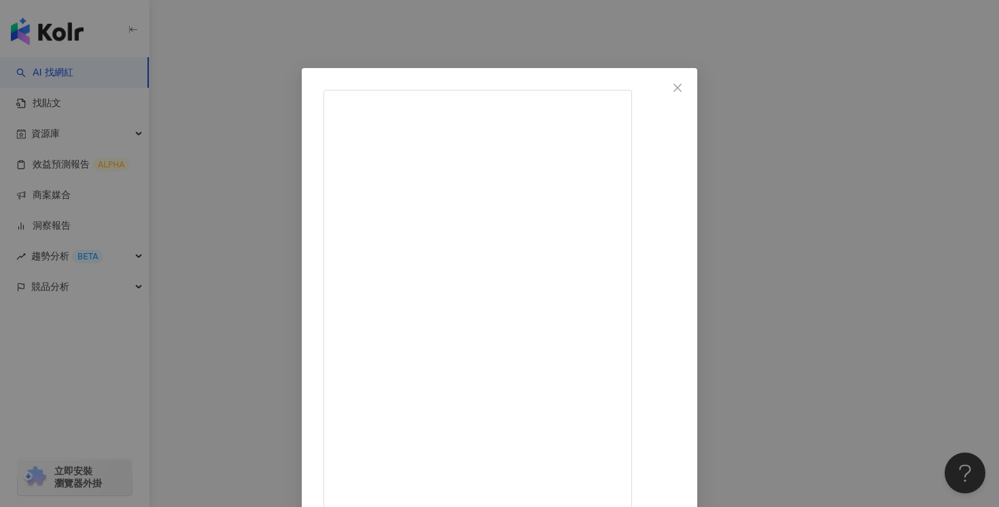
scroll to position [103, 0]
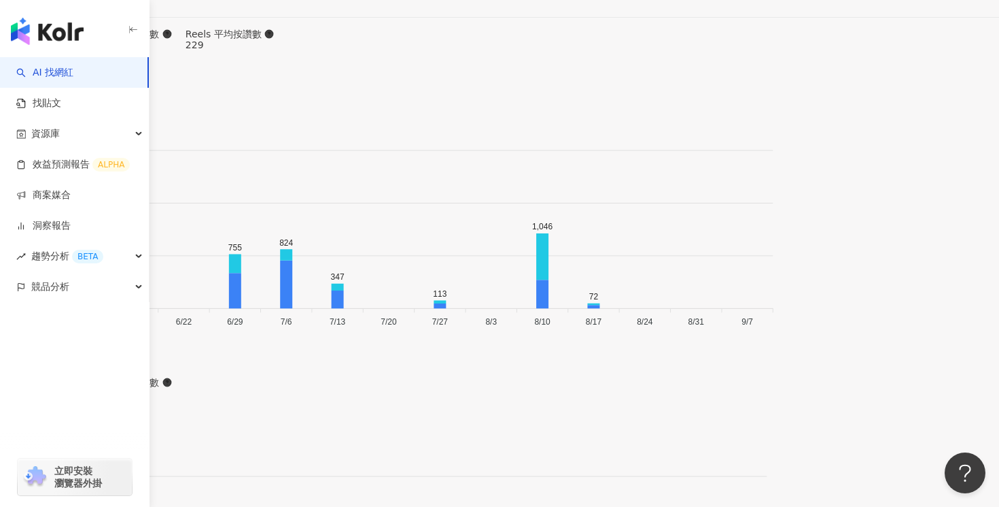
scroll to position [4201, 0]
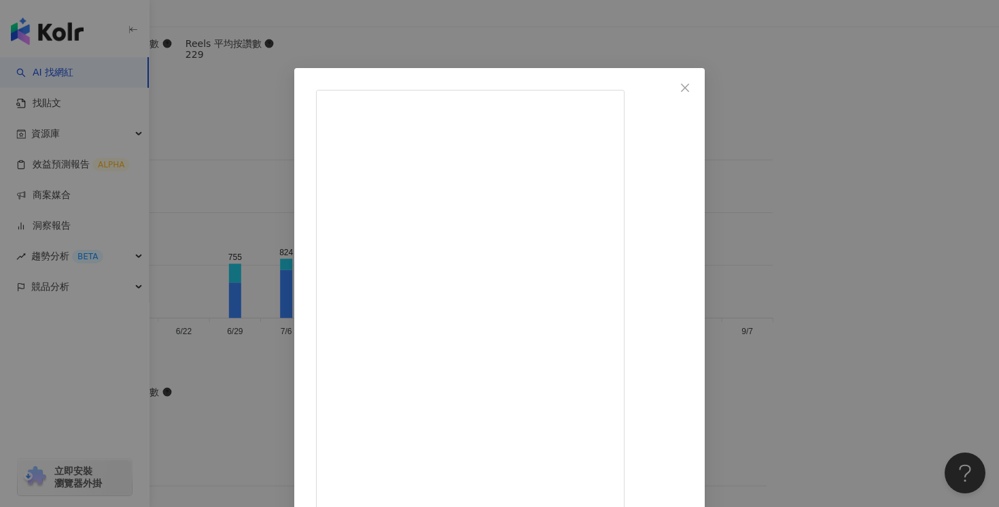
scroll to position [103, 0]
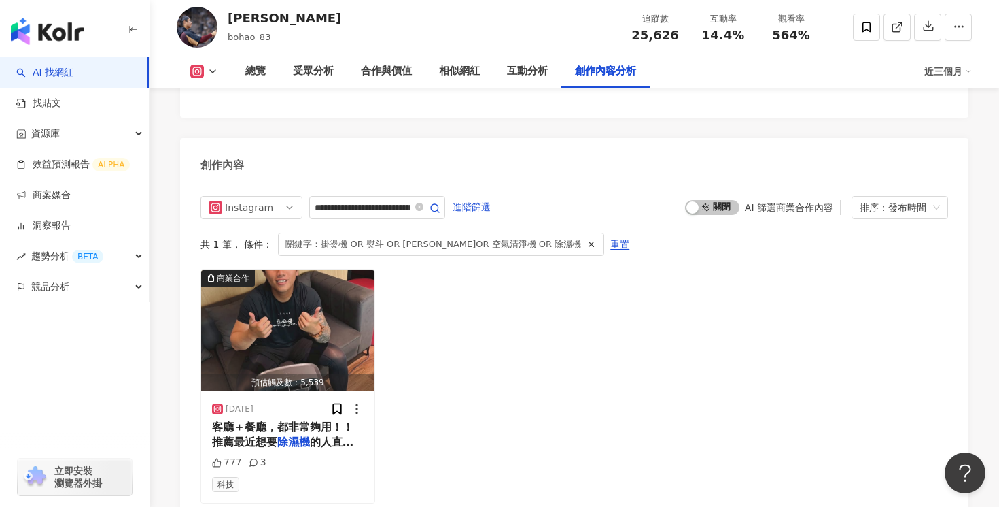
scroll to position [4279, 0]
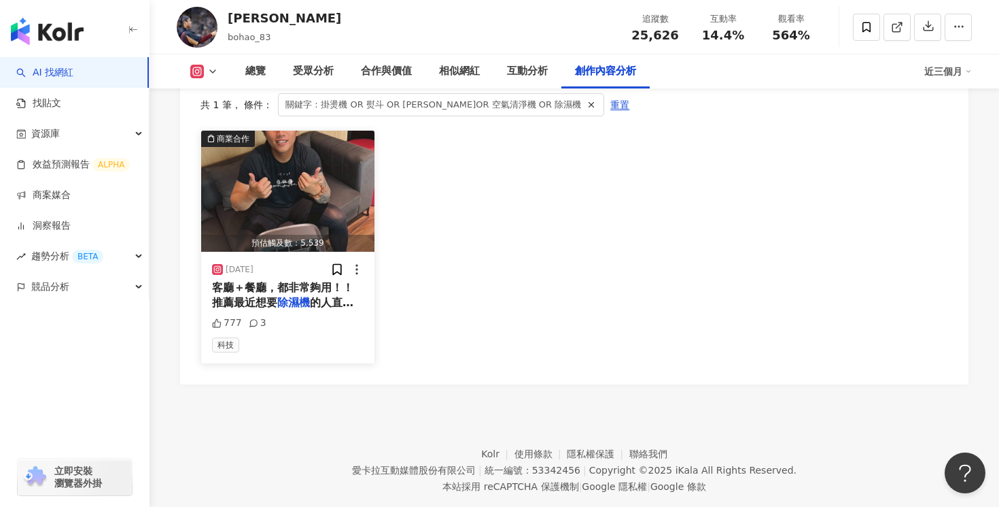
click at [319, 296] on span "的人直接入手！ 伊萊克斯極適家" at bounding box center [282, 310] width 141 height 28
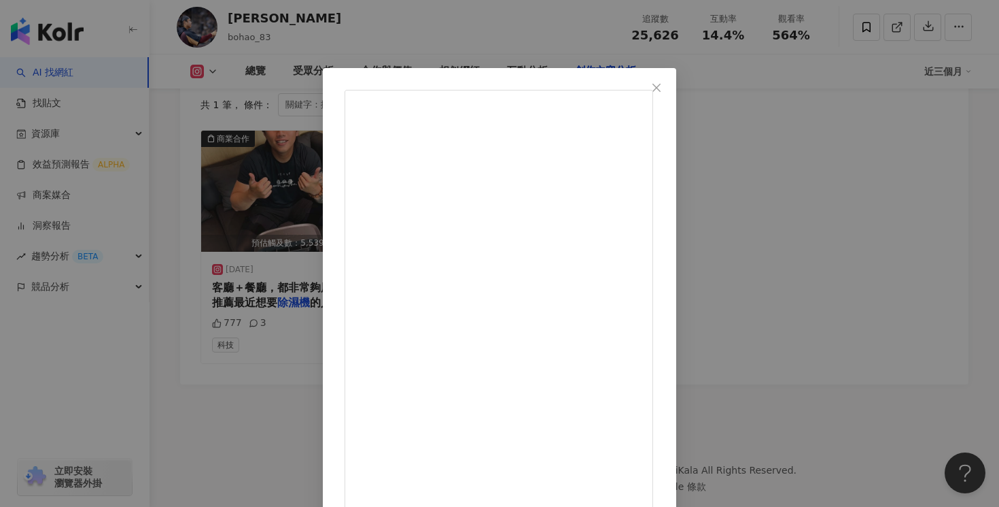
scroll to position [129, 0]
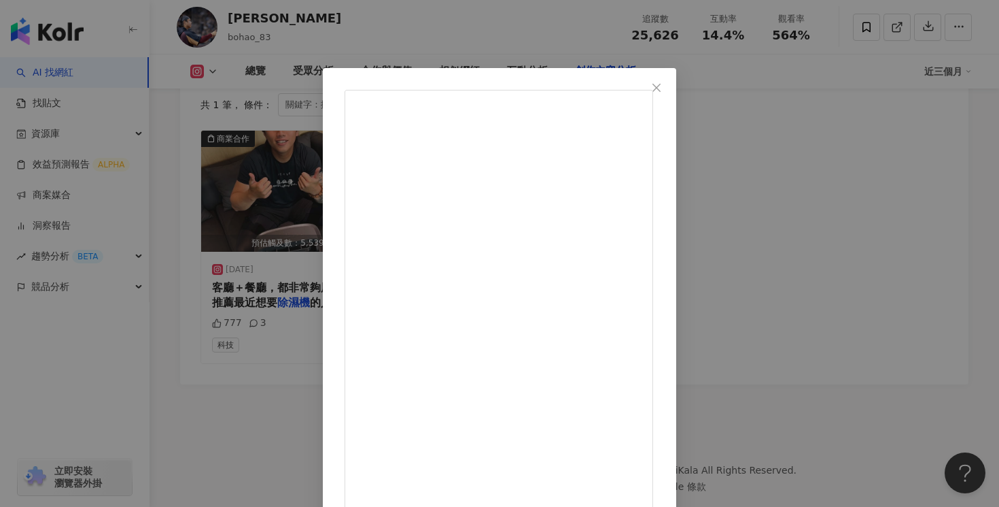
click at [717, 33] on div "陳柏豪 2025/6/5 梅雨季要快到了，衣服都曬不乾，而且我就是鼻子過敏嚴重的小孩 （濕度太高的環境有利於塵蟎生長，也會誘發過敏） 推薦這台伊萊克斯主打「清…" at bounding box center [499, 253] width 999 height 507
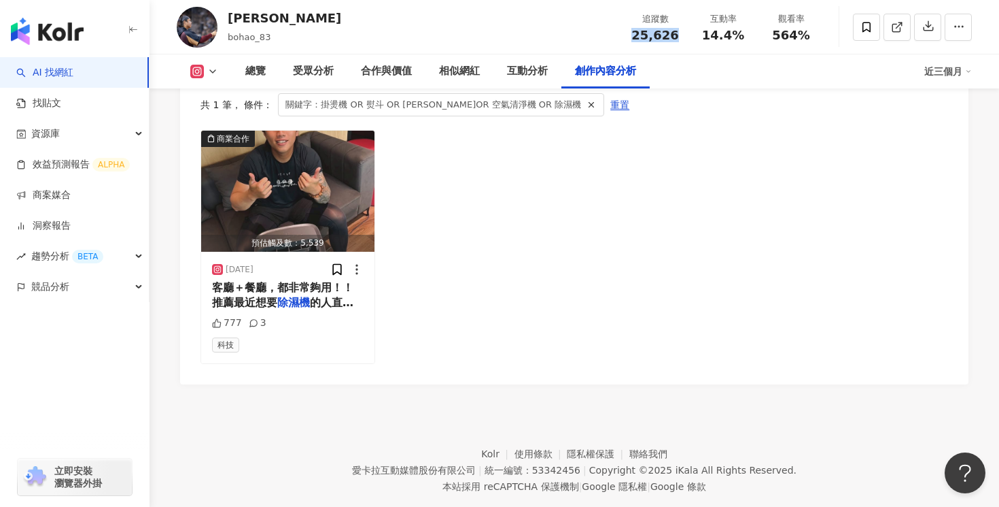
drag, startPoint x: 683, startPoint y: 33, endPoint x: 635, endPoint y: 33, distance: 48.3
click at [635, 33] on div "追蹤數 25,626" at bounding box center [655, 26] width 68 height 29
copy span "25,626"
drag, startPoint x: 747, startPoint y: 43, endPoint x: 707, endPoint y: 41, distance: 40.1
click at [707, 41] on div "追蹤數 25,626 互動率 14.4% 觀看率 564%" at bounding box center [723, 27] width 204 height 40
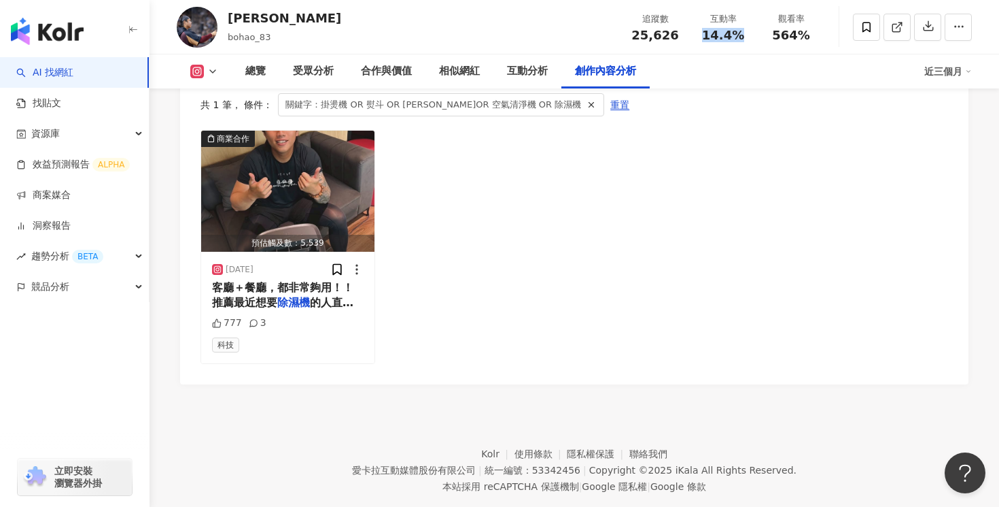
copy span "14.4%"
drag, startPoint x: 826, startPoint y: 33, endPoint x: 774, endPoint y: 37, distance: 51.8
click at [774, 37] on div "陳柏豪 bohao_83 追蹤數 25,626 互動率 14.4% 觀看率 564%" at bounding box center [575, 27] width 850 height 54
copy span "564%"
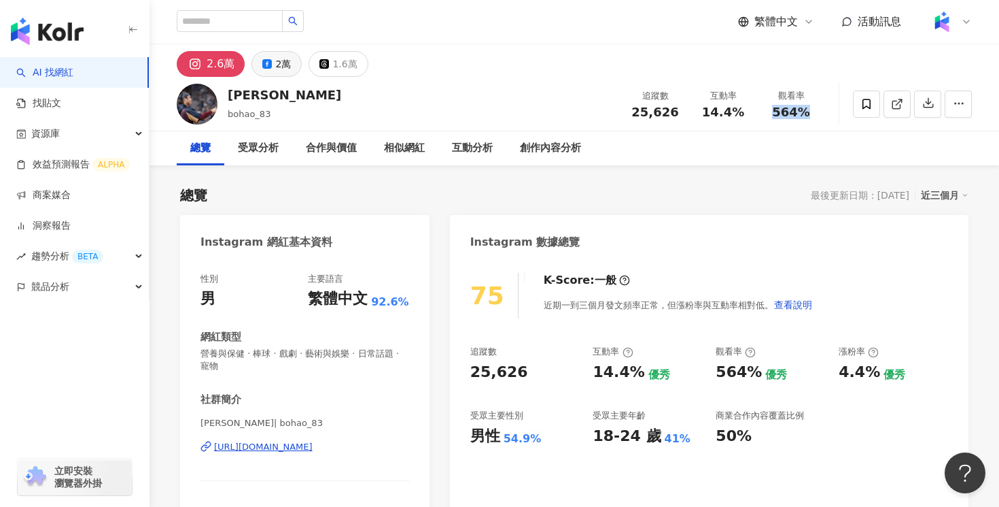
click at [281, 58] on div "2萬" at bounding box center [283, 63] width 16 height 19
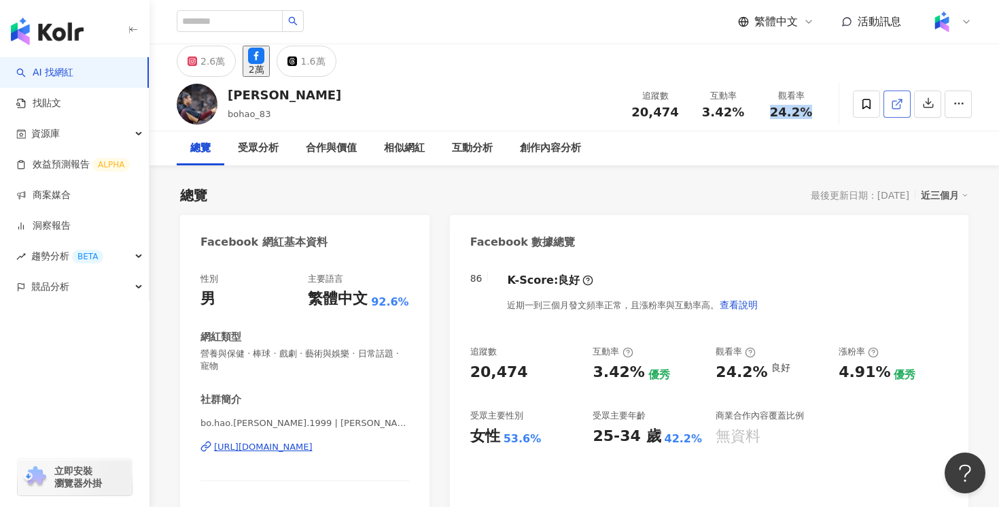
click at [900, 101] on line at bounding box center [899, 101] width 5 height 5
drag, startPoint x: 686, startPoint y: 114, endPoint x: 638, endPoint y: 114, distance: 47.6
click at [638, 114] on div "追蹤數 20,474" at bounding box center [655, 103] width 68 height 29
copy span "20,474"
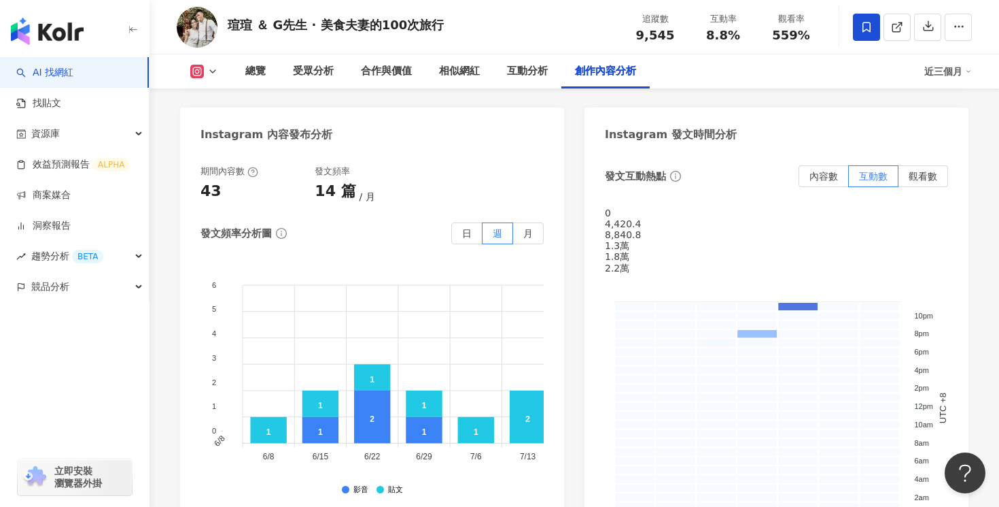
scroll to position [4300, 0]
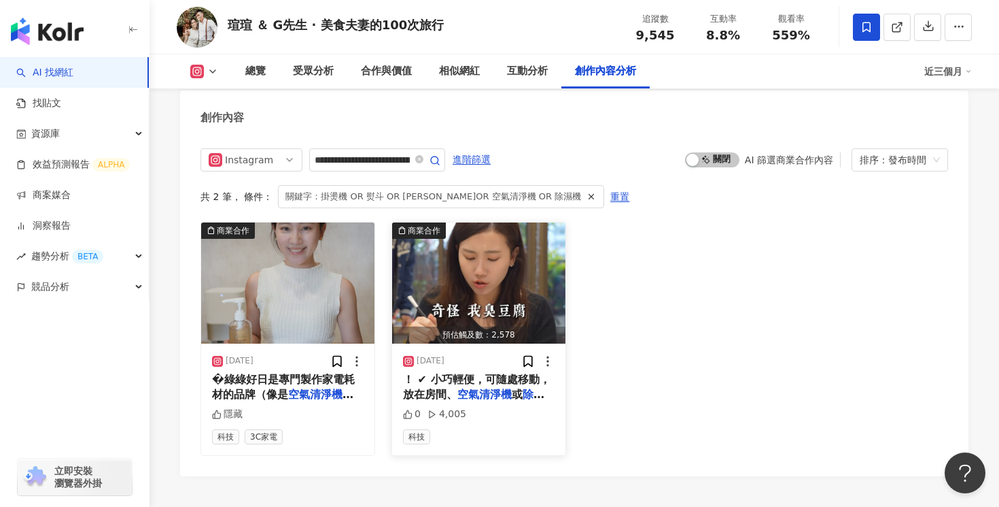
click at [490, 388] on mark "空氣清淨機" at bounding box center [485, 394] width 54 height 13
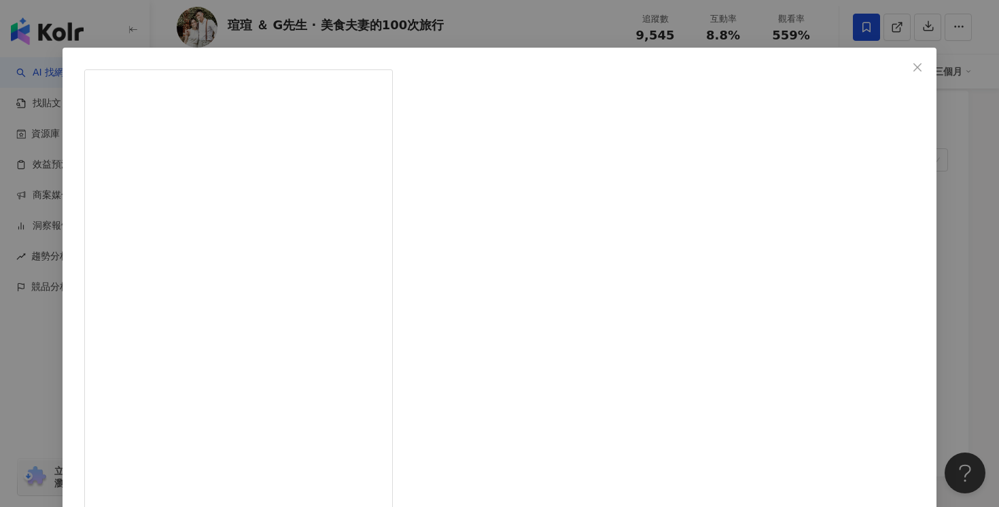
scroll to position [87, 0]
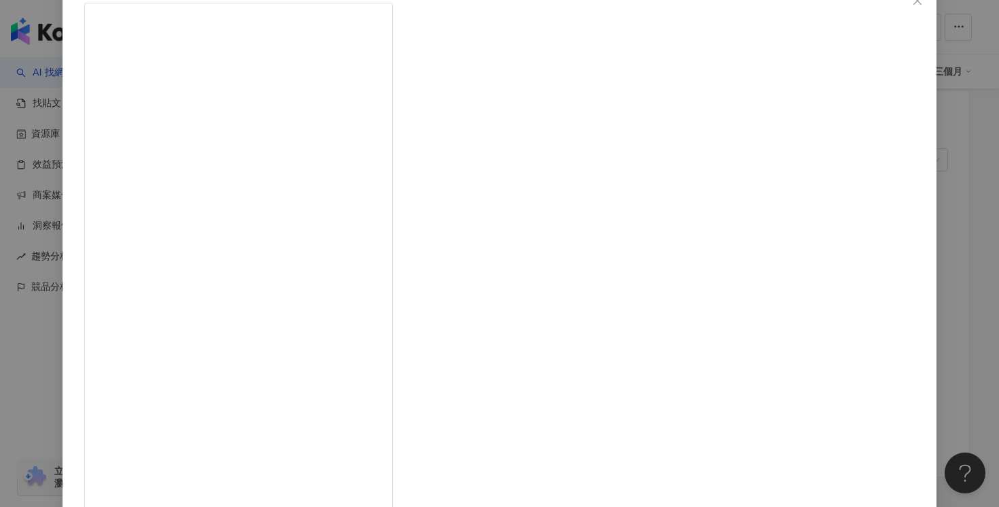
click at [908, 202] on div "[PERSON_NAME] ＆ G先生 · 美食夫妻的100次旅行 [DATE] 你知道嗎？ 高級醫療中心近年來採用一項能直接分解臭味因子、同時滅菌的黑科技，…" at bounding box center [499, 253] width 999 height 507
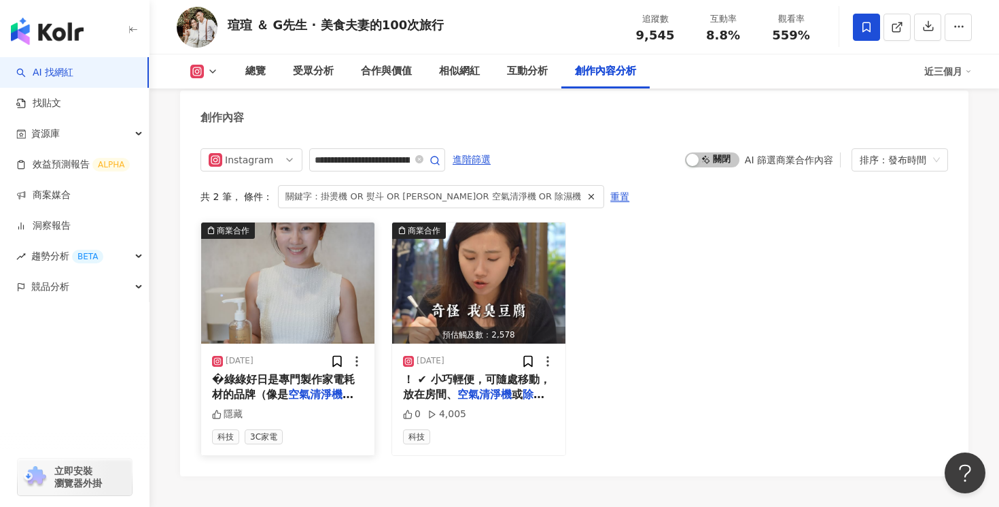
click at [305, 388] on mark "空氣清淨機" at bounding box center [320, 394] width 65 height 13
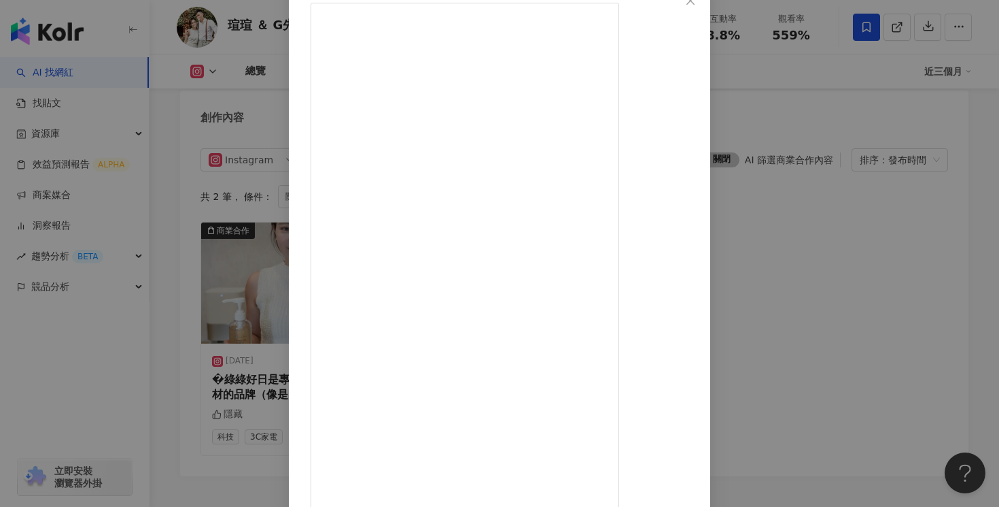
click at [871, 290] on div "瑄瑄 ＆ G先生 · 美食夫妻的100次旅行 2025/5/27 隱藏 查看原始貼文" at bounding box center [499, 253] width 999 height 507
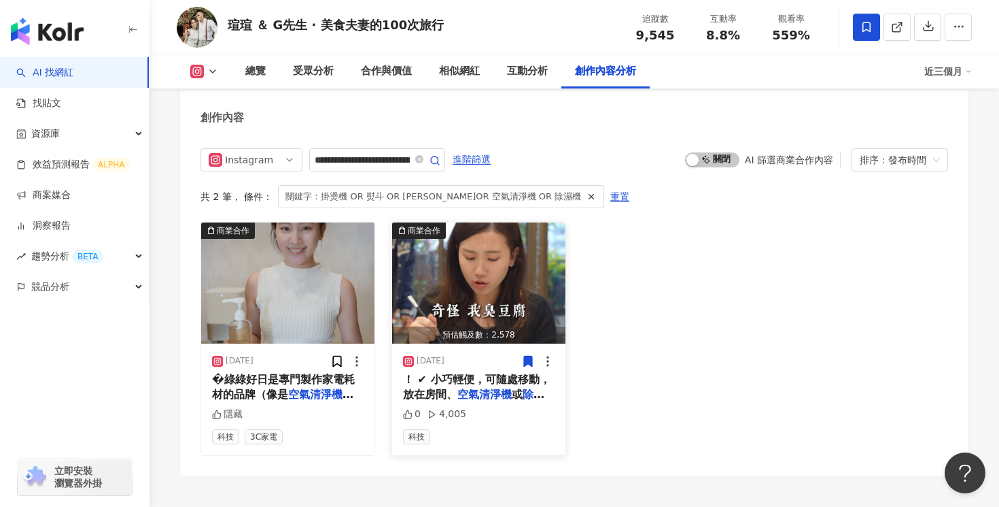
click at [507, 222] on img "button" at bounding box center [478, 282] width 173 height 121
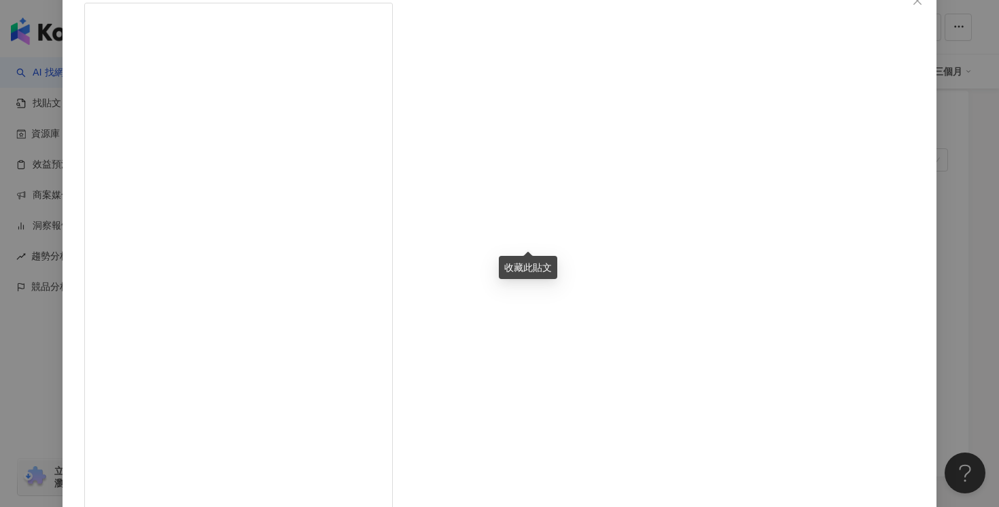
click at [828, 182] on div "瑄瑄 ＆ G先生 · 美食夫妻的100次旅行 2025/3/12 你知道嗎？ 高級醫療中心近年來採用一項能直接分解臭味因子、同時滅菌的黑科技，並將它安裝在空調…" at bounding box center [499, 253] width 999 height 507
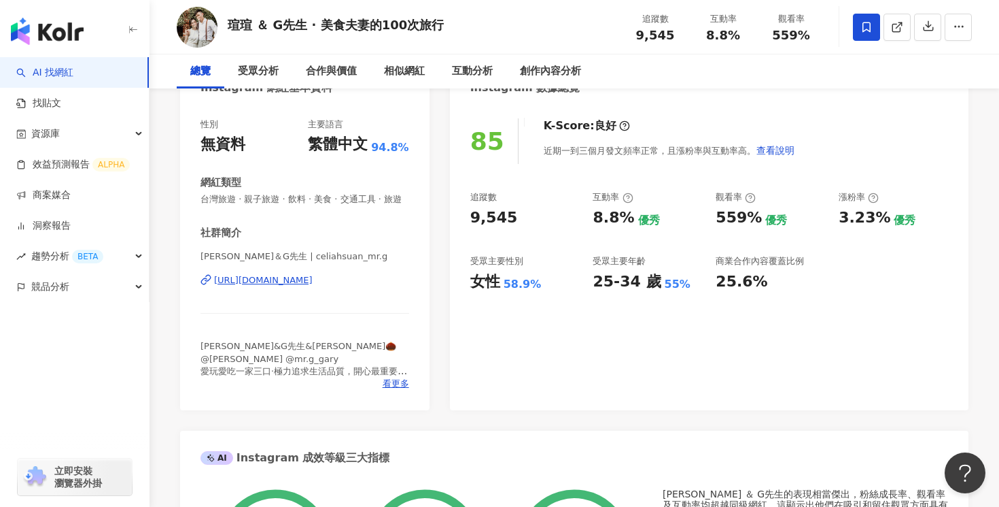
scroll to position [0, 0]
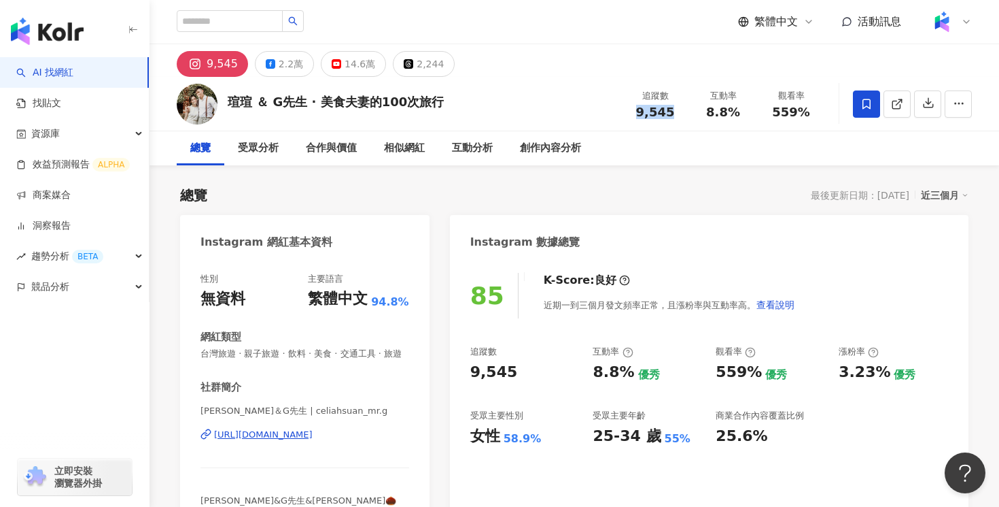
drag, startPoint x: 668, startPoint y: 108, endPoint x: 639, endPoint y: 109, distance: 28.6
click at [639, 109] on span "9,545" at bounding box center [655, 112] width 39 height 14
copy span "9,545"
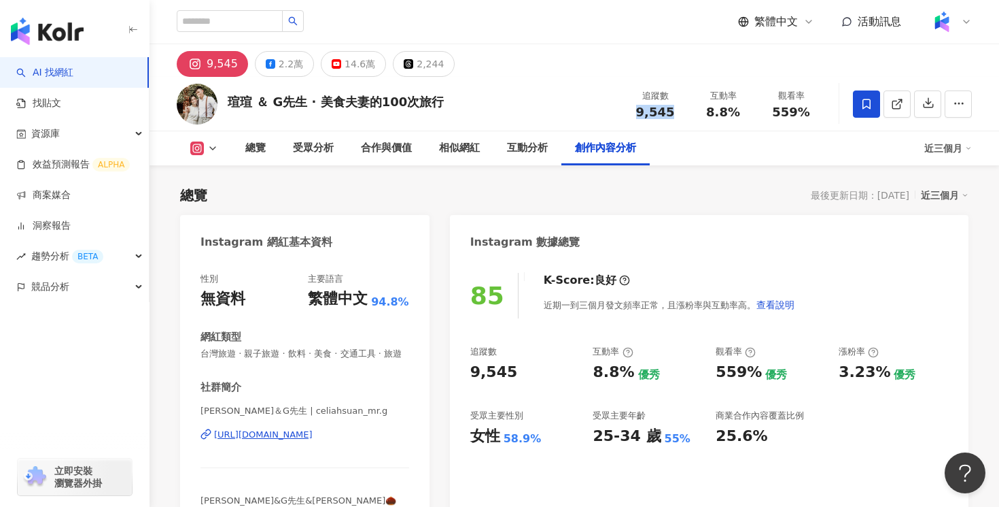
scroll to position [4182, 0]
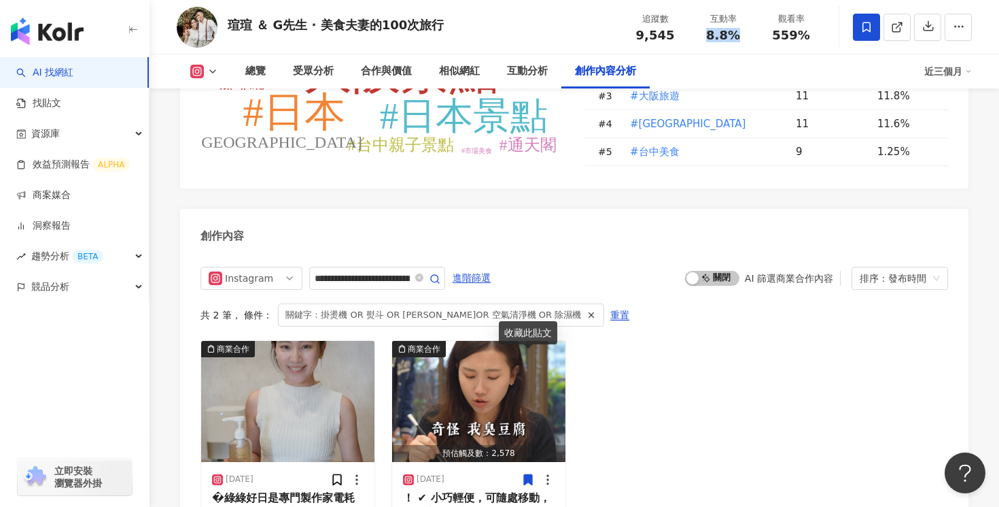
drag, startPoint x: 746, startPoint y: 38, endPoint x: 708, endPoint y: 38, distance: 37.4
click at [708, 38] on div "8.8%" at bounding box center [724, 36] width 52 height 14
copy span "8.8%"
drag, startPoint x: 815, startPoint y: 31, endPoint x: 772, endPoint y: 31, distance: 42.8
click at [772, 31] on div "559%" at bounding box center [792, 36] width 52 height 14
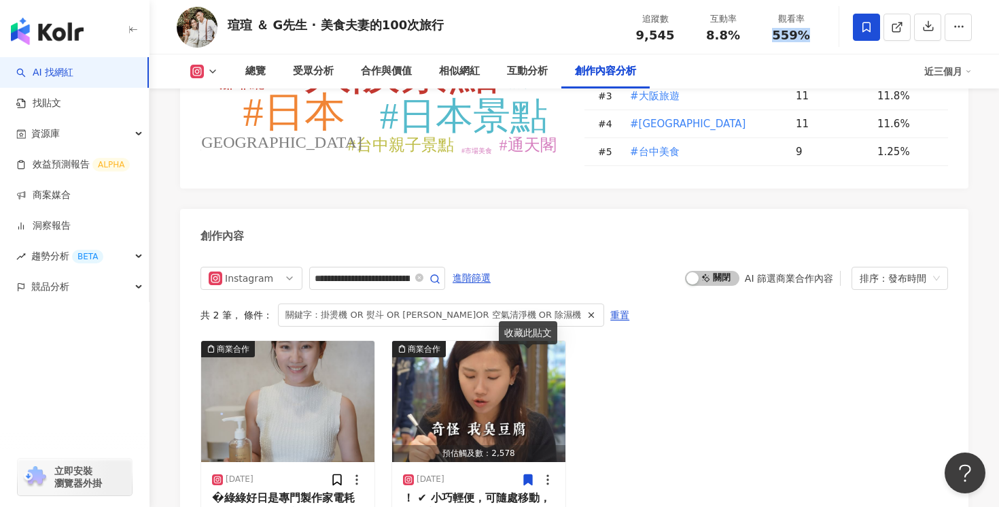
copy span "559%"
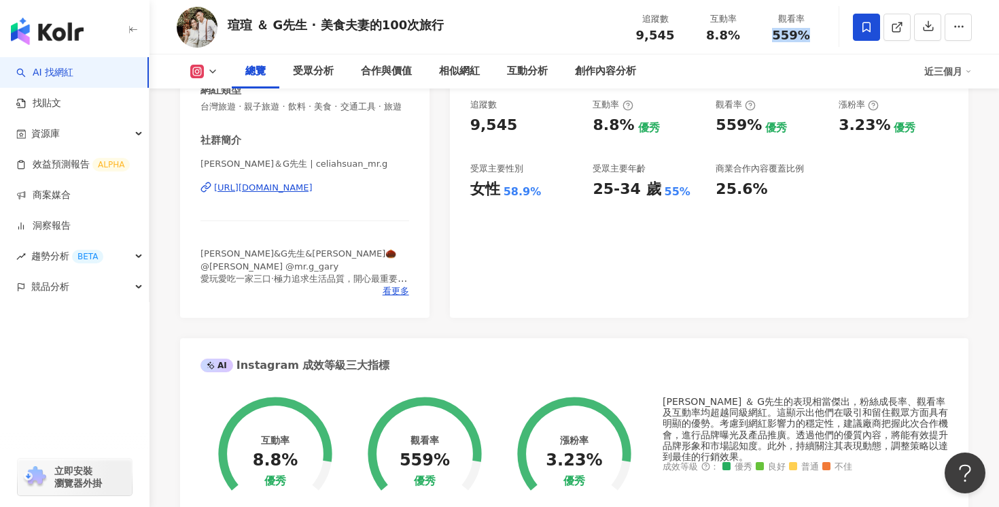
scroll to position [0, 0]
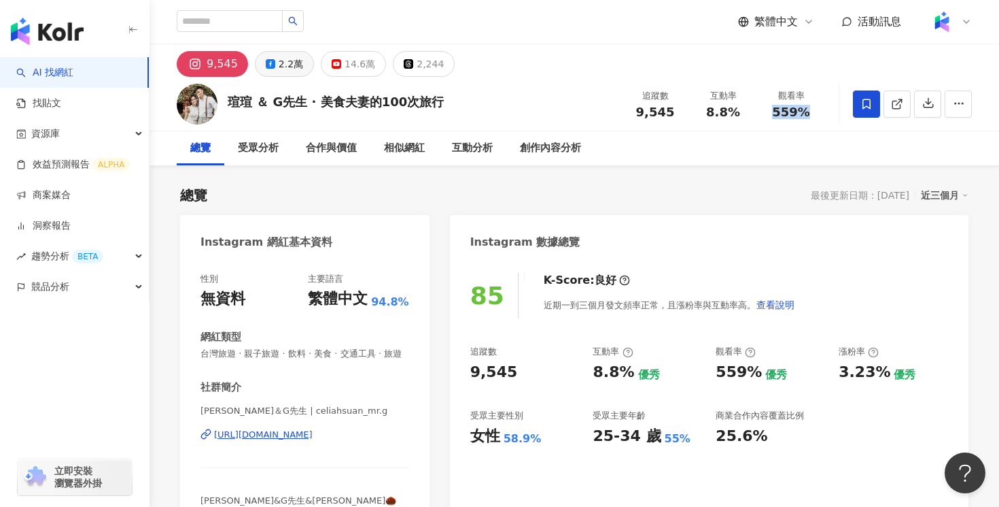
click at [284, 69] on div "2.2萬" at bounding box center [291, 63] width 24 height 19
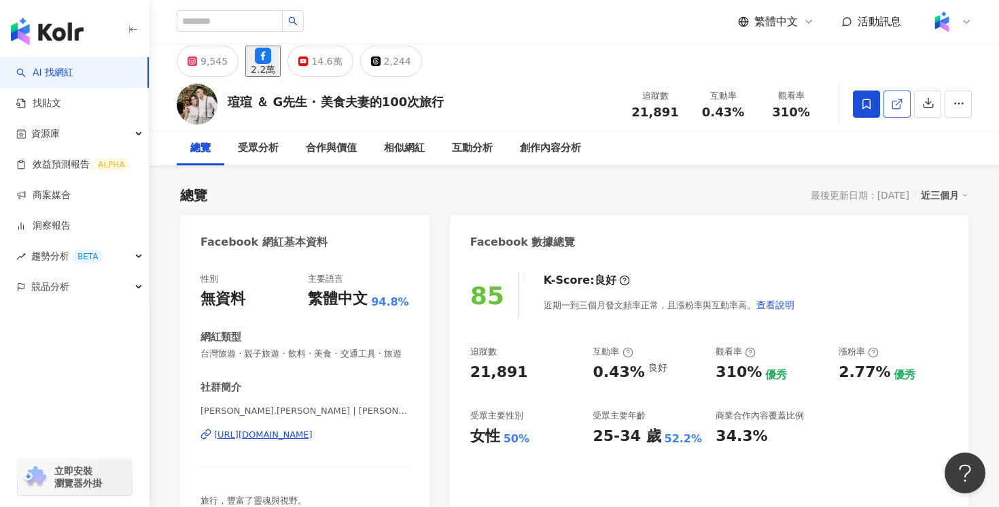
click at [898, 106] on icon at bounding box center [897, 104] width 12 height 12
drag, startPoint x: 671, startPoint y: 112, endPoint x: 636, endPoint y: 115, distance: 35.5
click at [636, 115] on div "21,891" at bounding box center [656, 112] width 52 height 14
copy span "21,891"
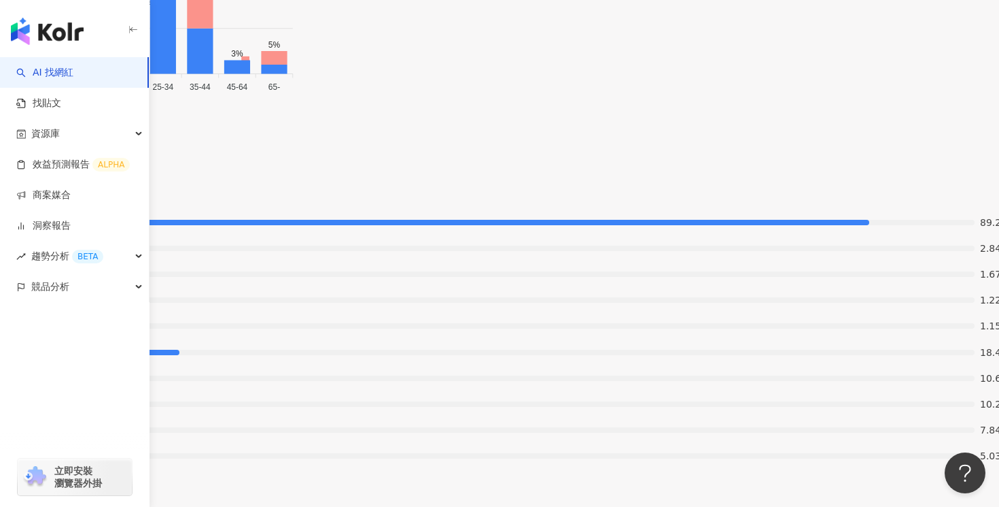
scroll to position [4243, 0]
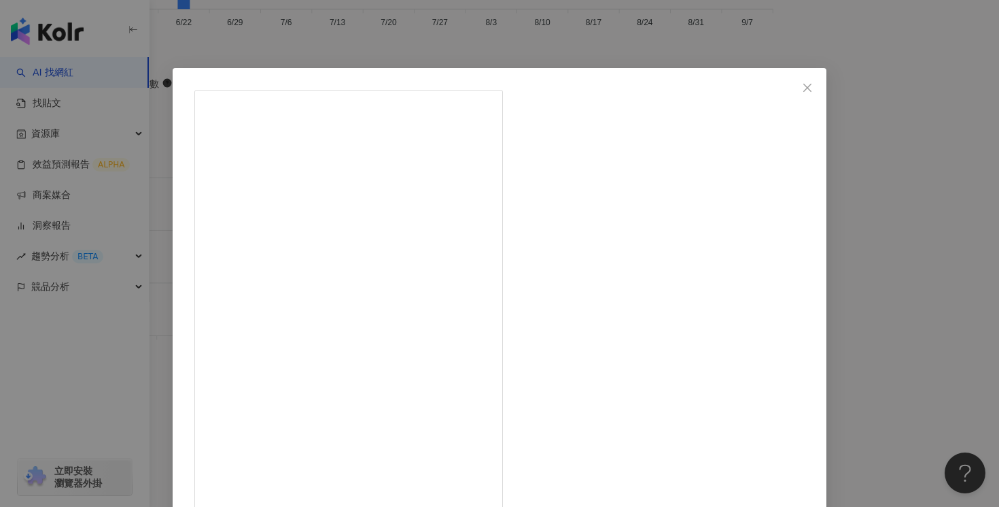
scroll to position [87, 0]
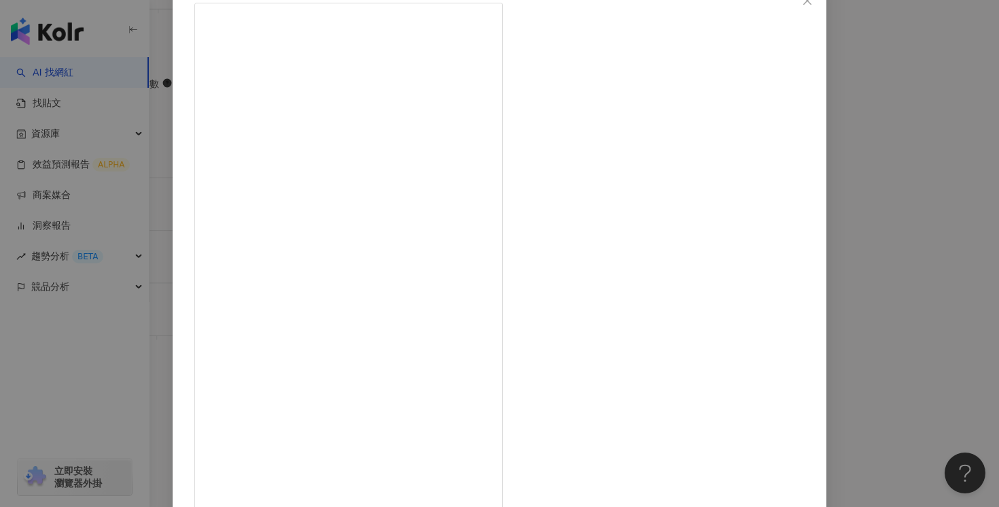
click at [870, 89] on div "[PERSON_NAME][DATE] 0 3 查看原始貼文" at bounding box center [499, 253] width 999 height 507
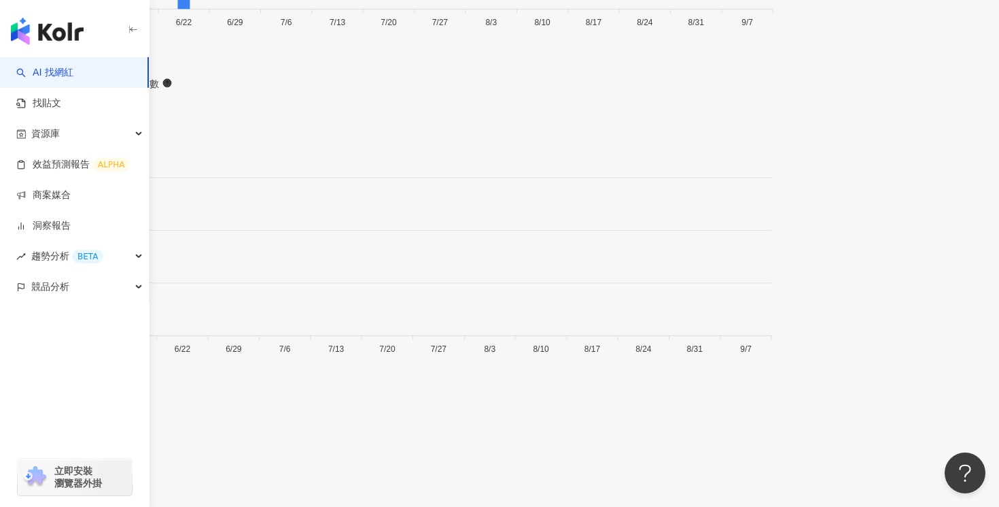
drag, startPoint x: 687, startPoint y: 35, endPoint x: 634, endPoint y: 37, distance: 53.1
copy span "14,281"
drag, startPoint x: 747, startPoint y: 39, endPoint x: 705, endPoint y: 39, distance: 41.5
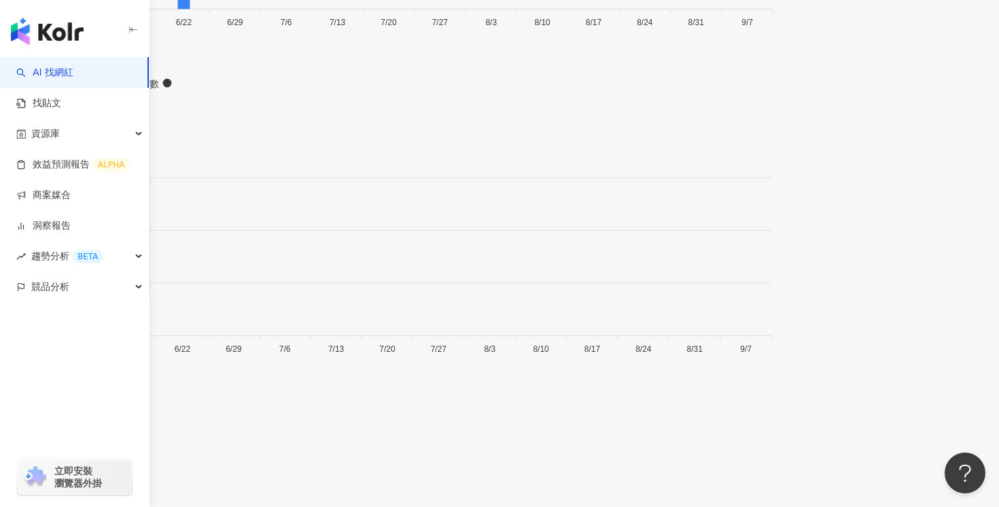
copy span "13.5%"
drag, startPoint x: 814, startPoint y: 38, endPoint x: 772, endPoint y: 39, distance: 41.5
copy span "57%"
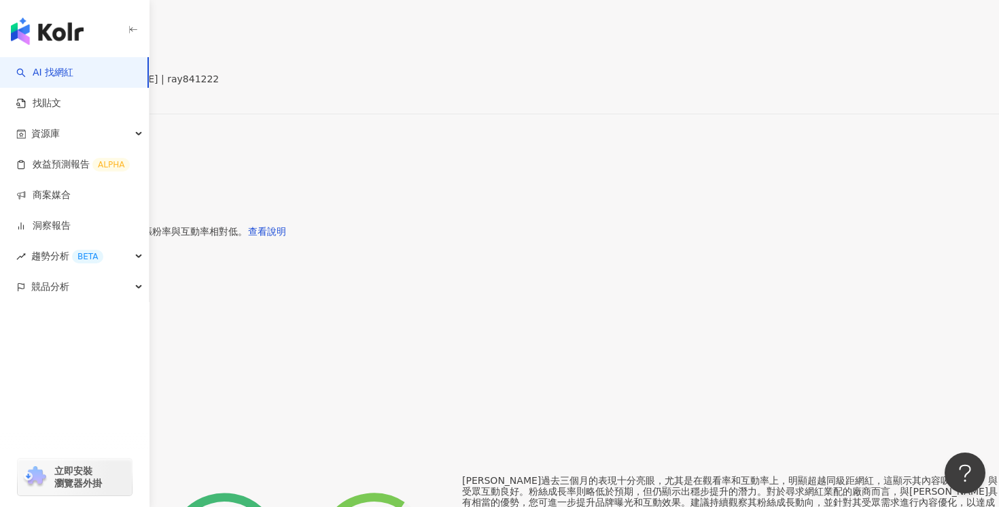
scroll to position [0, 0]
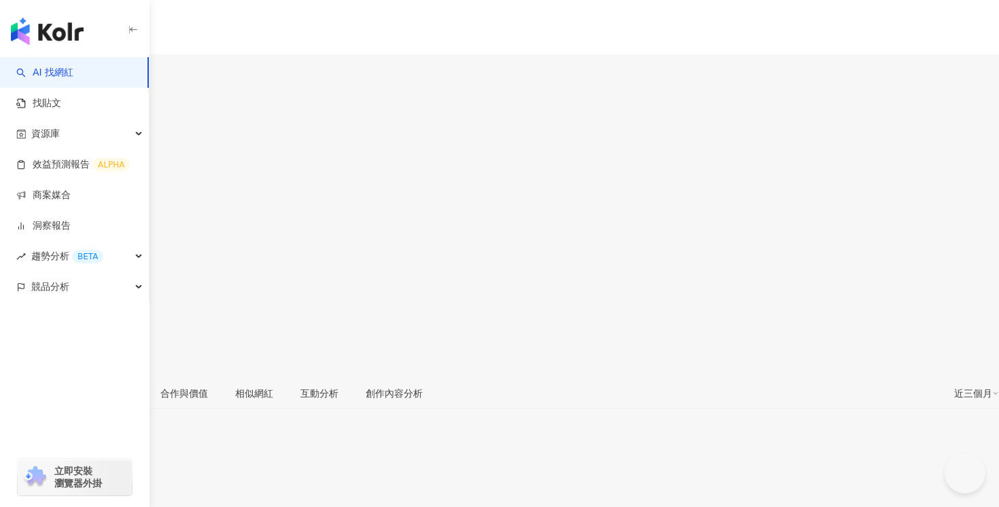
type input "**********"
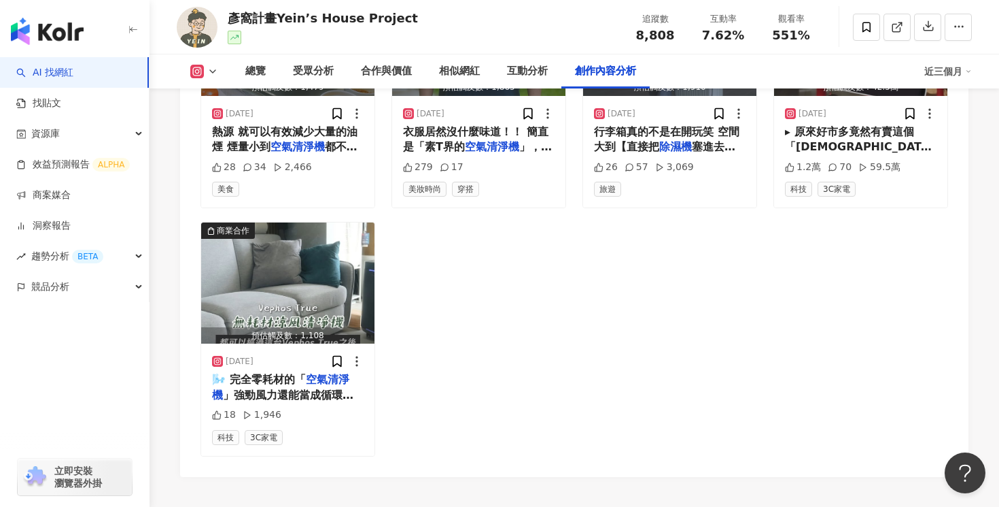
scroll to position [4433, 0]
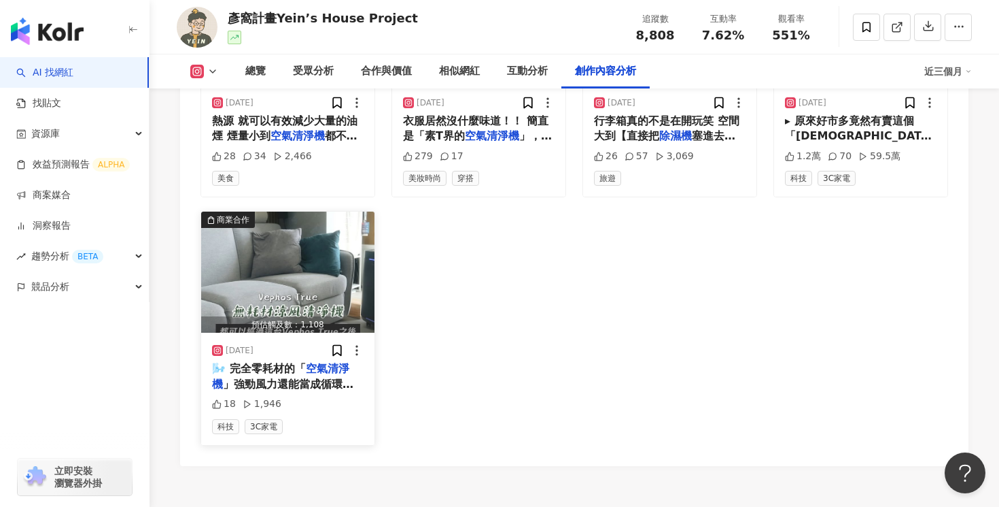
click at [318, 362] on mark "空氣清淨機" at bounding box center [280, 376] width 137 height 28
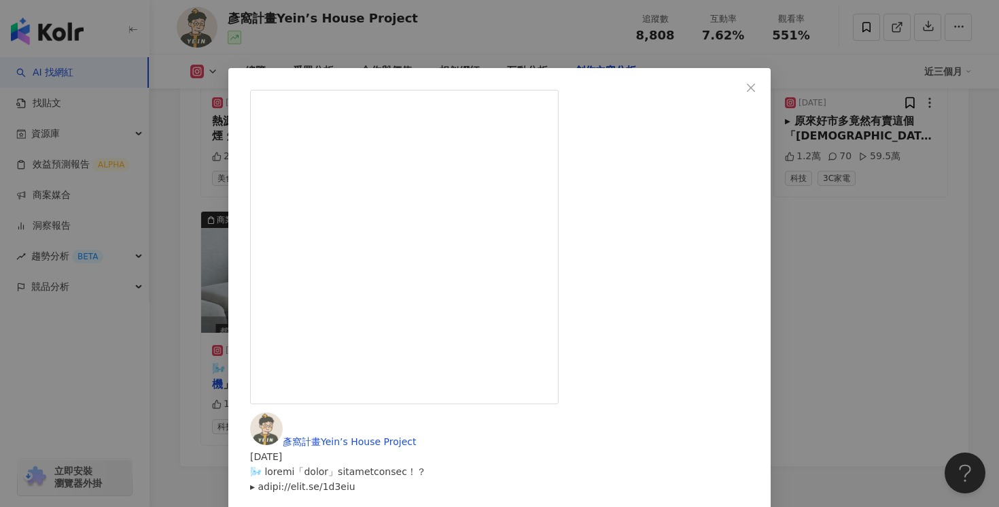
click at [813, 47] on div "彥窩計畫Yein’s House Project 2025/3/21 18 1,946 查看原始貼文" at bounding box center [499, 253] width 999 height 507
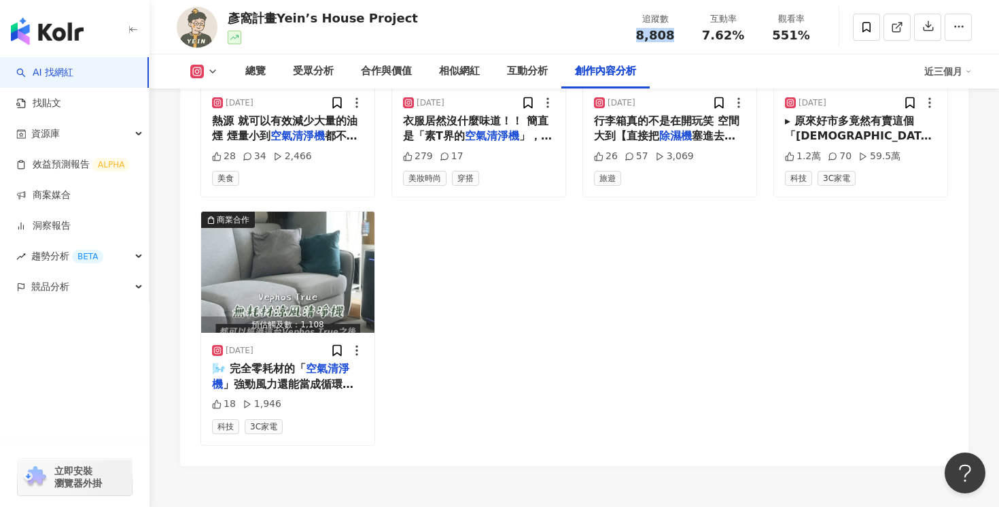
drag, startPoint x: 672, startPoint y: 37, endPoint x: 622, endPoint y: 37, distance: 50.3
click at [622, 37] on div "追蹤數 8,808" at bounding box center [655, 26] width 68 height 29
copy span "8,808"
drag, startPoint x: 741, startPoint y: 31, endPoint x: 705, endPoint y: 31, distance: 36.0
click at [706, 31] on span "7.62%" at bounding box center [723, 36] width 42 height 14
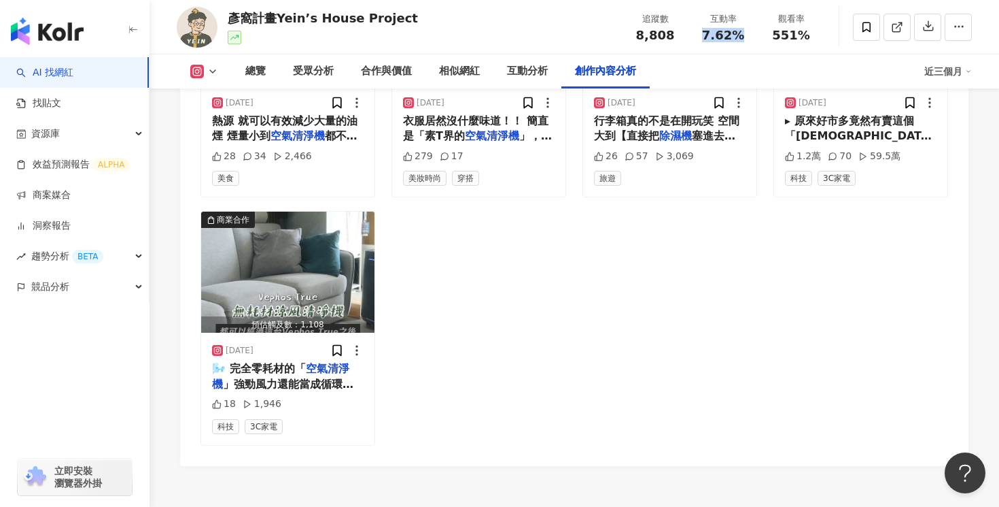
copy span "7.62%"
drag, startPoint x: 811, startPoint y: 37, endPoint x: 772, endPoint y: 37, distance: 38.8
click at [772, 37] on div "551%" at bounding box center [792, 36] width 52 height 14
copy span "551%"
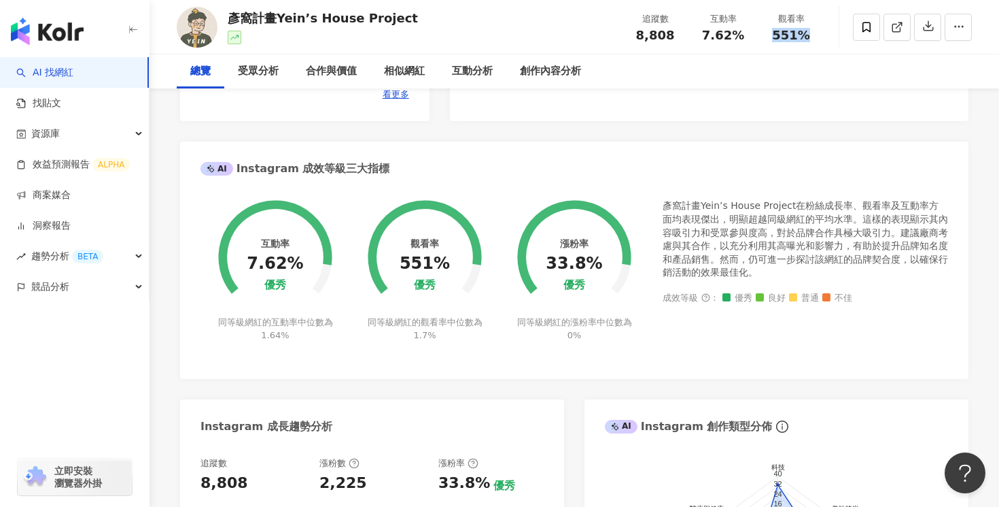
scroll to position [0, 0]
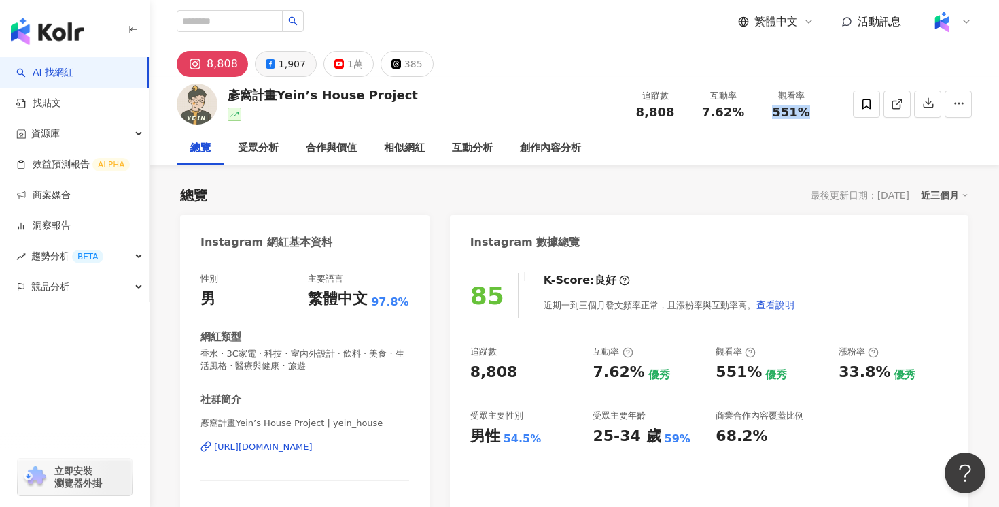
click at [273, 54] on button "1,907" at bounding box center [286, 64] width 62 height 26
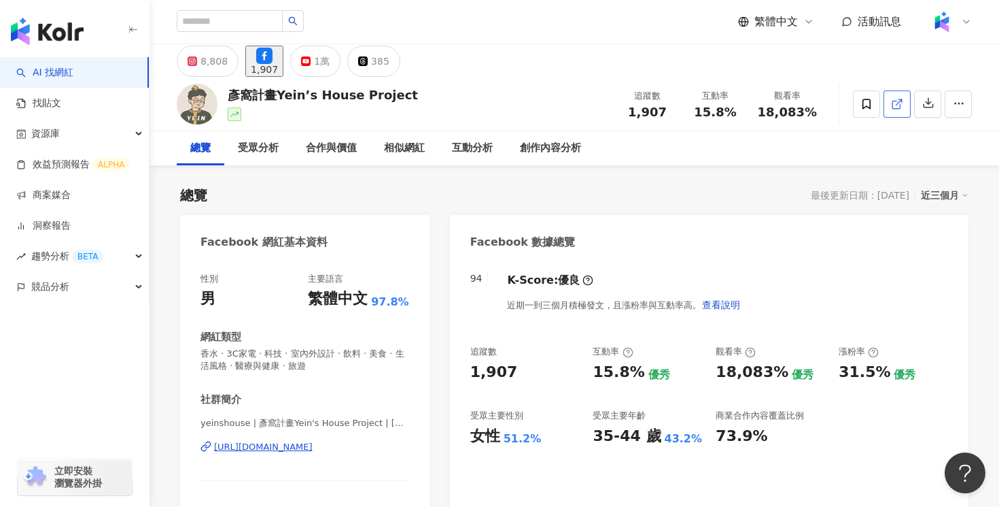
click at [894, 105] on icon at bounding box center [897, 104] width 12 height 12
drag, startPoint x: 677, startPoint y: 113, endPoint x: 640, endPoint y: 113, distance: 37.4
click at [640, 113] on div "1,907" at bounding box center [648, 112] width 52 height 14
copy span "1,907"
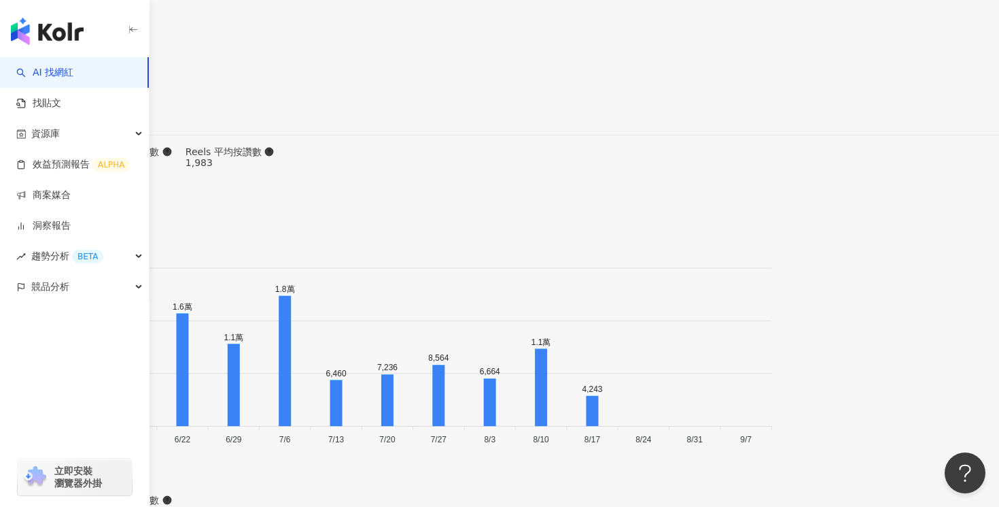
scroll to position [4207, 0]
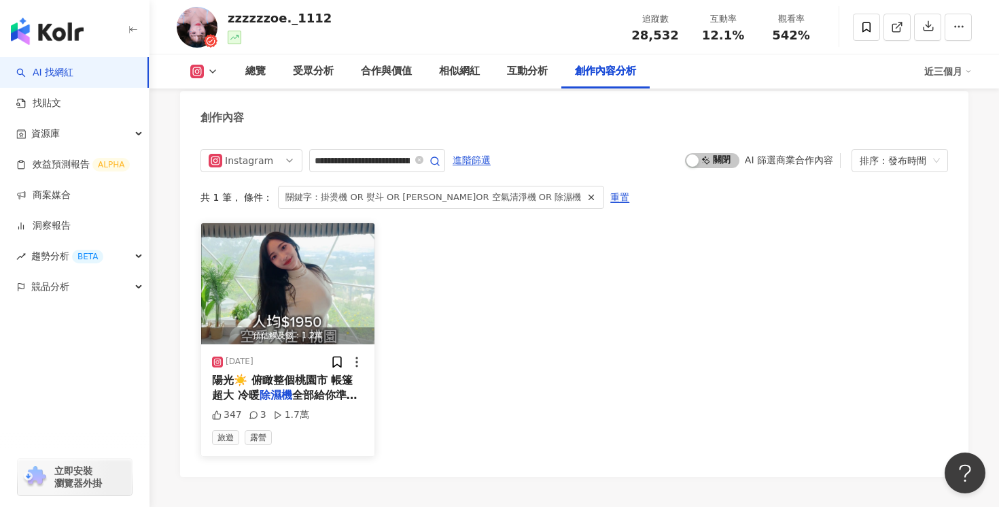
click at [324, 408] on div "347 3 1.7萬" at bounding box center [288, 415] width 152 height 14
click at [331, 388] on span "全部給你準備好 來體驗精緻露營的" at bounding box center [285, 402] width 146 height 28
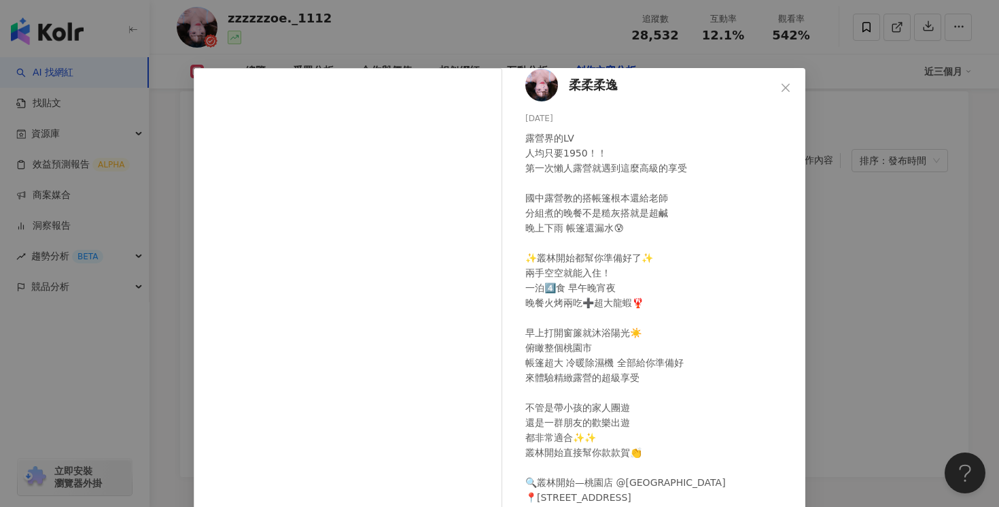
scroll to position [103, 0]
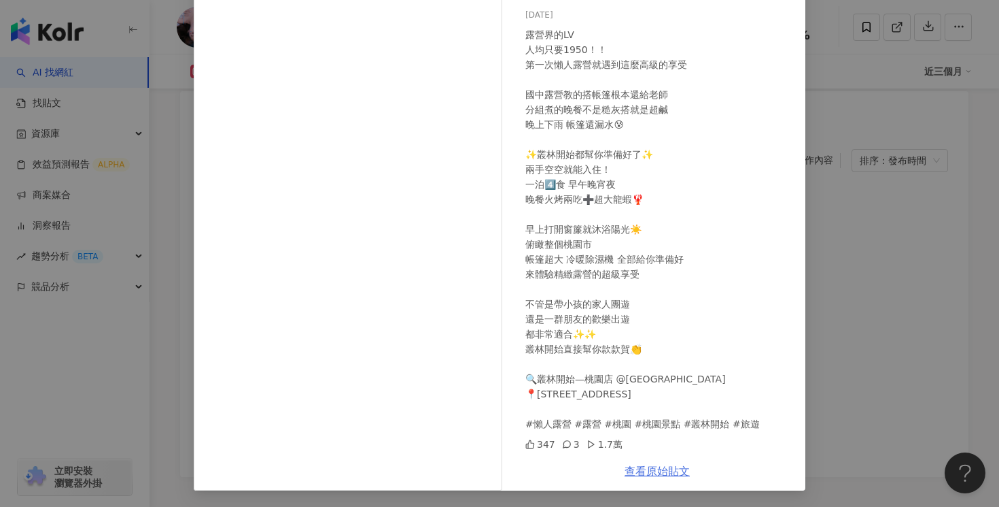
click at [673, 473] on link "查看原始貼文" at bounding box center [657, 470] width 65 height 13
click at [851, 106] on div "柔柔柔逸 2025/1/5 露營界的LV 人均只要1950！！ 第一次懶人露營就遇到這麼高級的享受 國中露營教的搭帳篷根本還給老師 分組煮的晚餐不是糙灰搭就是…" at bounding box center [499, 253] width 999 height 507
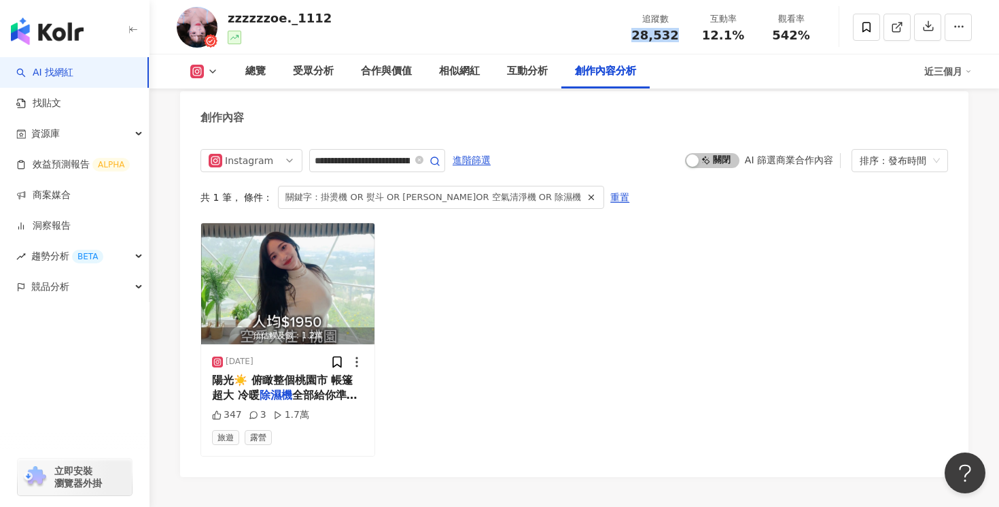
drag, startPoint x: 673, startPoint y: 37, endPoint x: 634, endPoint y: 37, distance: 39.4
click at [634, 37] on div "28,532" at bounding box center [656, 36] width 52 height 14
copy span "28,532"
drag, startPoint x: 753, startPoint y: 42, endPoint x: 706, endPoint y: 42, distance: 47.6
click at [706, 42] on div "追蹤數 28,532 互動率 12.1% 觀看率 542%" at bounding box center [723, 27] width 204 height 40
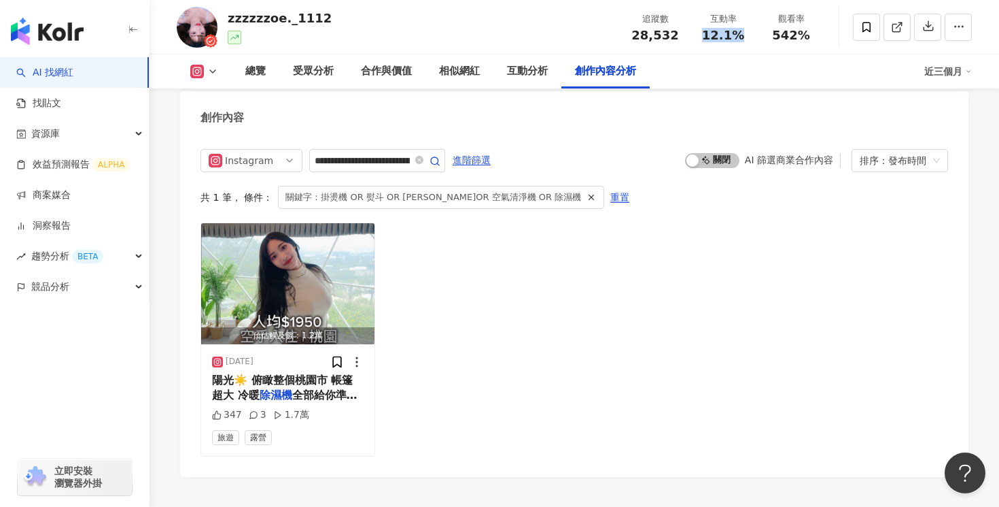
copy span "12.1%"
drag, startPoint x: 817, startPoint y: 35, endPoint x: 774, endPoint y: 36, distance: 42.8
click at [774, 36] on div "觀看率 542%" at bounding box center [791, 26] width 68 height 29
copy span "542%"
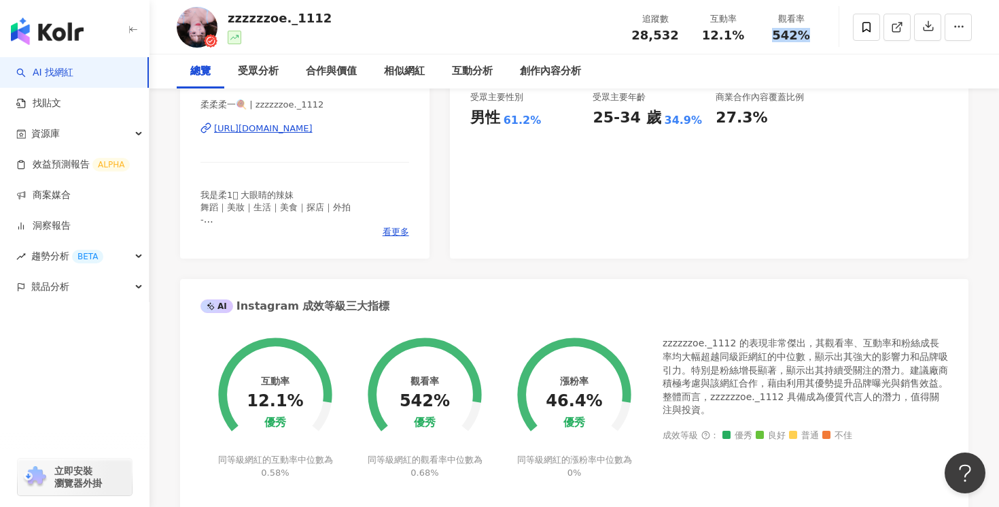
scroll to position [0, 0]
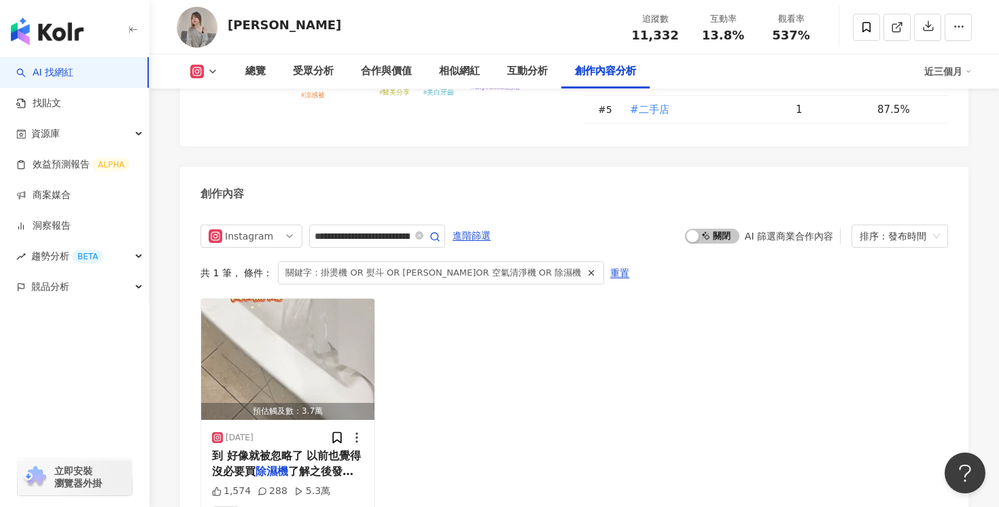
scroll to position [4264, 0]
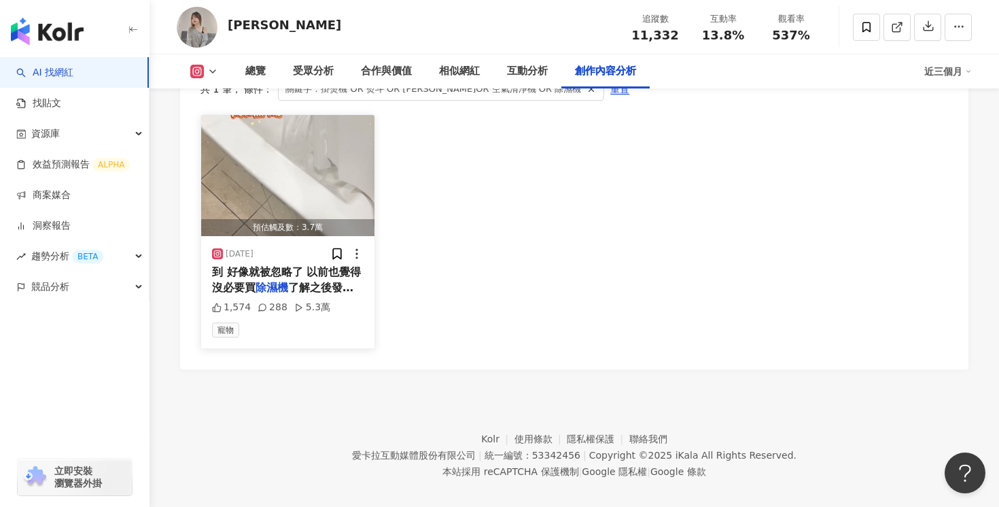
click at [323, 281] on span "了解之後發現 濕氣不只影響健康、" at bounding box center [282, 295] width 141 height 28
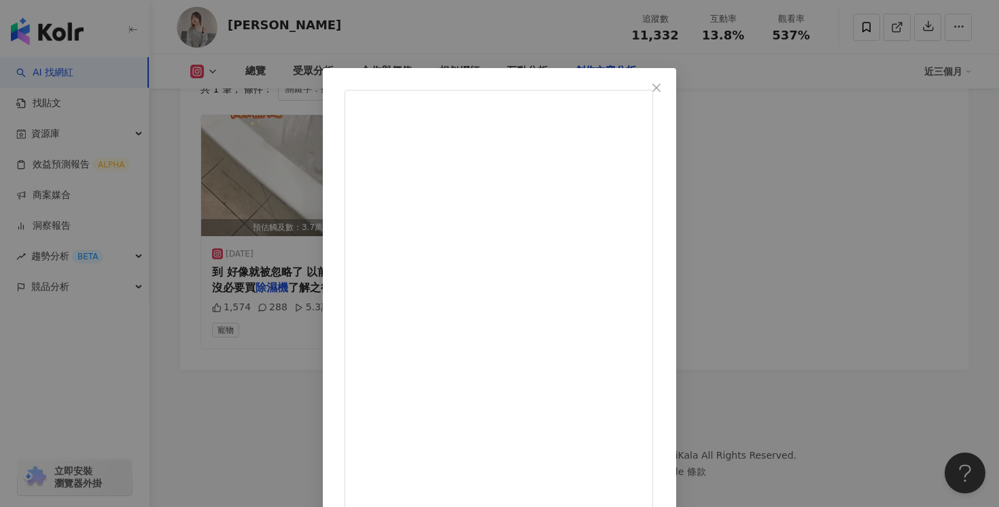
scroll to position [103, 0]
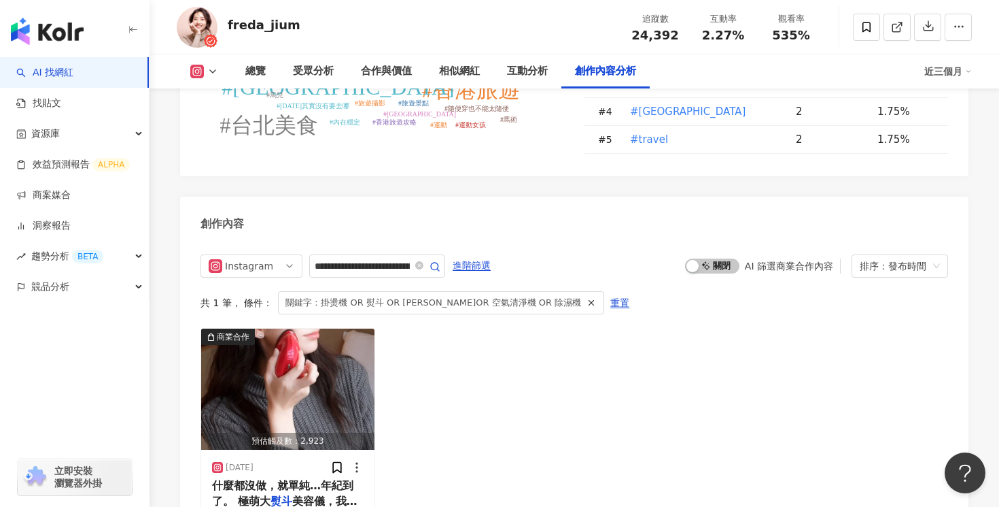
scroll to position [4324, 0]
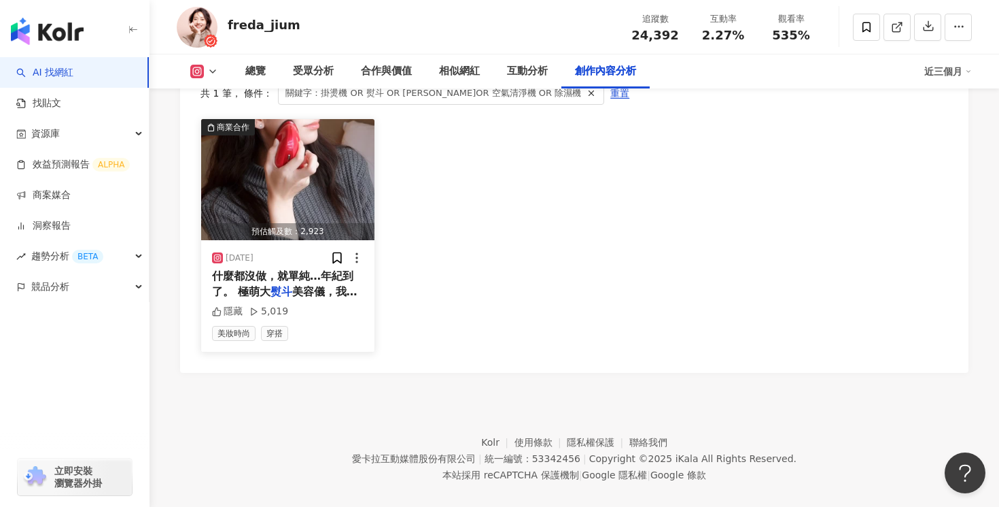
click at [301, 283] on div "[DATE] 什麼都沒做，就單純…年紀到了。 極萌大 熨斗 美容儀，我現在叫它「早安臉部 熨斗 」， 隱藏 5,019 美妝時尚 穿搭" at bounding box center [287, 296] width 173 height 112
click at [303, 269] on span "什麼都沒做，就單純…年紀到了。 極萌大" at bounding box center [282, 283] width 141 height 28
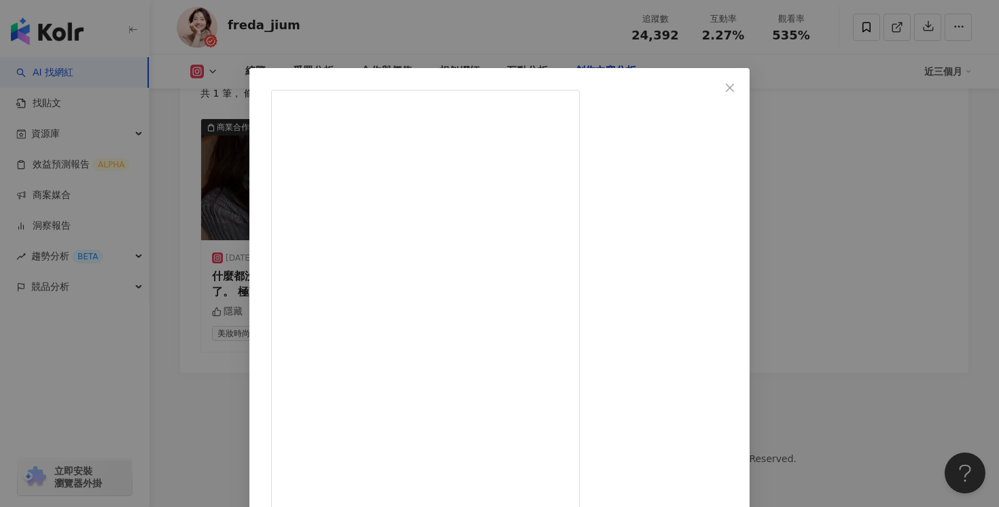
scroll to position [87, 0]
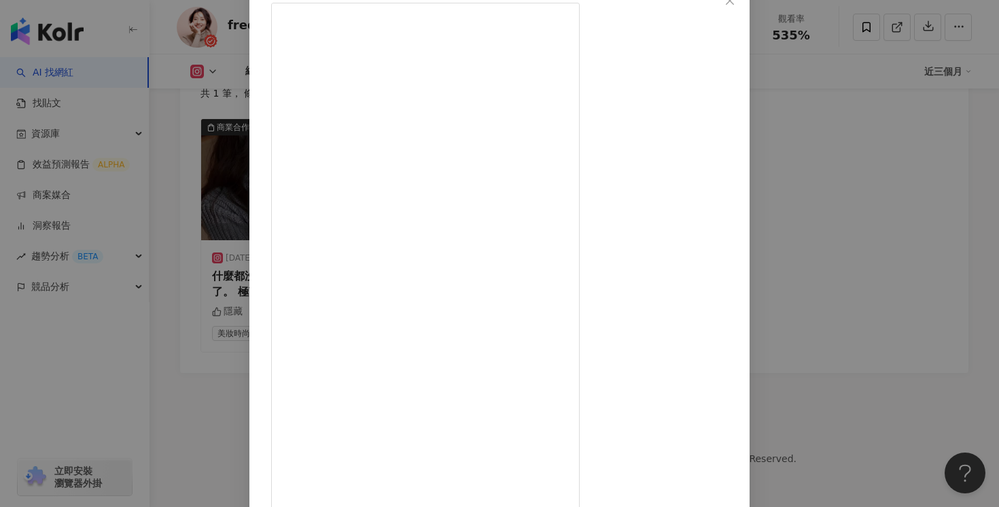
click at [829, 69] on div "₣яє∂α_ʝιυм 2025/5/1 隱藏 5,019 查看原始貼文" at bounding box center [499, 253] width 999 height 507
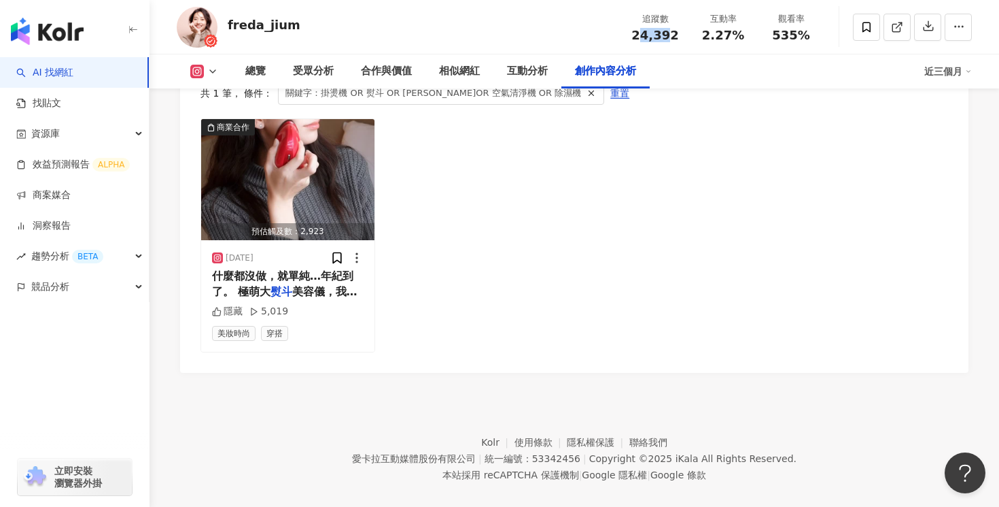
drag, startPoint x: 671, startPoint y: 36, endPoint x: 645, endPoint y: 39, distance: 26.7
click at [645, 39] on span "24,392" at bounding box center [655, 35] width 47 height 14
drag, startPoint x: 628, startPoint y: 38, endPoint x: 678, endPoint y: 38, distance: 49.6
click at [678, 38] on div "追蹤數 24,392" at bounding box center [655, 26] width 68 height 29
copy span "24,392"
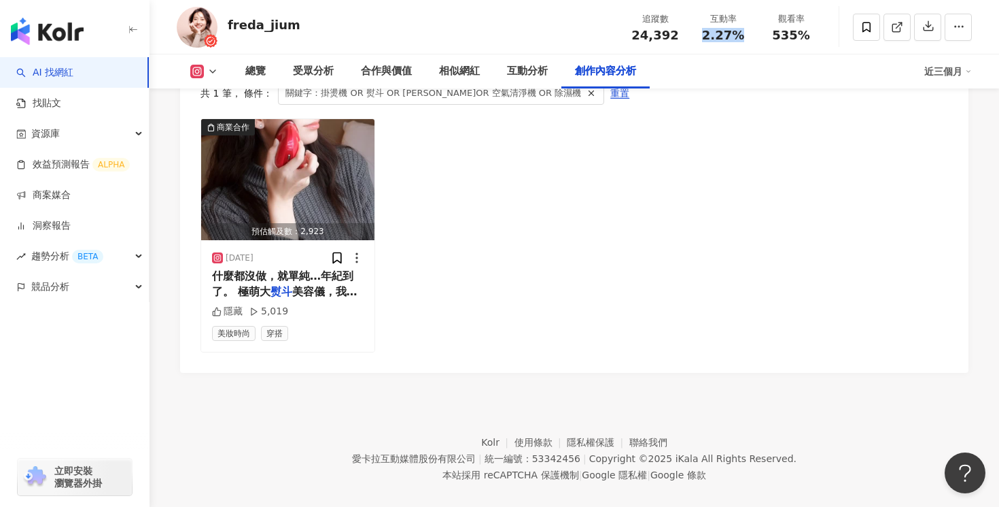
drag, startPoint x: 745, startPoint y: 35, endPoint x: 704, endPoint y: 37, distance: 40.8
click at [704, 37] on div "2.27%" at bounding box center [724, 36] width 52 height 14
copy span "2.27%"
drag, startPoint x: 811, startPoint y: 39, endPoint x: 775, endPoint y: 39, distance: 36.0
click at [775, 39] on div "535%" at bounding box center [792, 36] width 52 height 14
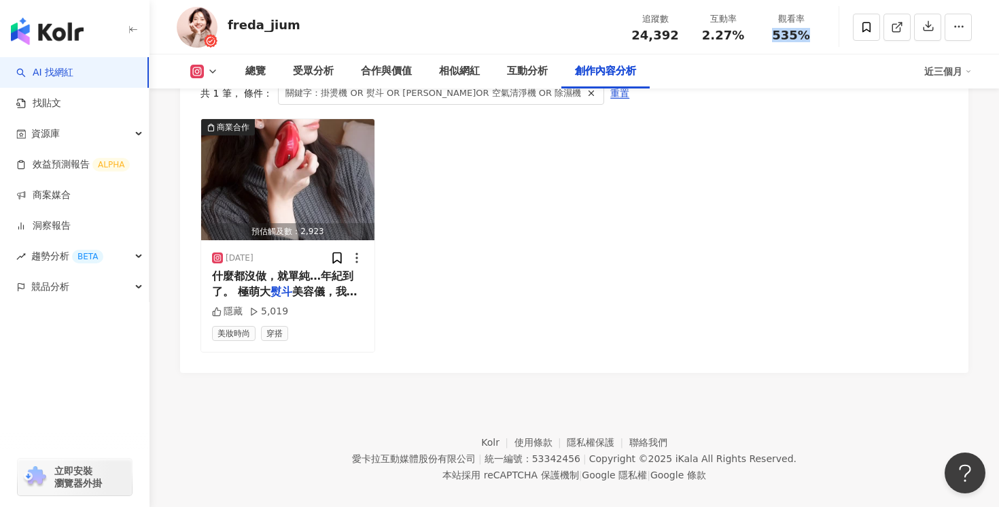
copy span "535%"
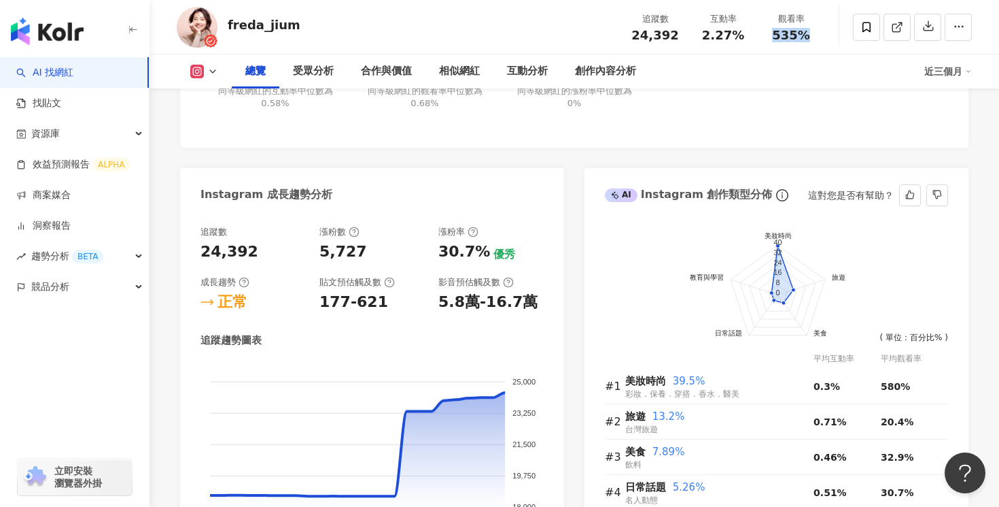
scroll to position [0, 0]
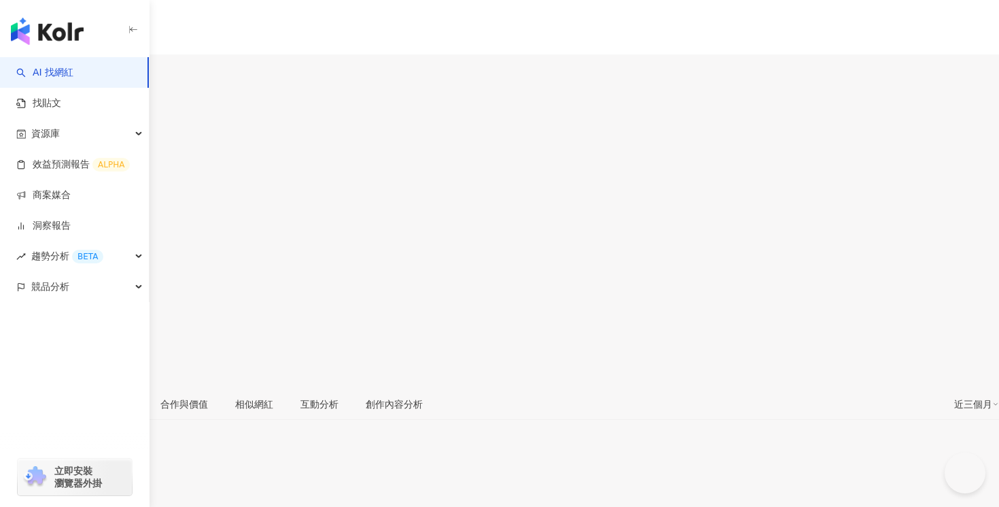
type input "**********"
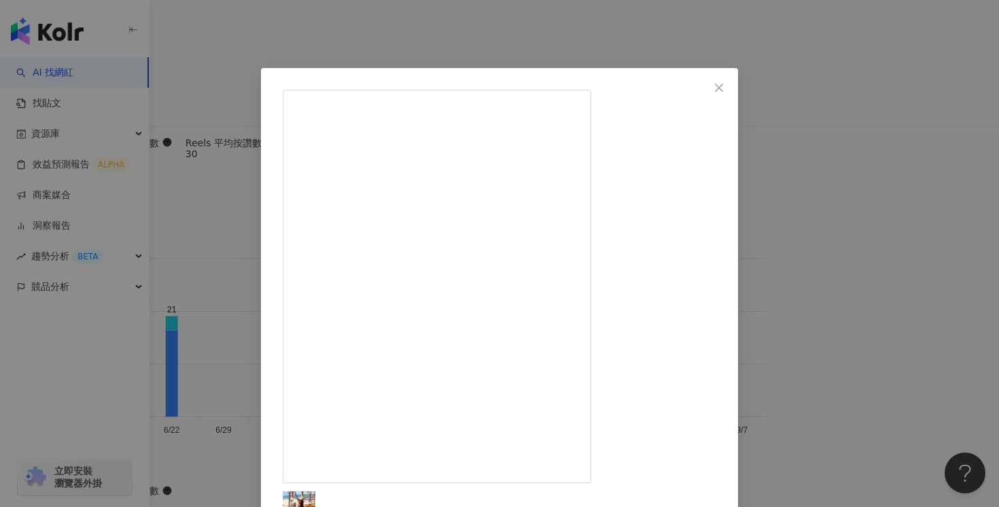
click at [866, 164] on div "心心👼🏻SINღ 2024/11/22 242 2 24.8萬 查看原始貼文" at bounding box center [499, 253] width 999 height 507
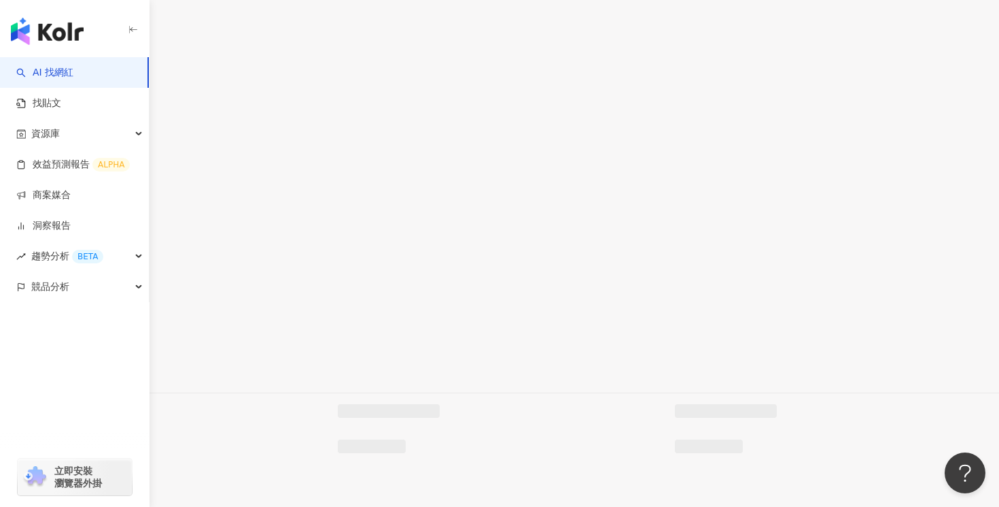
scroll to position [3605, 0]
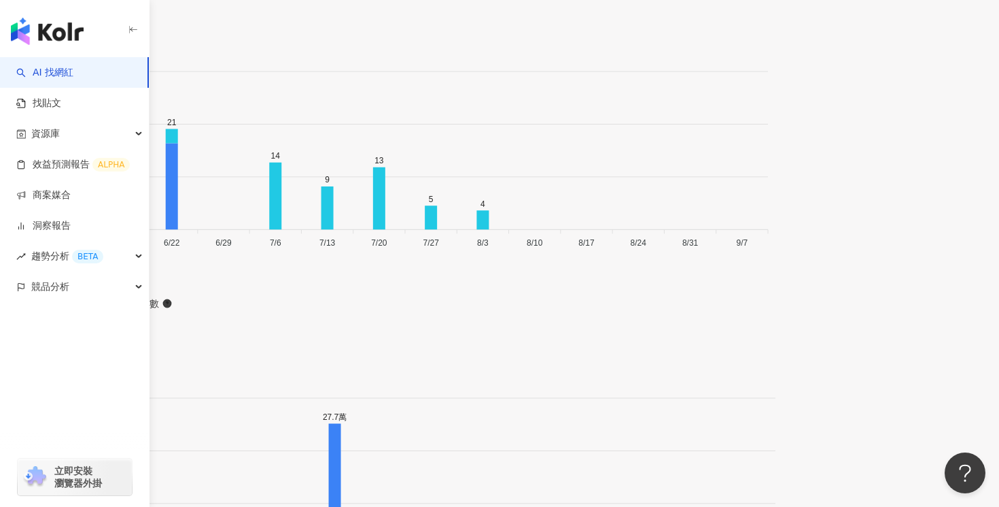
scroll to position [4406, 0]
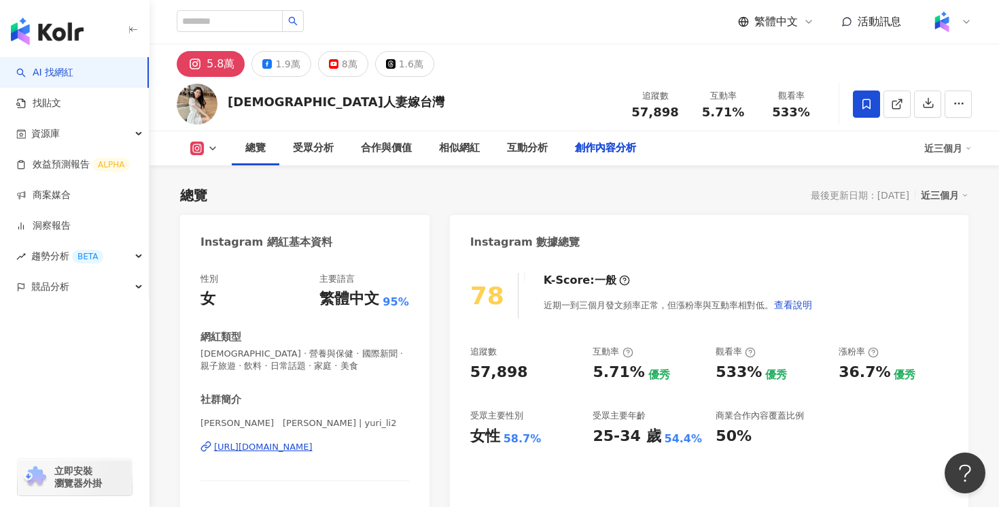
scroll to position [4163, 0]
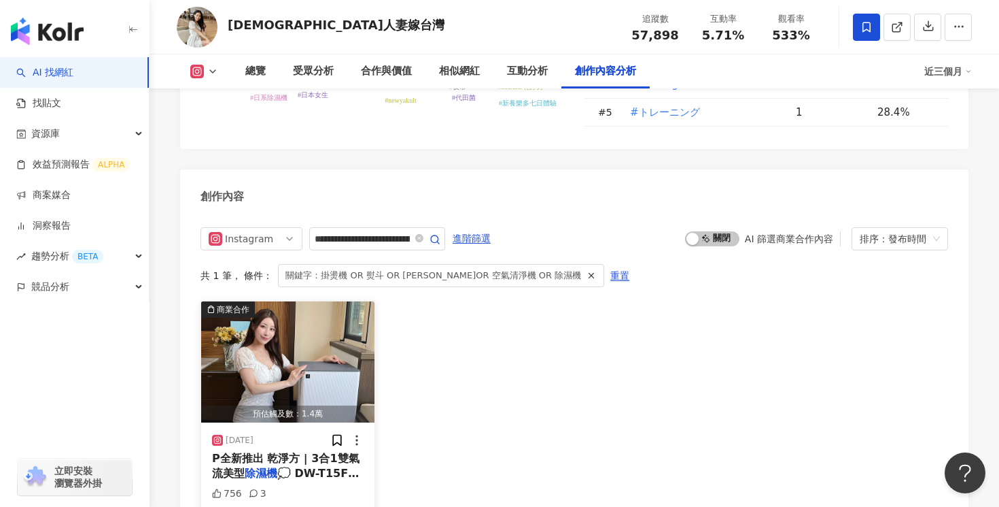
click at [313, 451] on span "P全新推出 乾淨方 | 3合1雙氣流美型" at bounding box center [286, 465] width 148 height 28
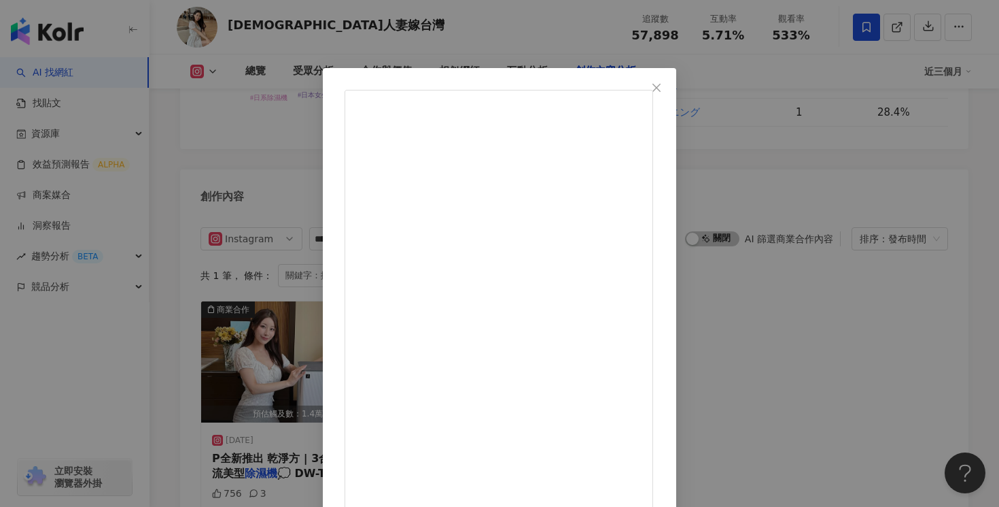
scroll to position [180, 0]
click at [744, 31] on div "[DEMOGRAPHIC_DATA]嫁台灣 [DATE] 756 3 查看原始貼文" at bounding box center [499, 253] width 999 height 507
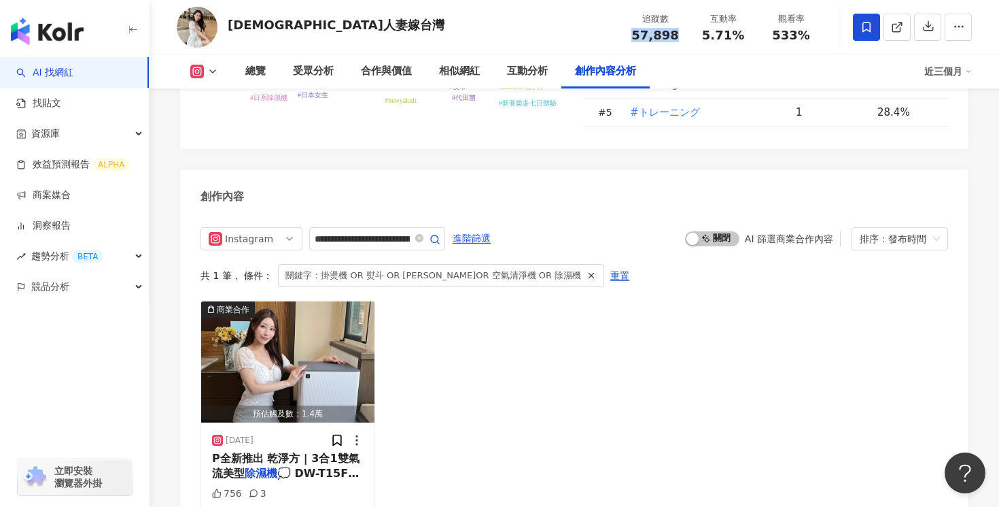
drag, startPoint x: 681, startPoint y: 38, endPoint x: 634, endPoint y: 38, distance: 46.9
click at [634, 38] on div "追蹤數 57,898" at bounding box center [655, 26] width 68 height 29
copy span "57,898"
drag, startPoint x: 746, startPoint y: 34, endPoint x: 705, endPoint y: 35, distance: 40.8
click at [705, 35] on div "5.71%" at bounding box center [724, 36] width 52 height 14
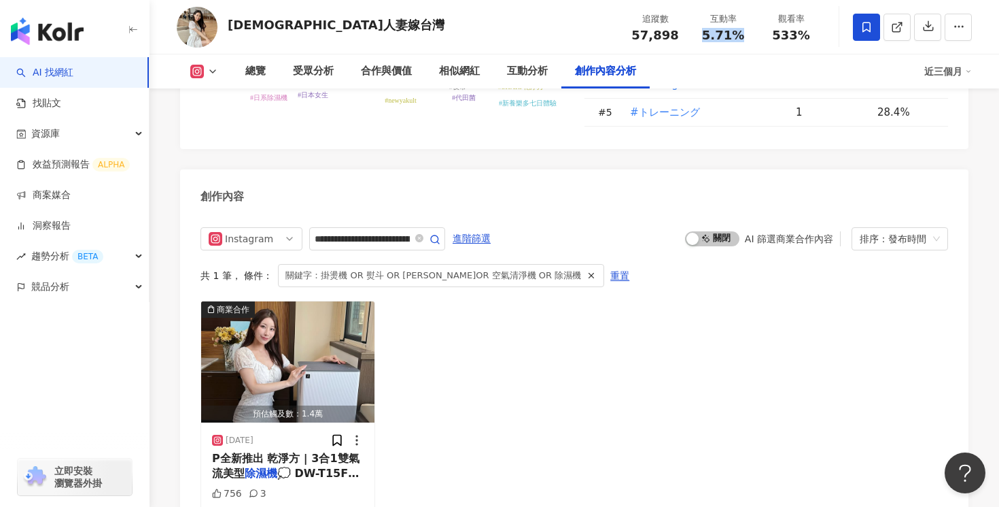
copy span "5.71%"
drag, startPoint x: 816, startPoint y: 33, endPoint x: 773, endPoint y: 33, distance: 42.8
click at [773, 33] on div "533%" at bounding box center [792, 36] width 52 height 14
copy span "533%"
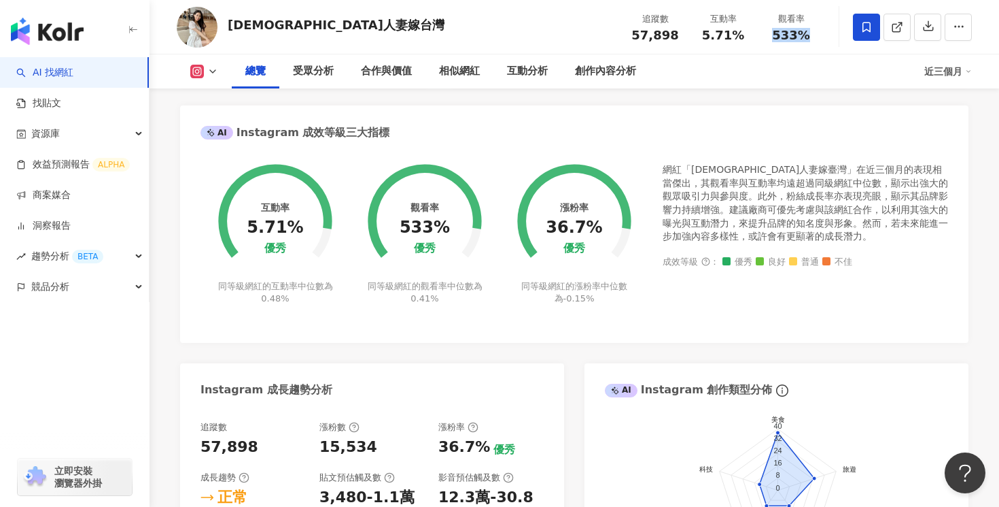
scroll to position [0, 0]
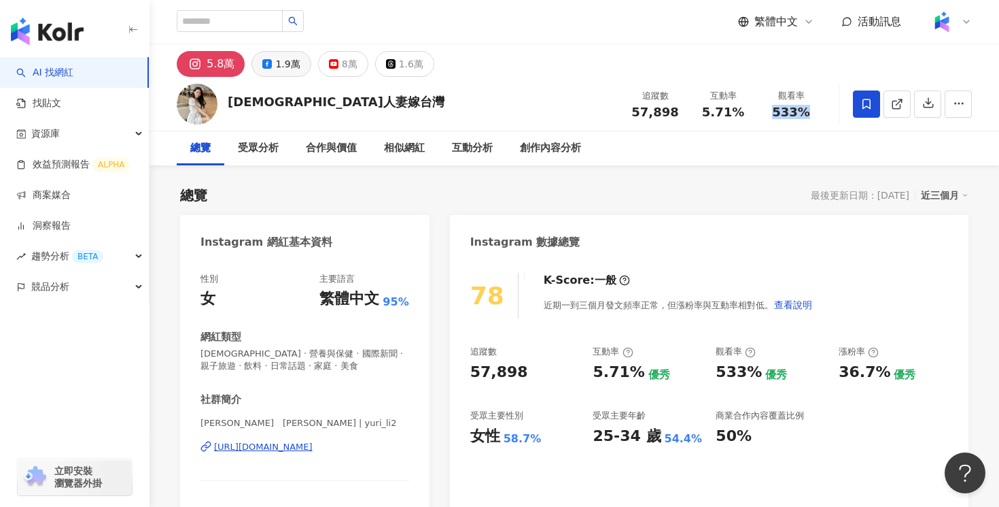
click at [297, 65] on button "1.9萬" at bounding box center [281, 64] width 59 height 26
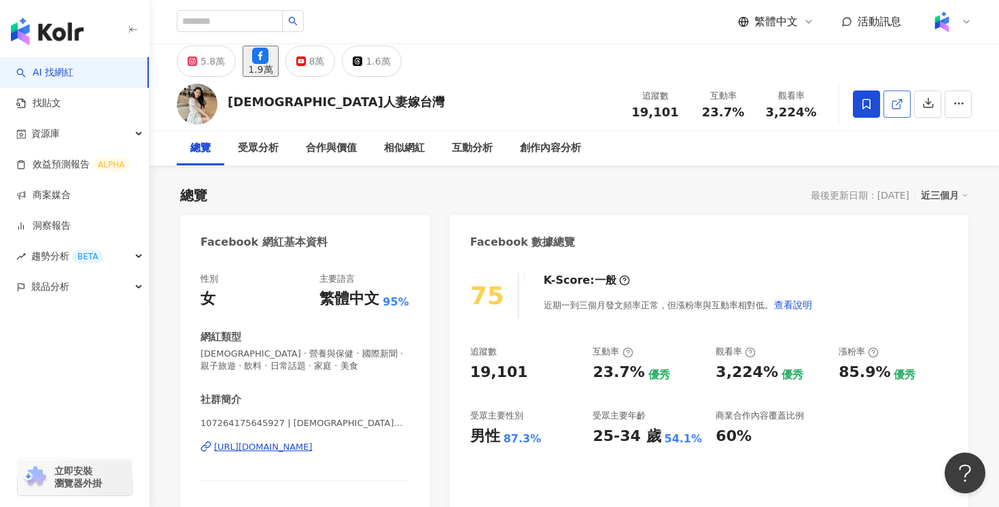
click at [902, 104] on icon at bounding box center [897, 104] width 12 height 12
drag, startPoint x: 677, startPoint y: 113, endPoint x: 635, endPoint y: 113, distance: 41.5
click at [635, 113] on div "19,101" at bounding box center [656, 112] width 52 height 14
copy span "19,101"
drag, startPoint x: 313, startPoint y: 105, endPoint x: 233, endPoint y: 105, distance: 80.2
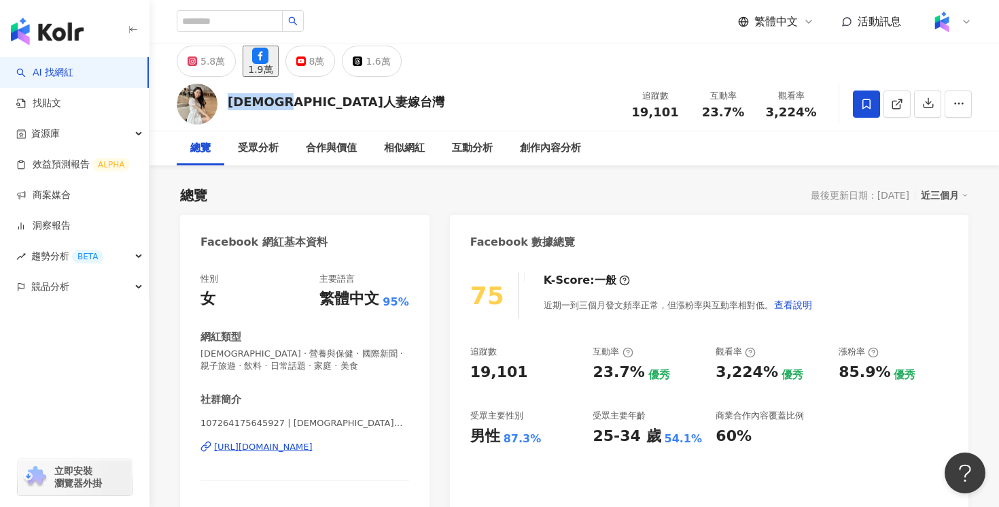
click at [233, 105] on div "[DEMOGRAPHIC_DATA]嫁台灣 追蹤數 19,101 互動率 23.7% 觀看率 3,224%" at bounding box center [575, 104] width 850 height 54
copy div "[DEMOGRAPHIC_DATA]人妻嫁台灣"
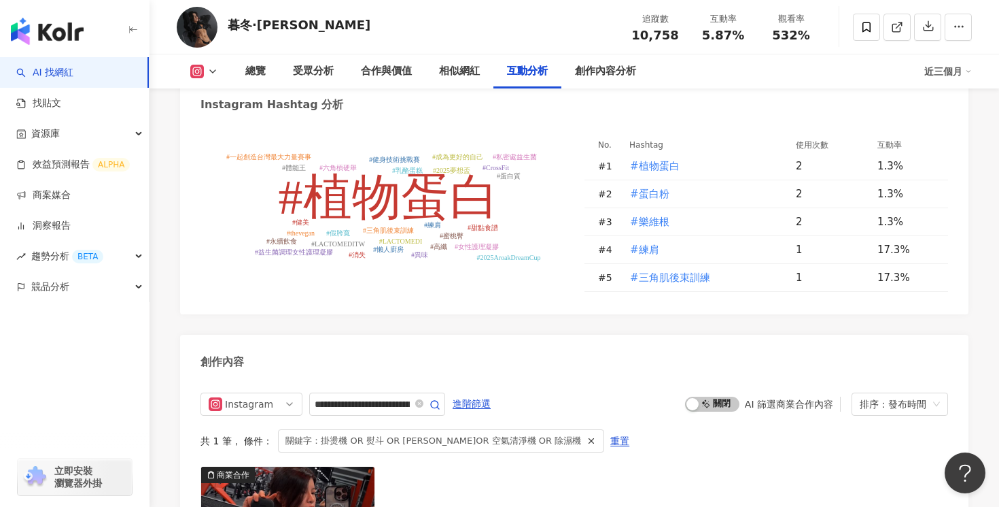
scroll to position [4141, 0]
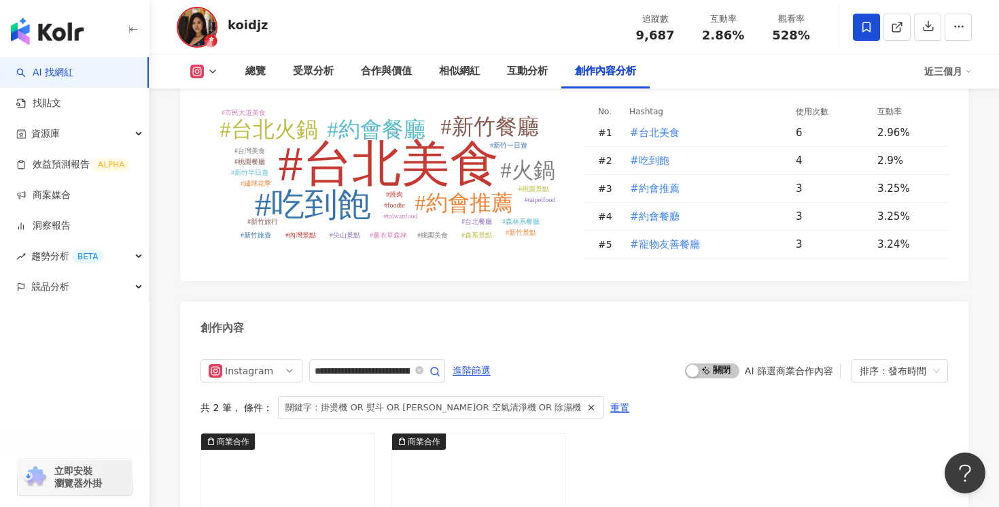
scroll to position [4272, 0]
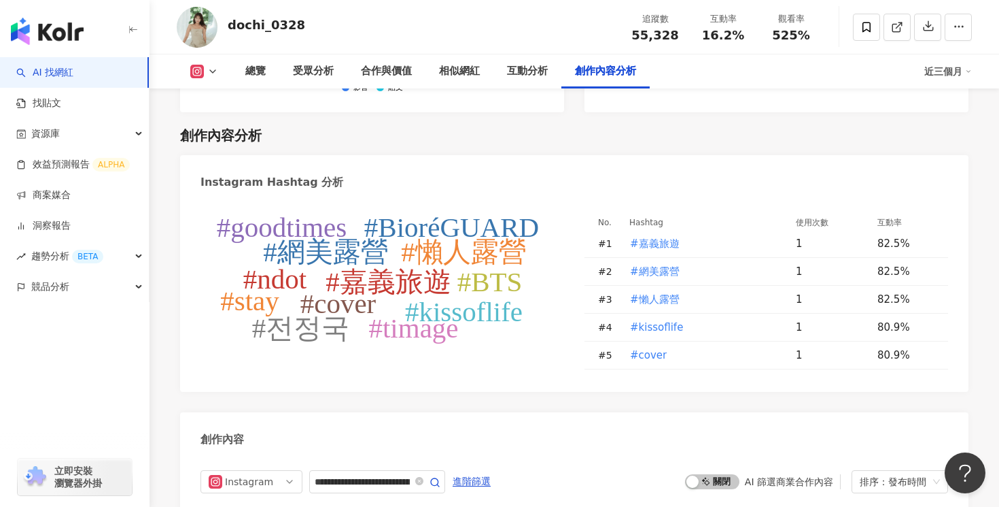
scroll to position [4312, 0]
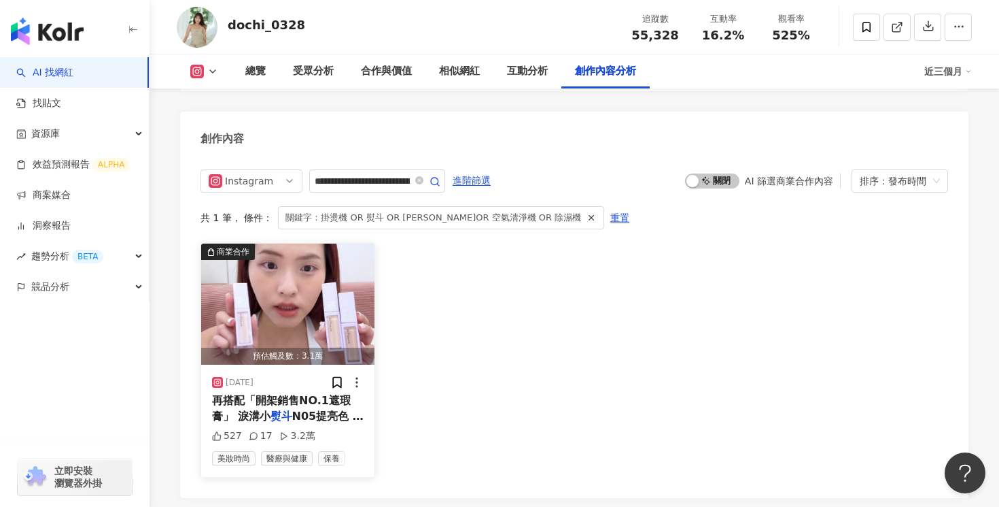
click at [284, 409] on mark "熨斗" at bounding box center [282, 415] width 22 height 13
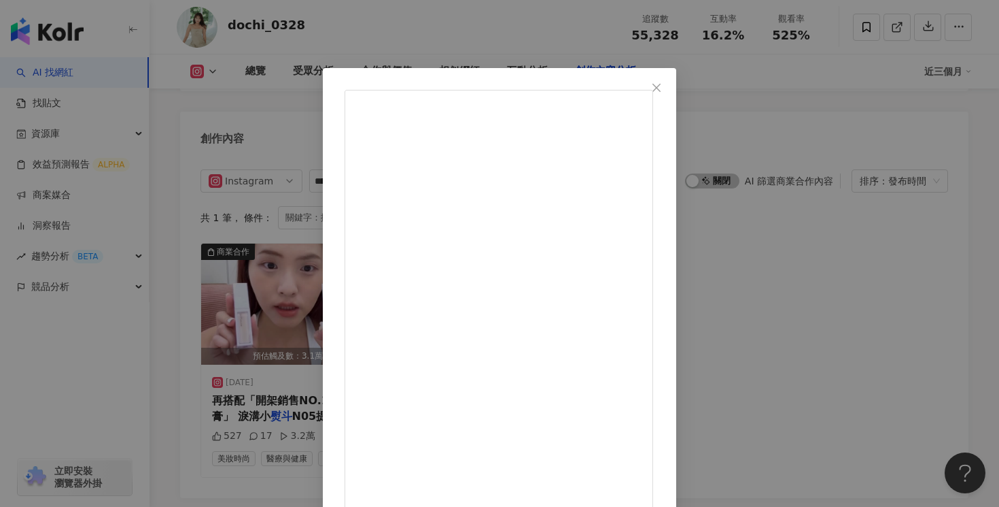
scroll to position [103, 0]
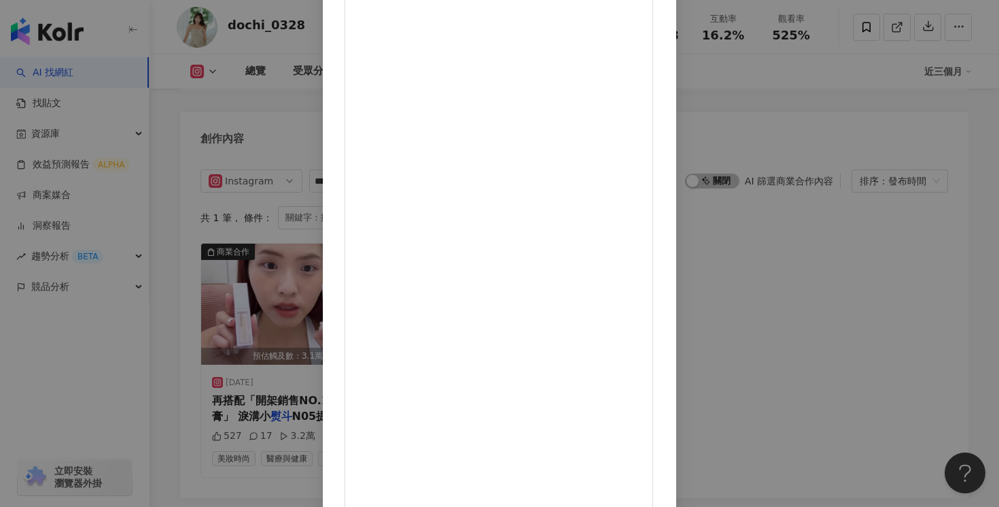
click at [865, 71] on div "萁(1998) 2025/8/27 527 17 3.2萬 查看原始貼文" at bounding box center [499, 253] width 999 height 507
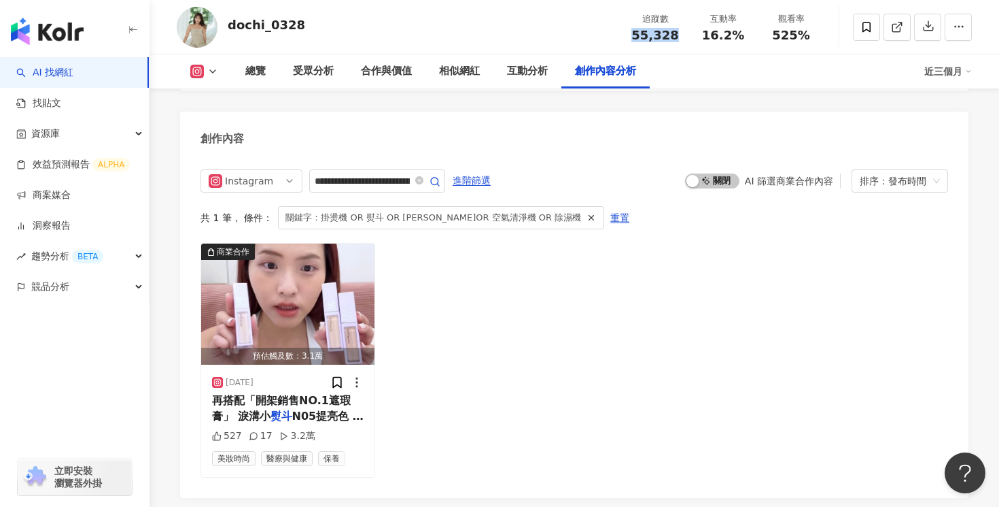
drag, startPoint x: 652, startPoint y: 39, endPoint x: 636, endPoint y: 39, distance: 16.3
click at [636, 39] on div "55,328" at bounding box center [656, 36] width 52 height 14
copy span "55,328"
drag, startPoint x: 738, startPoint y: 37, endPoint x: 704, endPoint y: 37, distance: 34.0
click at [704, 37] on div "16.2%" at bounding box center [724, 36] width 52 height 14
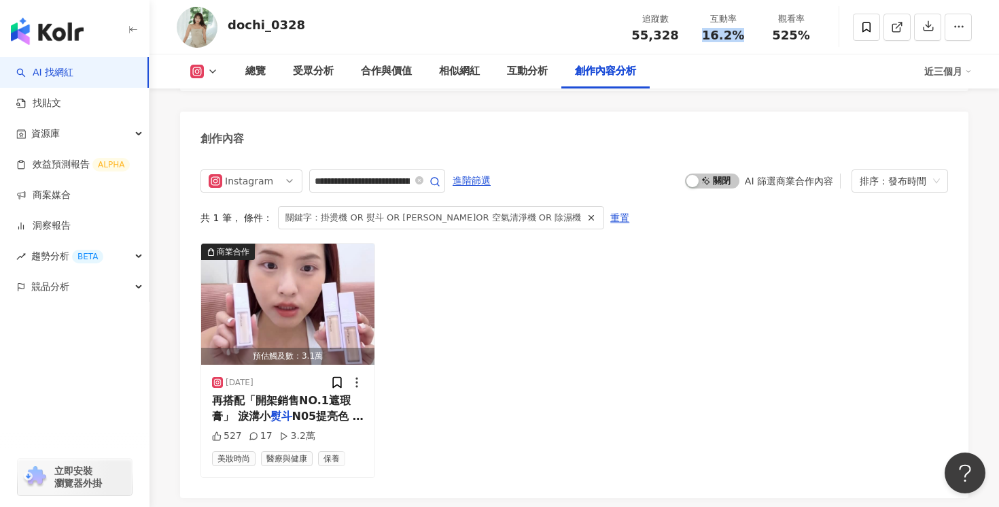
copy span "16.2%"
drag, startPoint x: 810, startPoint y: 32, endPoint x: 779, endPoint y: 35, distance: 31.4
click at [779, 35] on div "525%" at bounding box center [792, 36] width 52 height 14
copy span "525%"
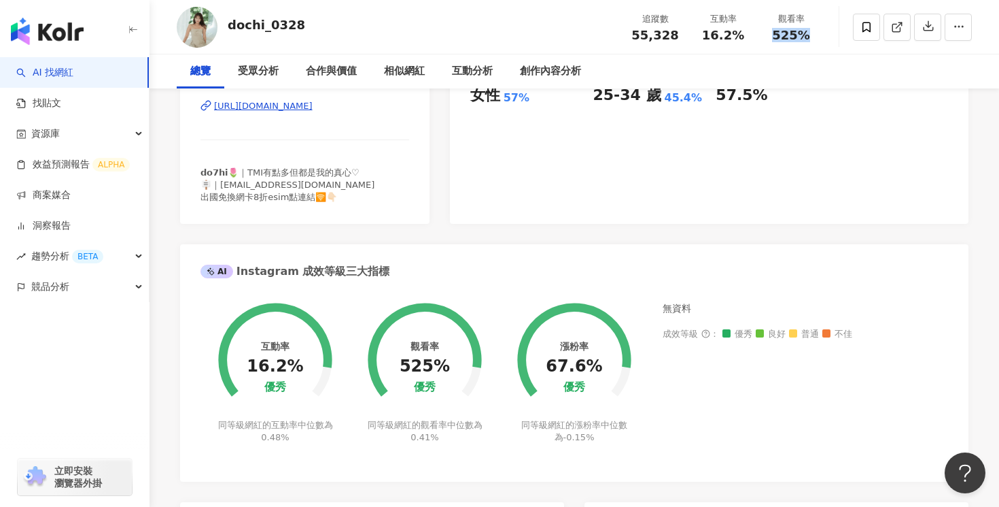
scroll to position [0, 0]
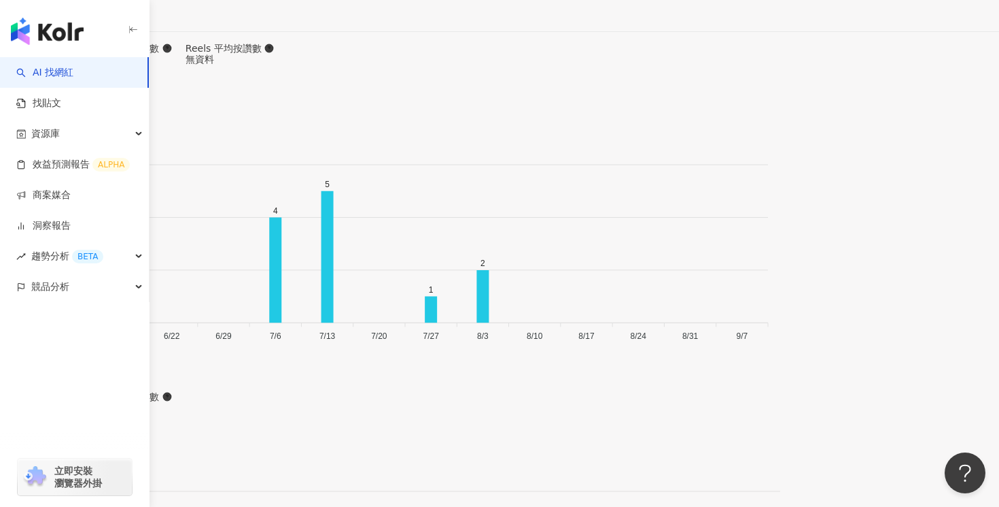
scroll to position [4103, 0]
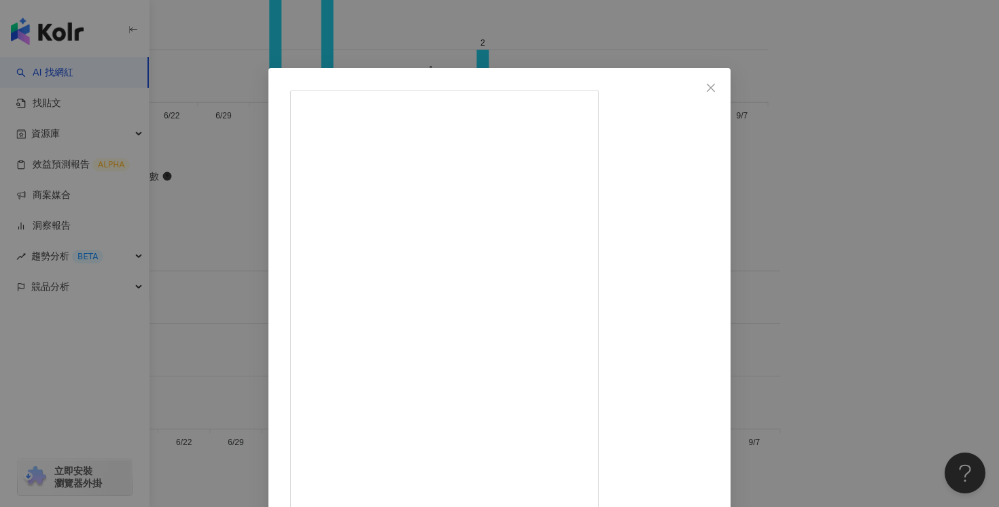
scroll to position [597, 0]
click at [882, 387] on div "有點宅 2024/11/15 隱藏 1 查看原始貼文" at bounding box center [499, 253] width 999 height 507
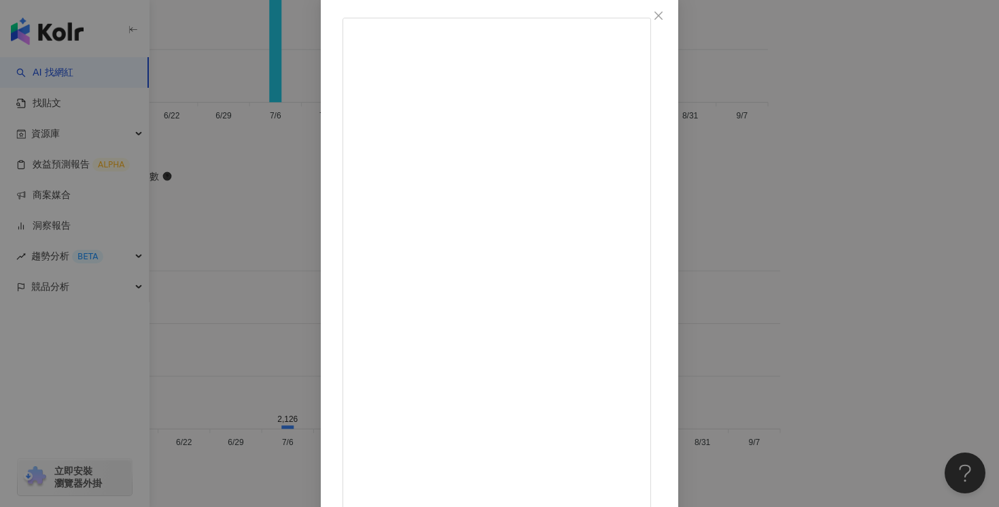
scroll to position [80, 0]
click at [897, 248] on div "有點宅 2024/12/18 #文末抽獎 (抽獎已截止、已抽出） 沒開窗的浴室要怎麼保持乾爽、沒有異味? 我是一個很在乎浴室整潔的人 每天洗完澡一定會刮水+開…" at bounding box center [499, 253] width 999 height 507
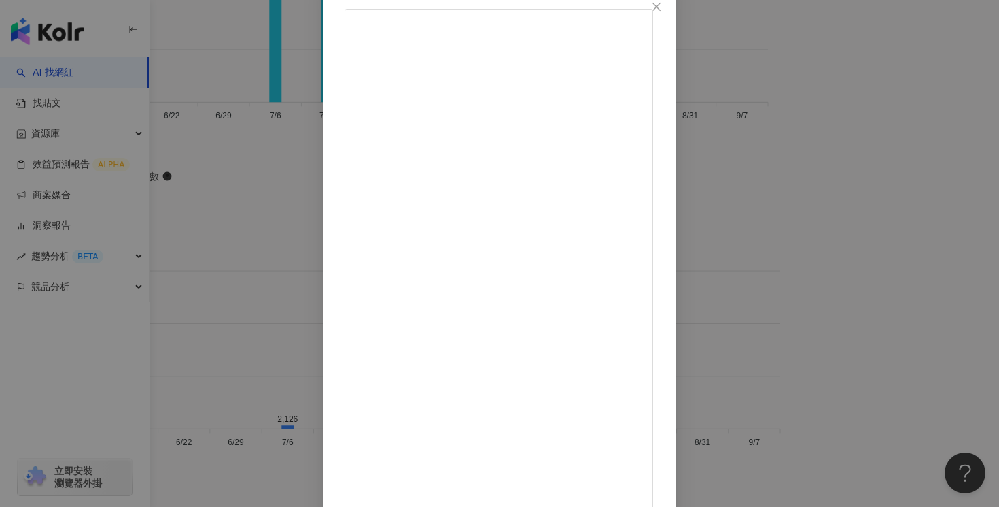
scroll to position [82, 0]
click at [888, 201] on div "有點宅 2025/7/7 隱藏 4 查看原始貼文" at bounding box center [499, 253] width 999 height 507
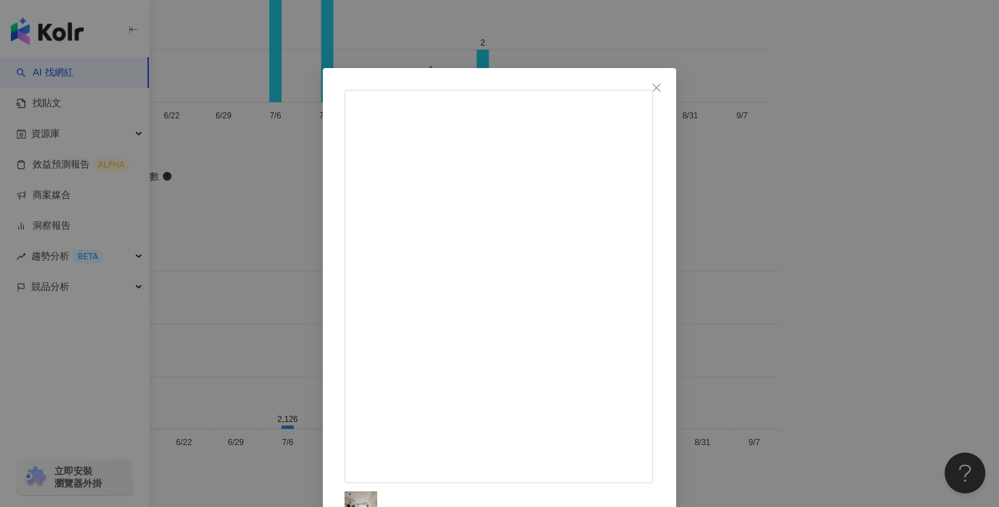
scroll to position [305, 0]
click at [924, 218] on div "有點宅 2025/7/27 隱藏 1 查看原始貼文" at bounding box center [499, 253] width 999 height 507
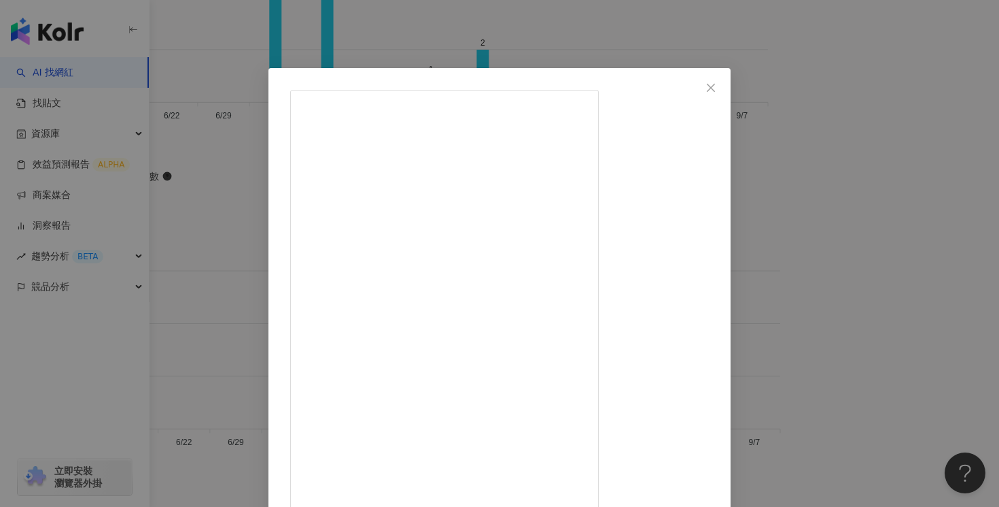
scroll to position [332, 0]
click at [682, 42] on div "有點宅 2024/11/15 隱藏 1 查看原始貼文" at bounding box center [499, 253] width 999 height 507
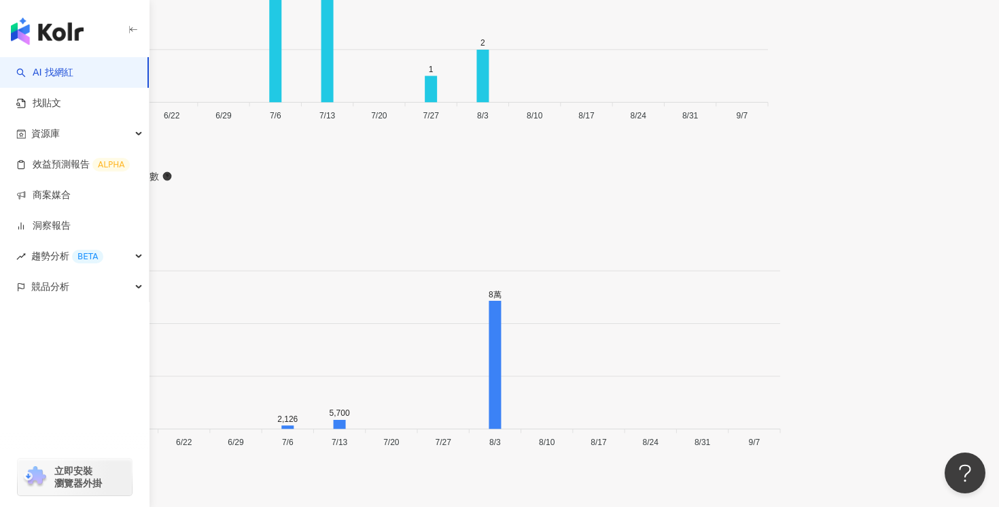
drag, startPoint x: 677, startPoint y: 41, endPoint x: 632, endPoint y: 41, distance: 45.6
copy span "5,611"
drag, startPoint x: 740, startPoint y: 31, endPoint x: 703, endPoint y: 33, distance: 37.4
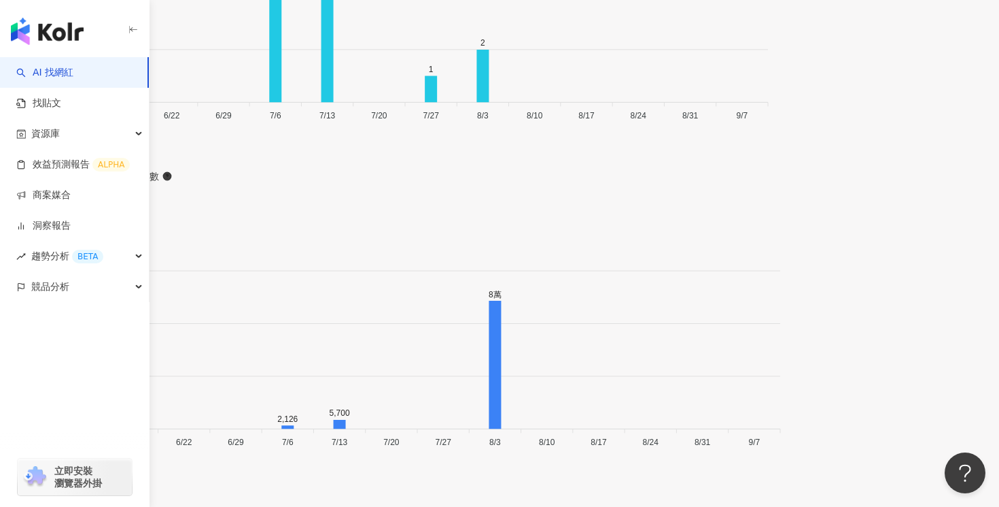
copy span "0.03%"
drag, startPoint x: 807, startPoint y: 35, endPoint x: 776, endPoint y: 36, distance: 31.3
copy span "523%"
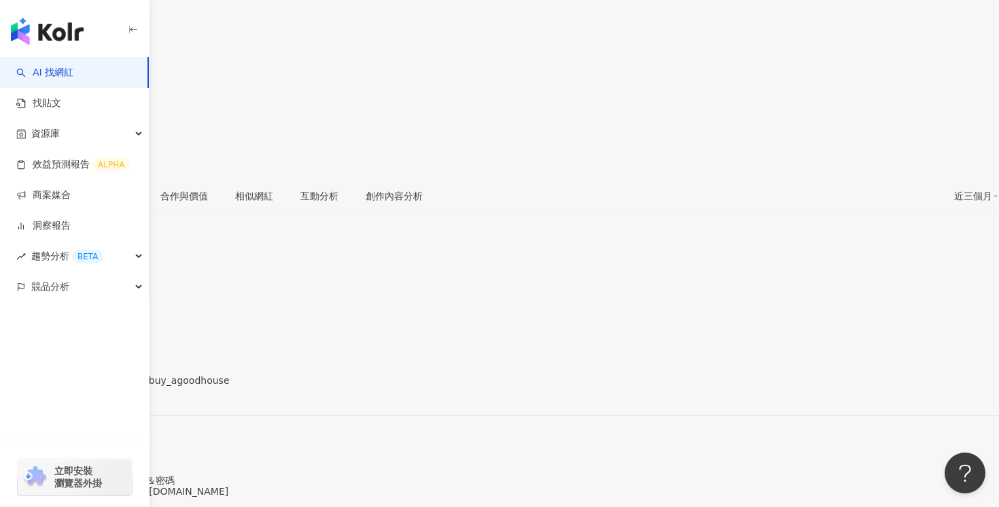
scroll to position [0, 0]
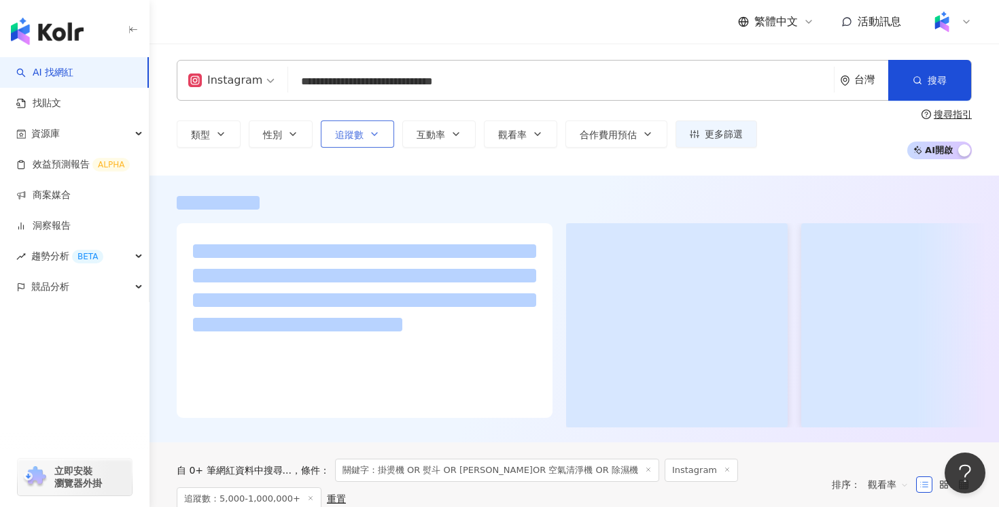
click at [377, 122] on div "類型 性別 追蹤數 互動率 觀看率 合作費用預估 更多篩選" at bounding box center [467, 133] width 581 height 27
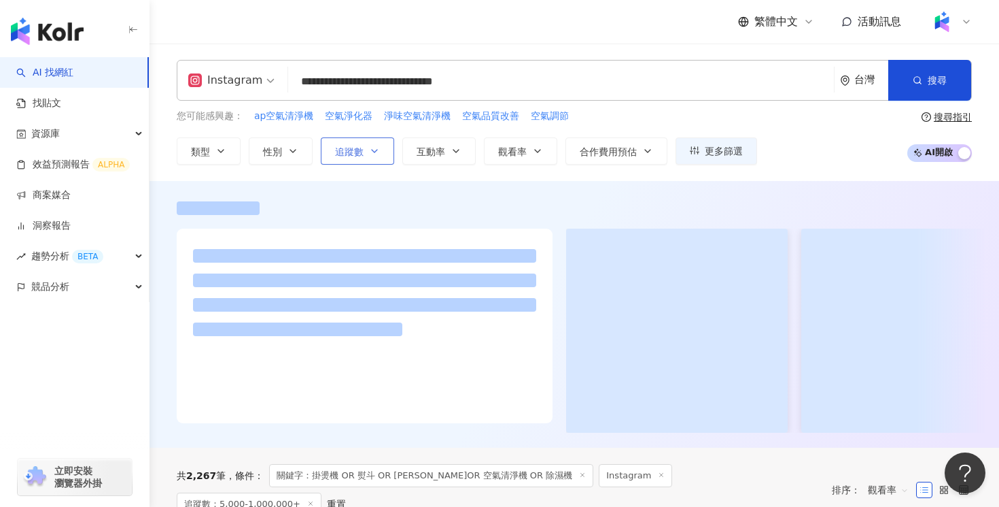
click at [375, 150] on icon "button" at bounding box center [374, 151] width 11 height 11
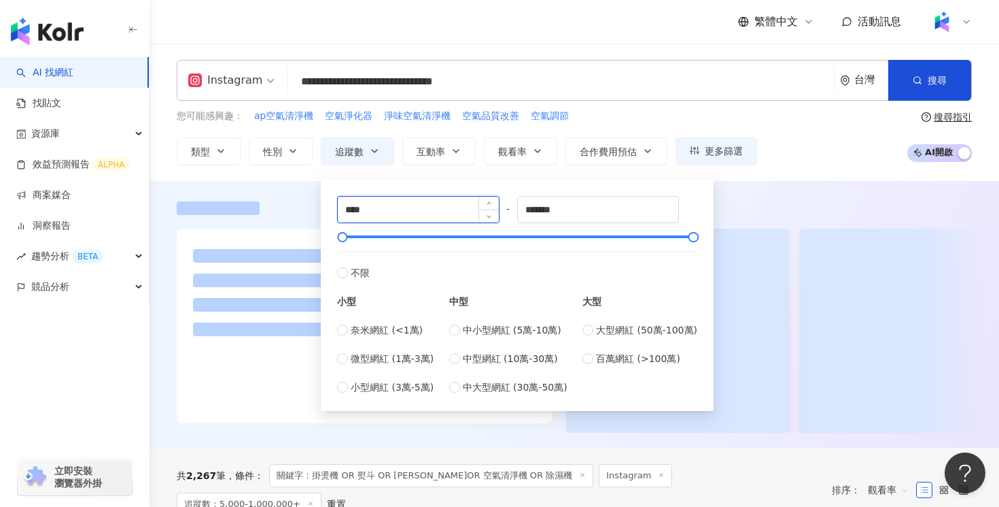
click at [386, 209] on input "****" at bounding box center [418, 209] width 161 height 26
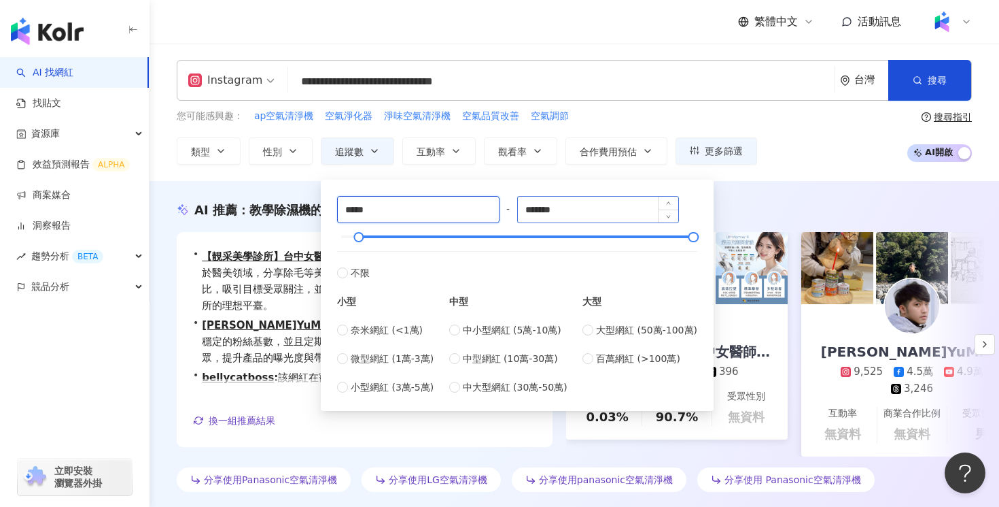
type input "*****"
drag, startPoint x: 594, startPoint y: 207, endPoint x: 553, endPoint y: 212, distance: 40.5
click at [553, 212] on input "*******" at bounding box center [598, 209] width 161 height 26
drag, startPoint x: 548, startPoint y: 212, endPoint x: 528, endPoint y: 212, distance: 20.4
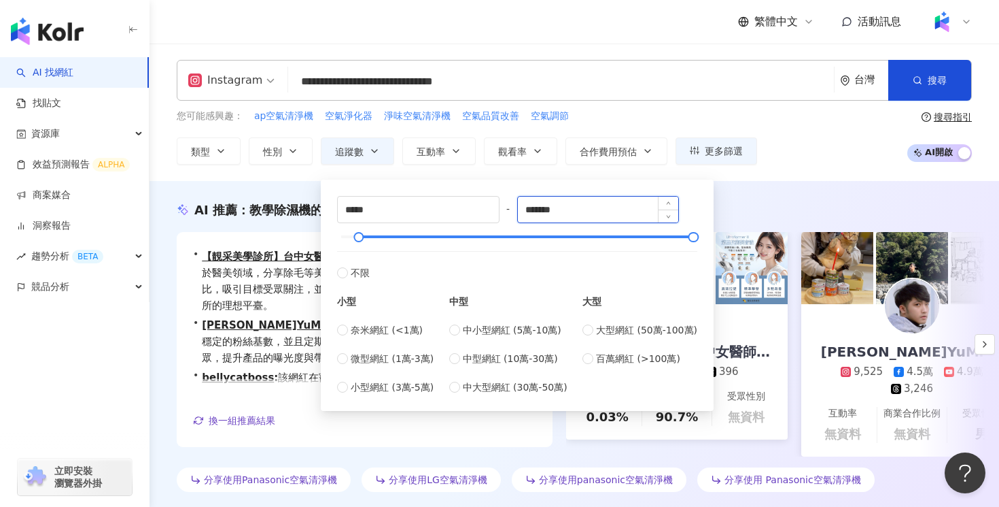
click at [525, 212] on input "*******" at bounding box center [598, 209] width 161 height 26
click at [551, 212] on input "*******" at bounding box center [598, 209] width 161 height 26
drag, startPoint x: 546, startPoint y: 212, endPoint x: 524, endPoint y: 212, distance: 22.4
click at [524, 212] on input "*******" at bounding box center [598, 209] width 161 height 26
type input "******"
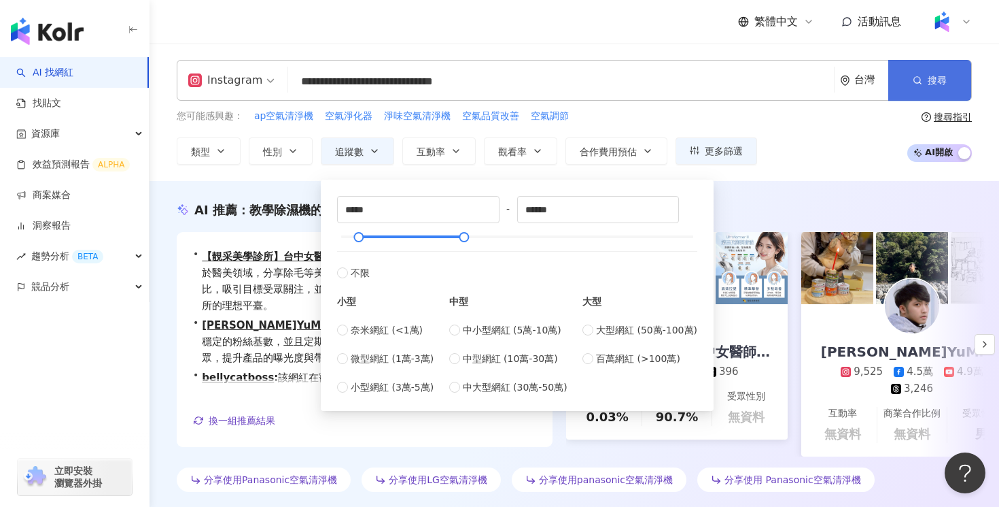
click at [906, 81] on button "搜尋" at bounding box center [930, 80] width 83 height 41
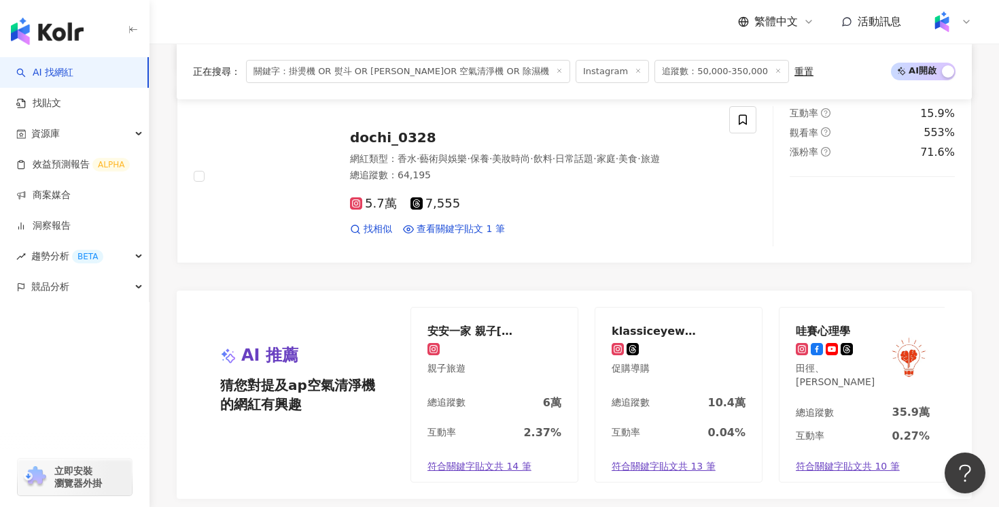
scroll to position [2911, 0]
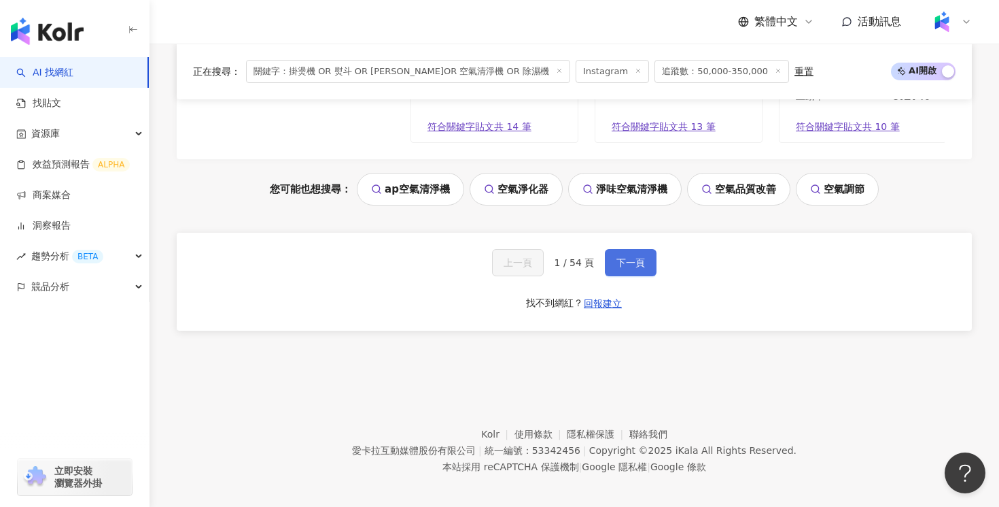
click at [621, 258] on span "下一頁" at bounding box center [631, 262] width 29 height 11
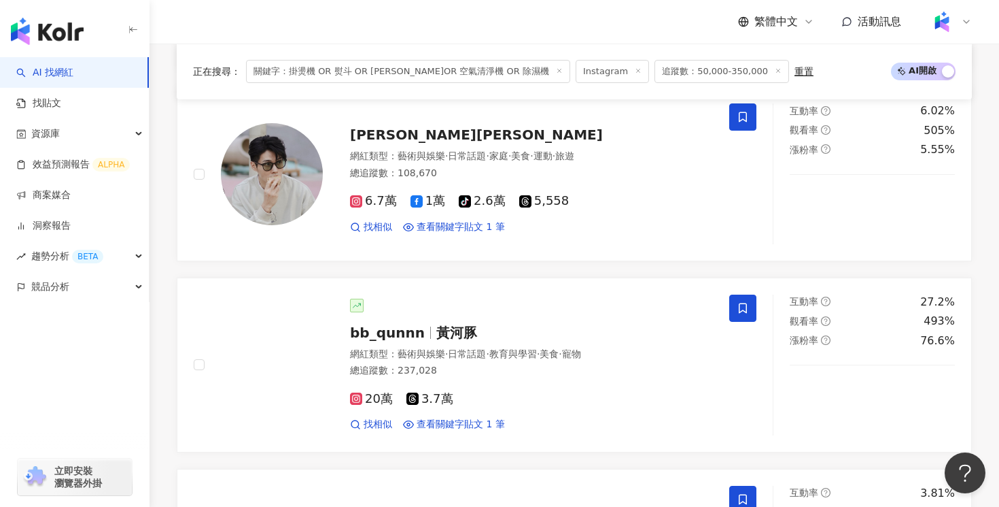
scroll to position [663, 0]
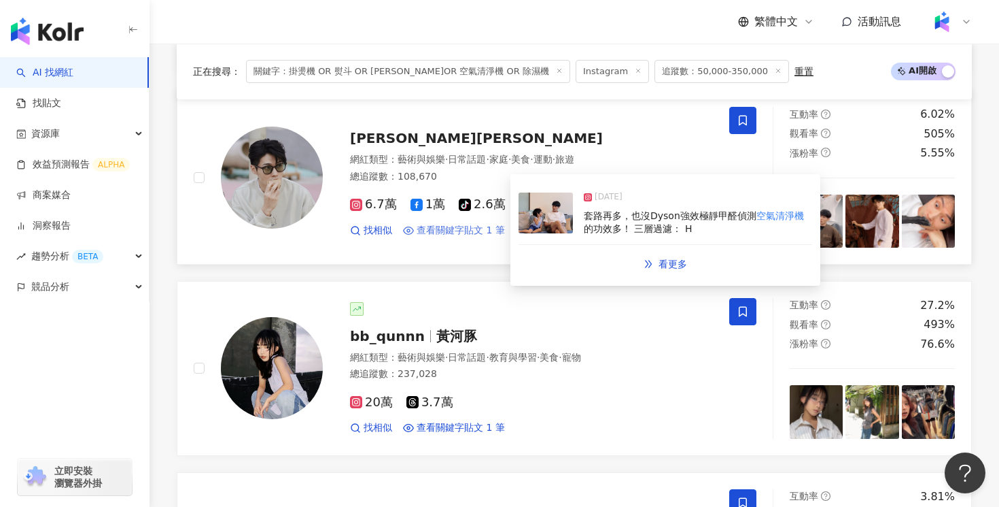
click at [476, 228] on span "查看關鍵字貼文 1 筆" at bounding box center [461, 231] width 88 height 14
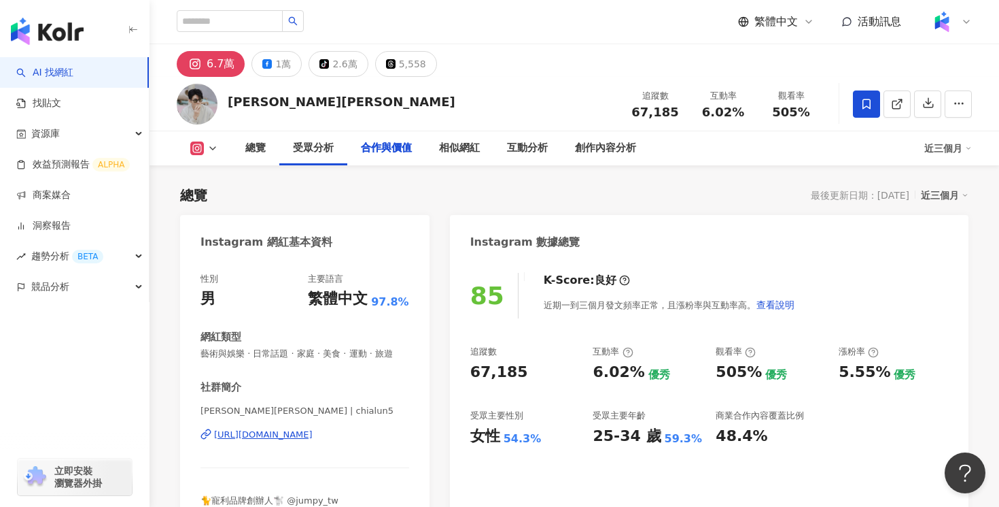
scroll to position [4362, 0]
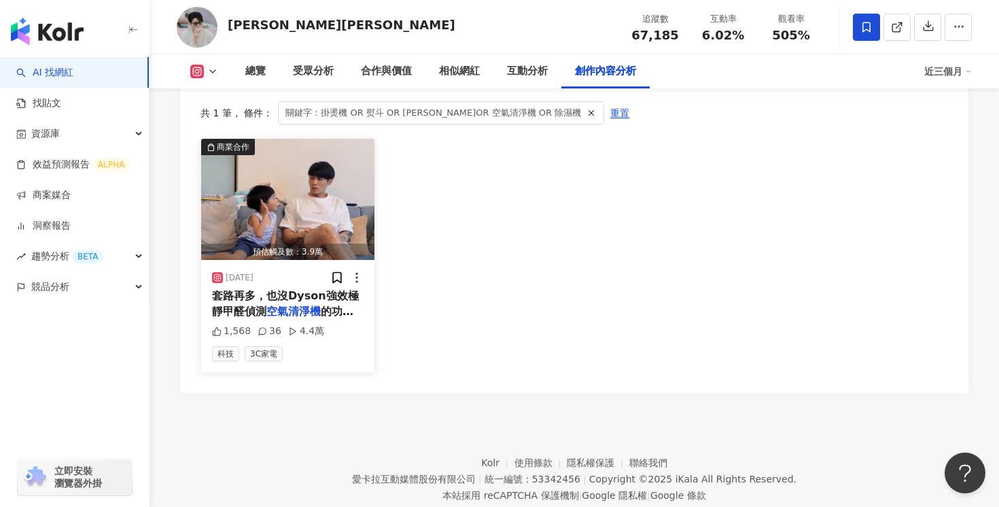
click at [319, 305] on mark "空氣清淨機" at bounding box center [294, 311] width 54 height 13
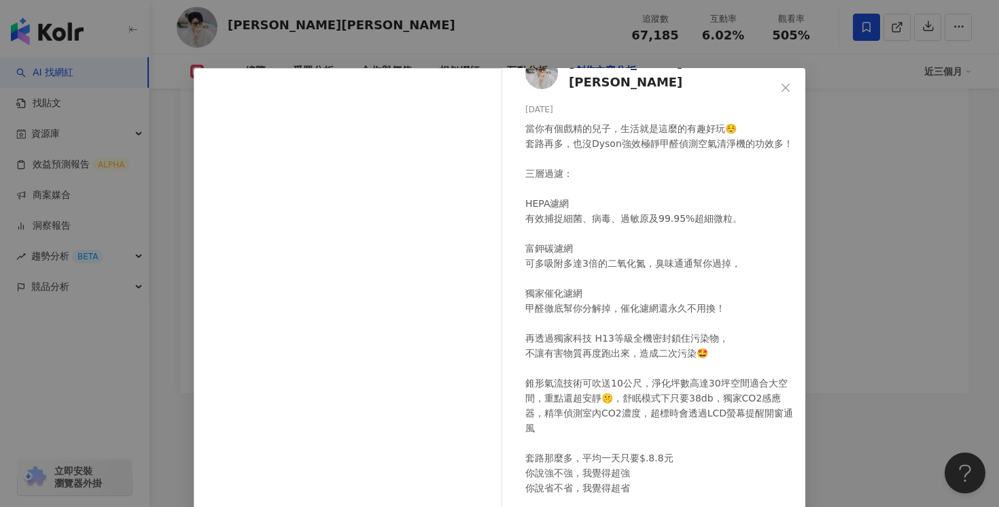
scroll to position [103, 0]
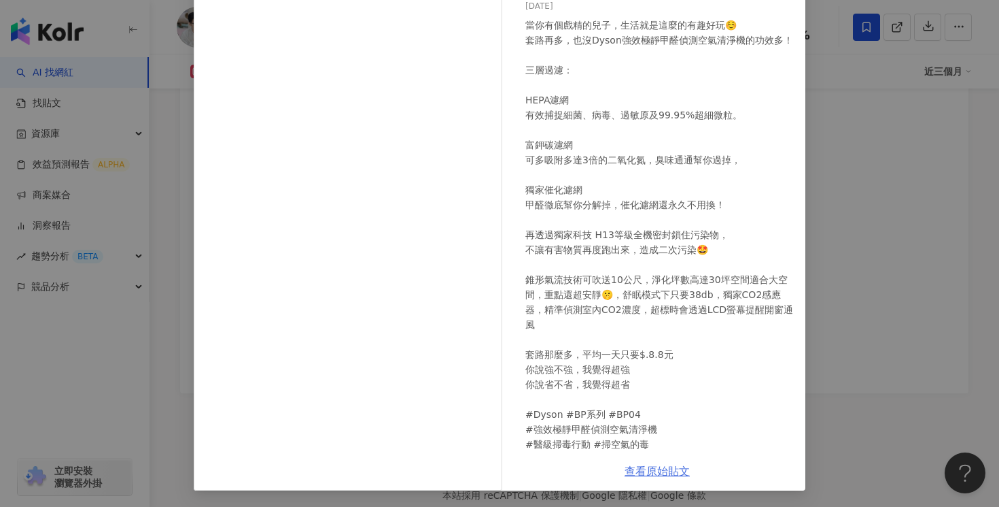
click at [662, 468] on link "查看原始貼文" at bounding box center [657, 470] width 65 height 13
click at [919, 119] on div "[PERSON_NAME][PERSON_NAME] [DATE] 當你有個戲精的兒子，生活就是這麼的有趣好玩☺️ 套路再多，也沒Dyson強效極靜甲醛偵測空…" at bounding box center [499, 253] width 999 height 507
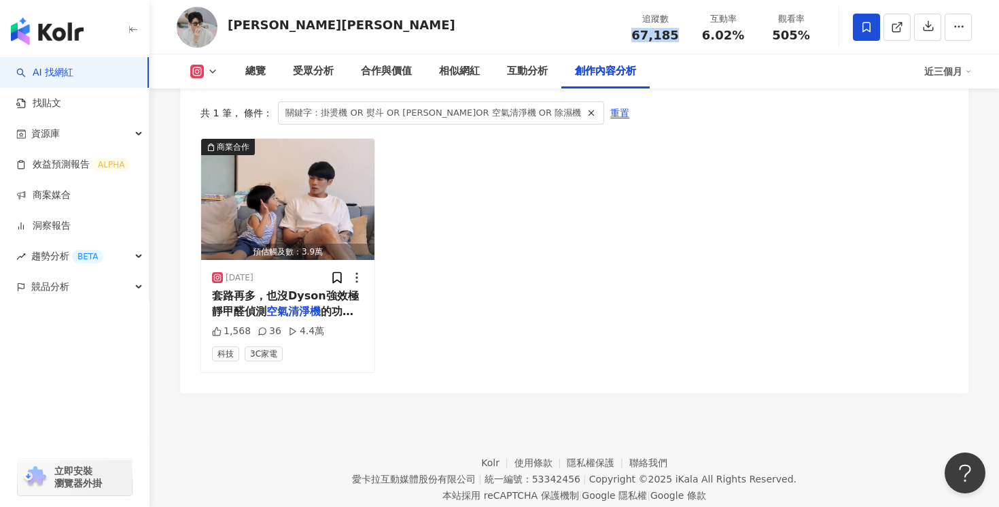
drag, startPoint x: 682, startPoint y: 39, endPoint x: 633, endPoint y: 39, distance: 49.0
click at [633, 39] on div "追蹤數 67,185" at bounding box center [655, 26] width 68 height 29
copy span "67,185"
drag, startPoint x: 740, startPoint y: 35, endPoint x: 702, endPoint y: 36, distance: 38.1
click at [702, 36] on div "6.02%" at bounding box center [724, 36] width 52 height 14
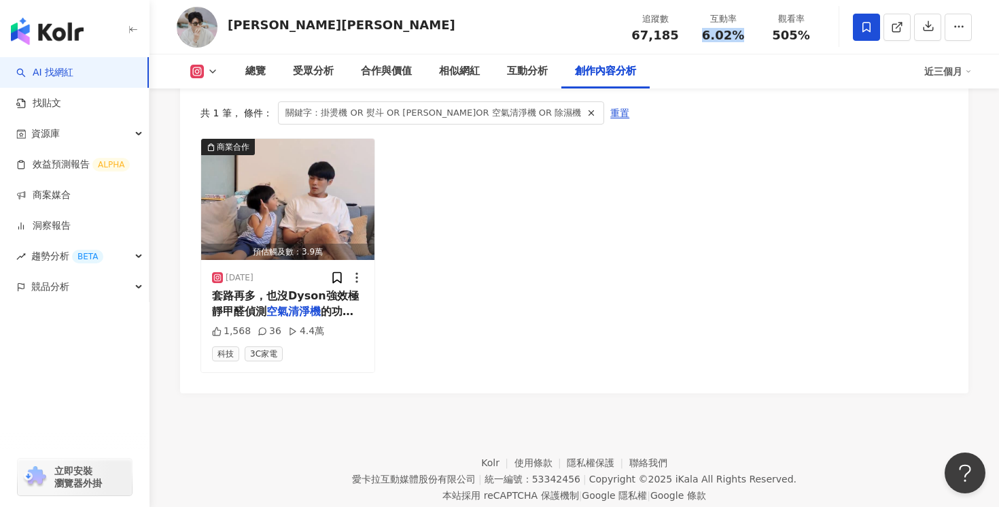
copy span "6.02%"
drag, startPoint x: 813, startPoint y: 36, endPoint x: 776, endPoint y: 37, distance: 36.7
click at [776, 37] on div "505%" at bounding box center [792, 36] width 52 height 14
copy span "505%"
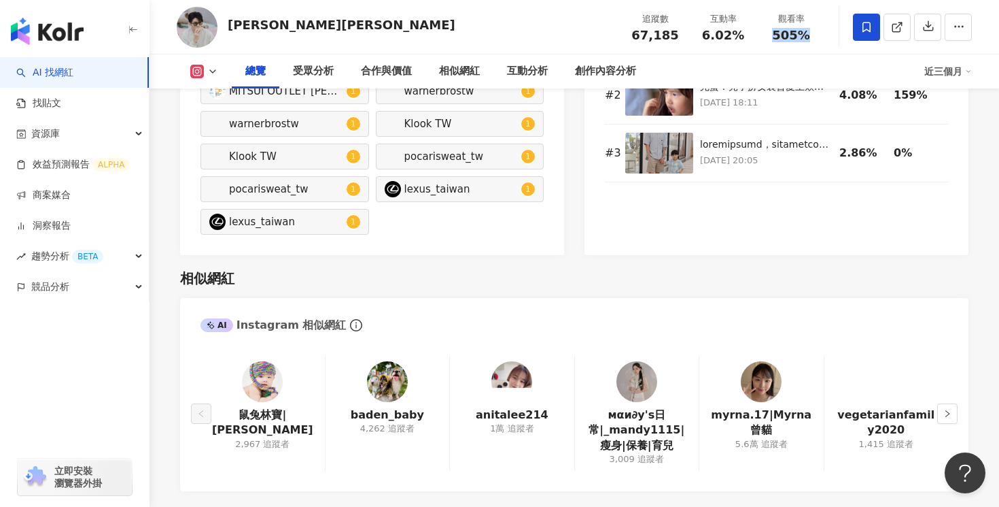
scroll to position [0, 0]
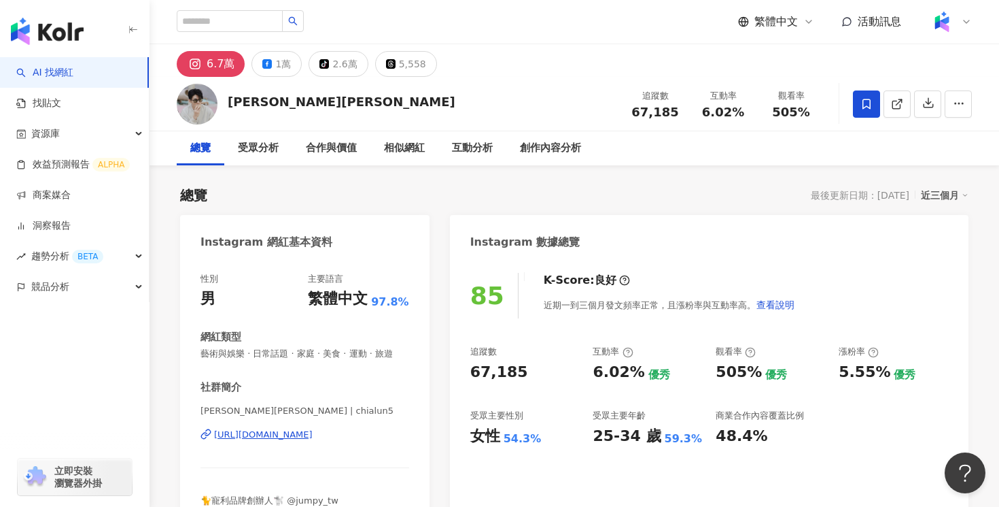
click at [258, 84] on div "[PERSON_NAME][PERSON_NAME] 追蹤數 67,185 互動率 6.02% 觀看率 505%" at bounding box center [575, 104] width 850 height 54
click at [261, 70] on button "1萬" at bounding box center [277, 64] width 50 height 26
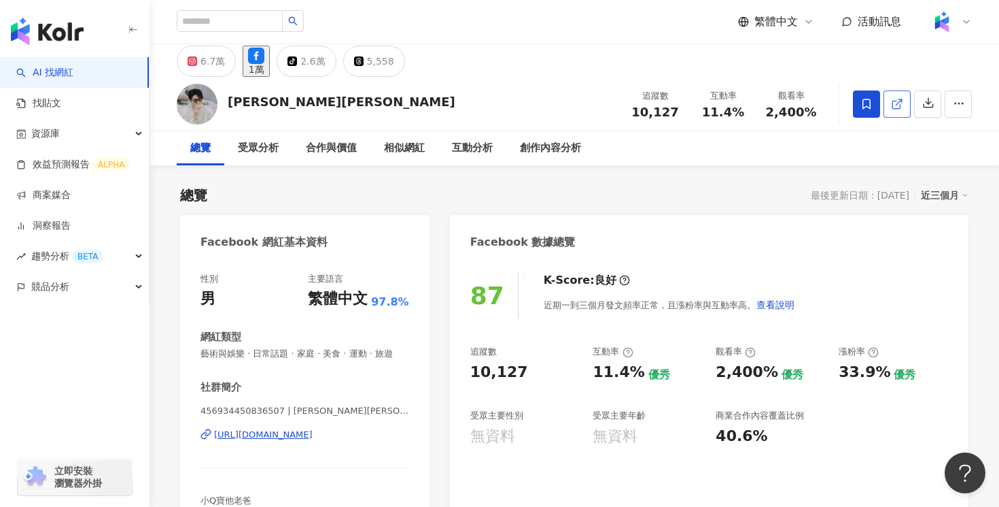
click at [899, 99] on polyline at bounding box center [900, 100] width 3 height 3
drag, startPoint x: 681, startPoint y: 104, endPoint x: 681, endPoint y: 114, distance: 10.2
click at [681, 114] on div "追蹤數 10,127" at bounding box center [655, 103] width 68 height 29
copy span "10,127"
click at [538, 90] on div "[PERSON_NAME][PERSON_NAME] 追蹤數 10,127 互動率 11.4% 觀看率 2,400%" at bounding box center [575, 104] width 850 height 54
